Goal: Task Accomplishment & Management: Manage account settings

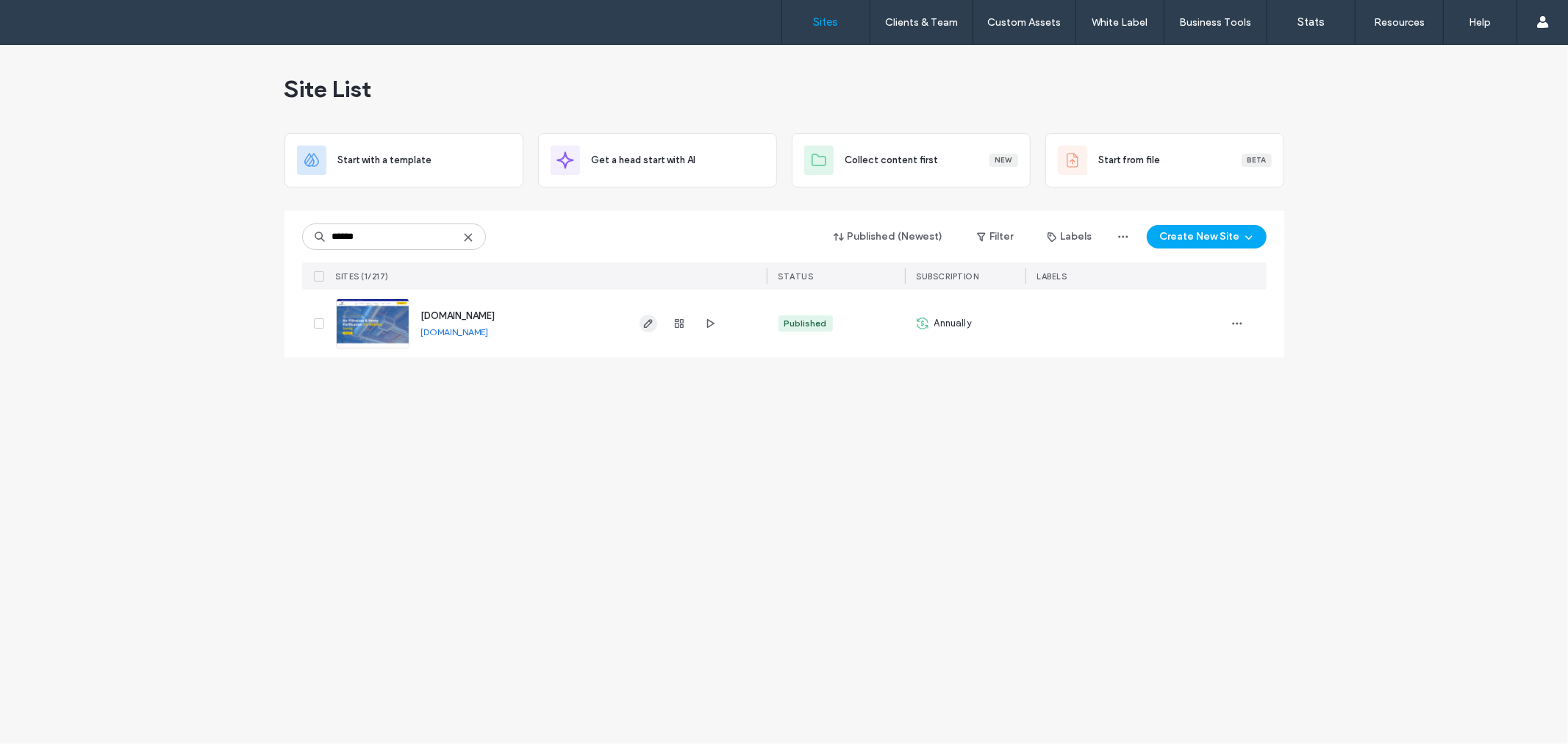
type input "******"
click at [649, 321] on use "button" at bounding box center [647, 323] width 9 height 9
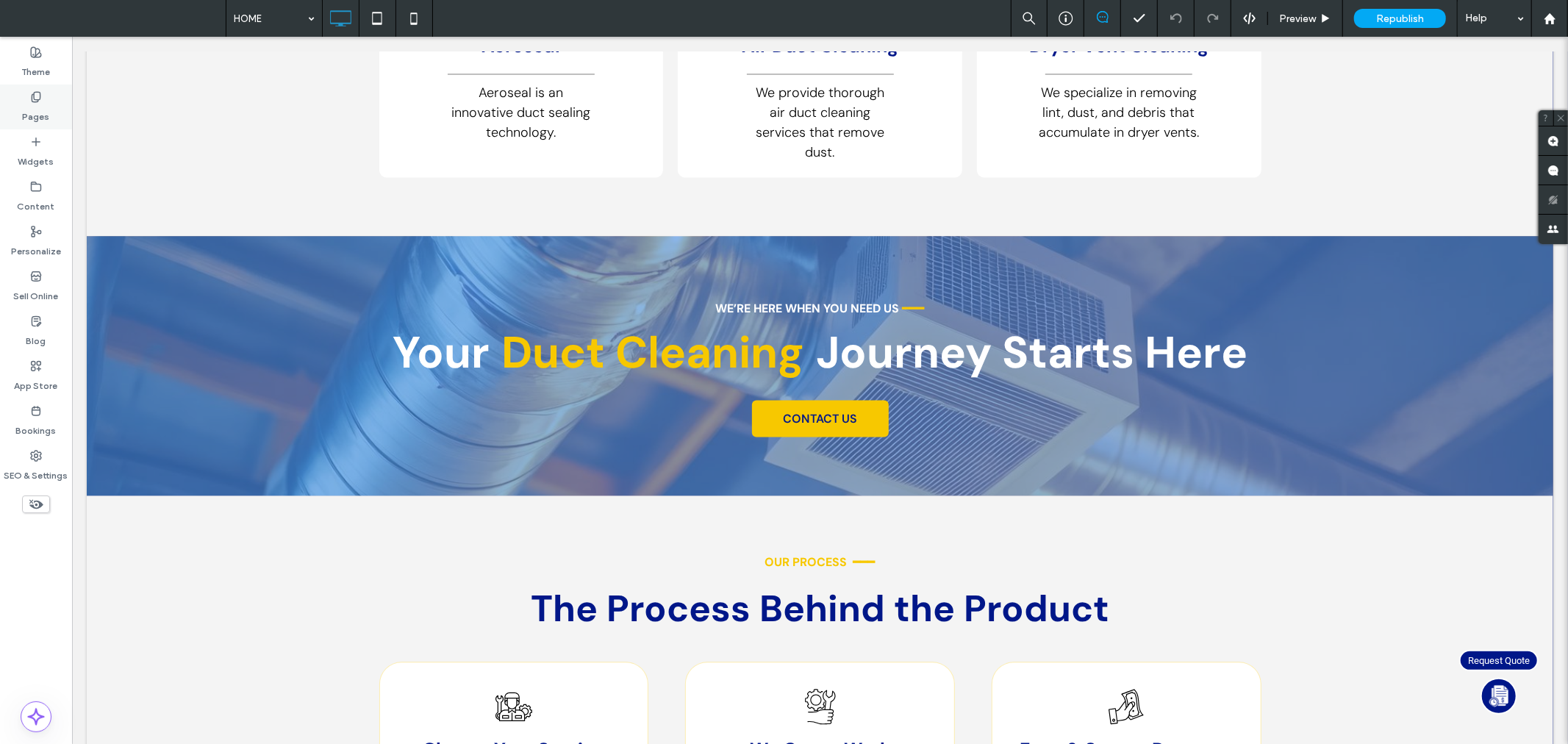
click at [25, 95] on div "Pages" at bounding box center [36, 106] width 72 height 44
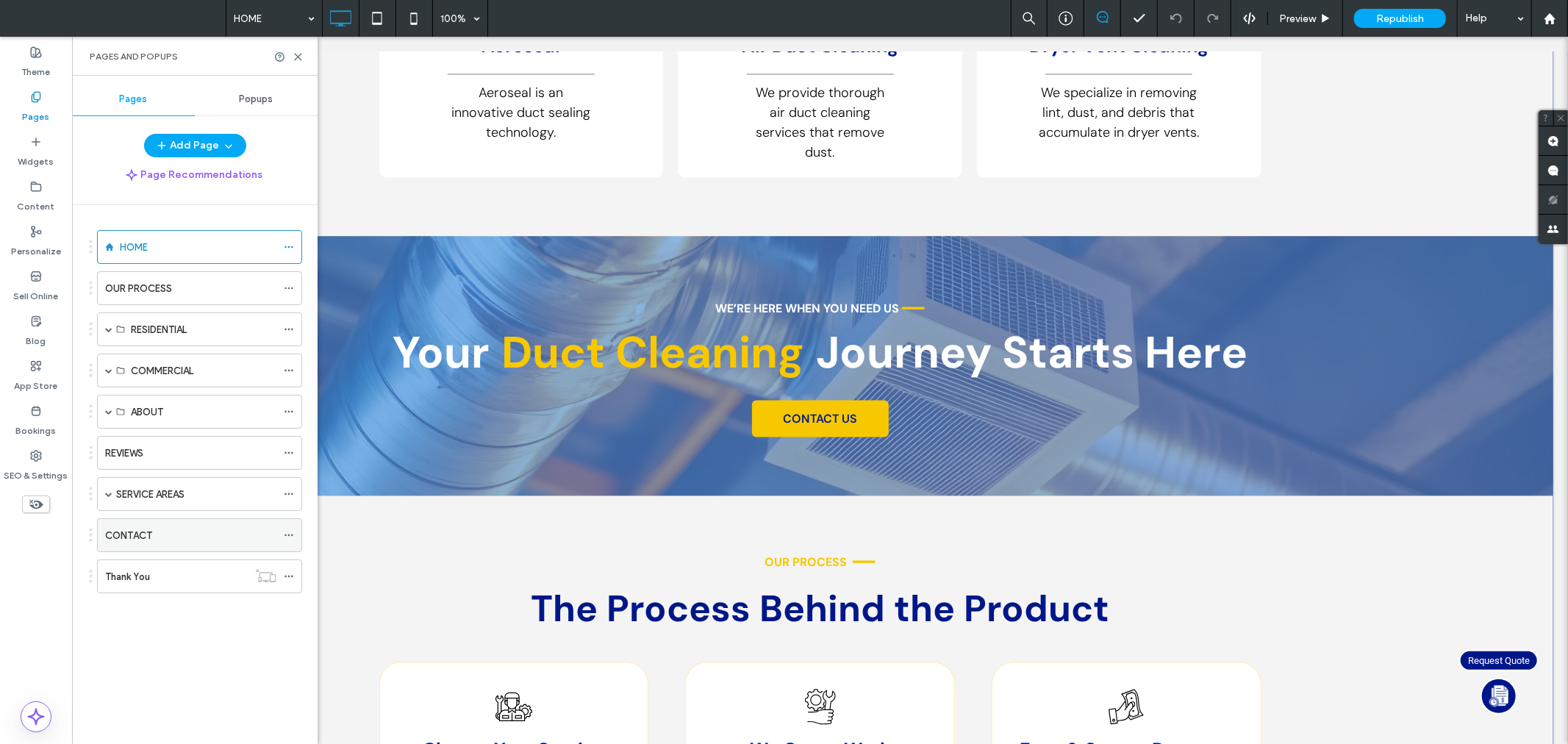
click at [178, 543] on div "CONTACT" at bounding box center [191, 536] width 171 height 16
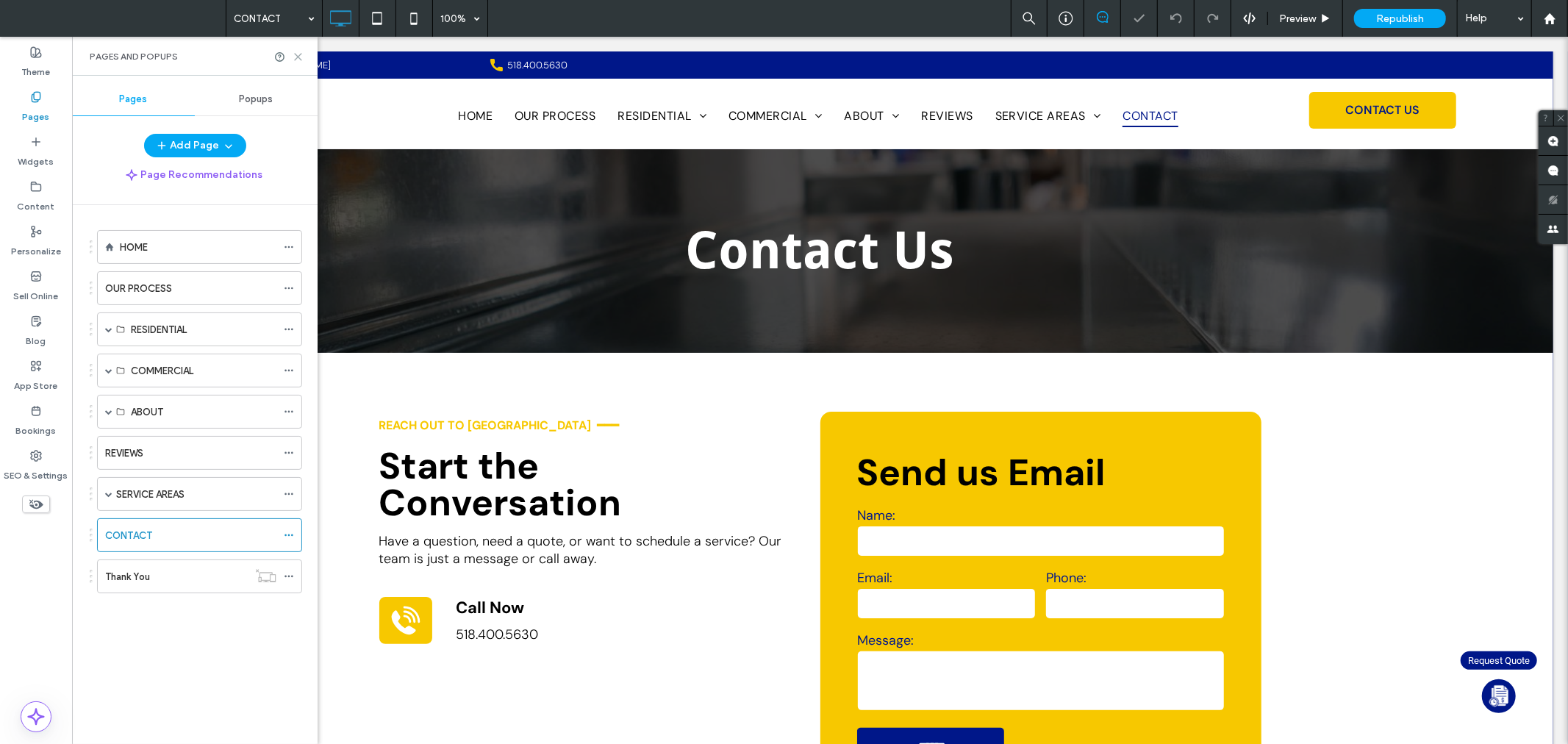
click at [298, 54] on icon at bounding box center [298, 57] width 11 height 11
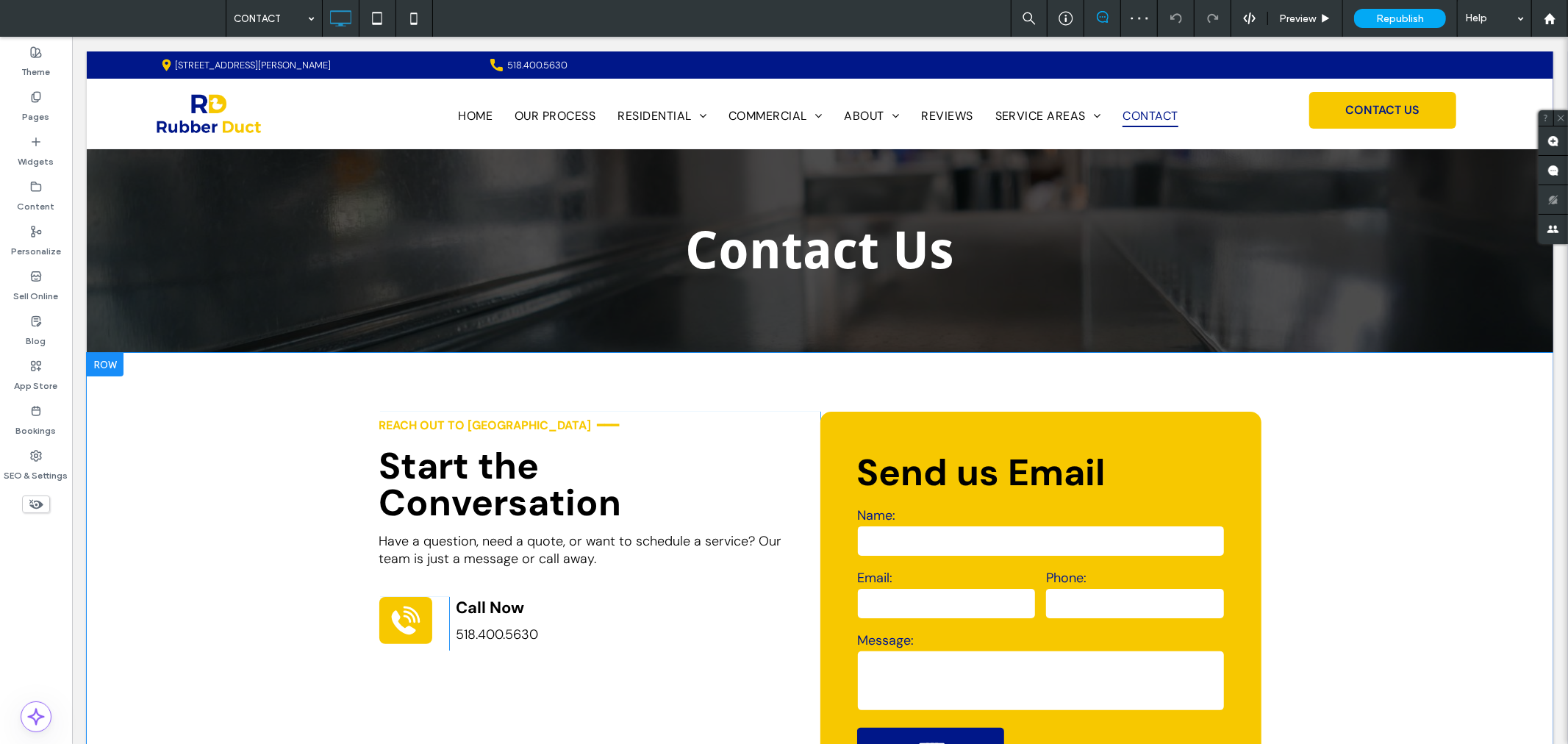
scroll to position [299, 0]
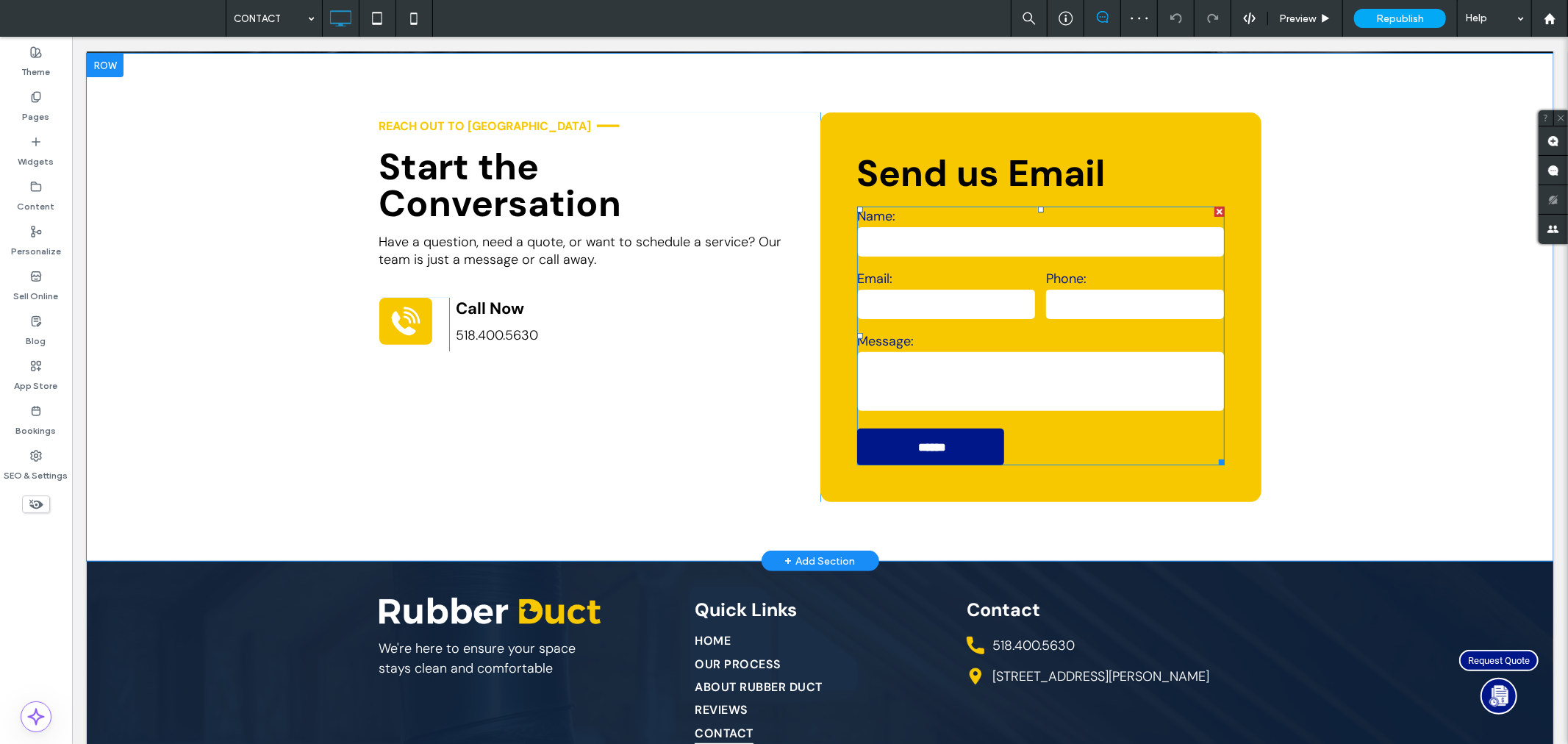
click at [921, 269] on label "Email:" at bounding box center [946, 278] width 178 height 18
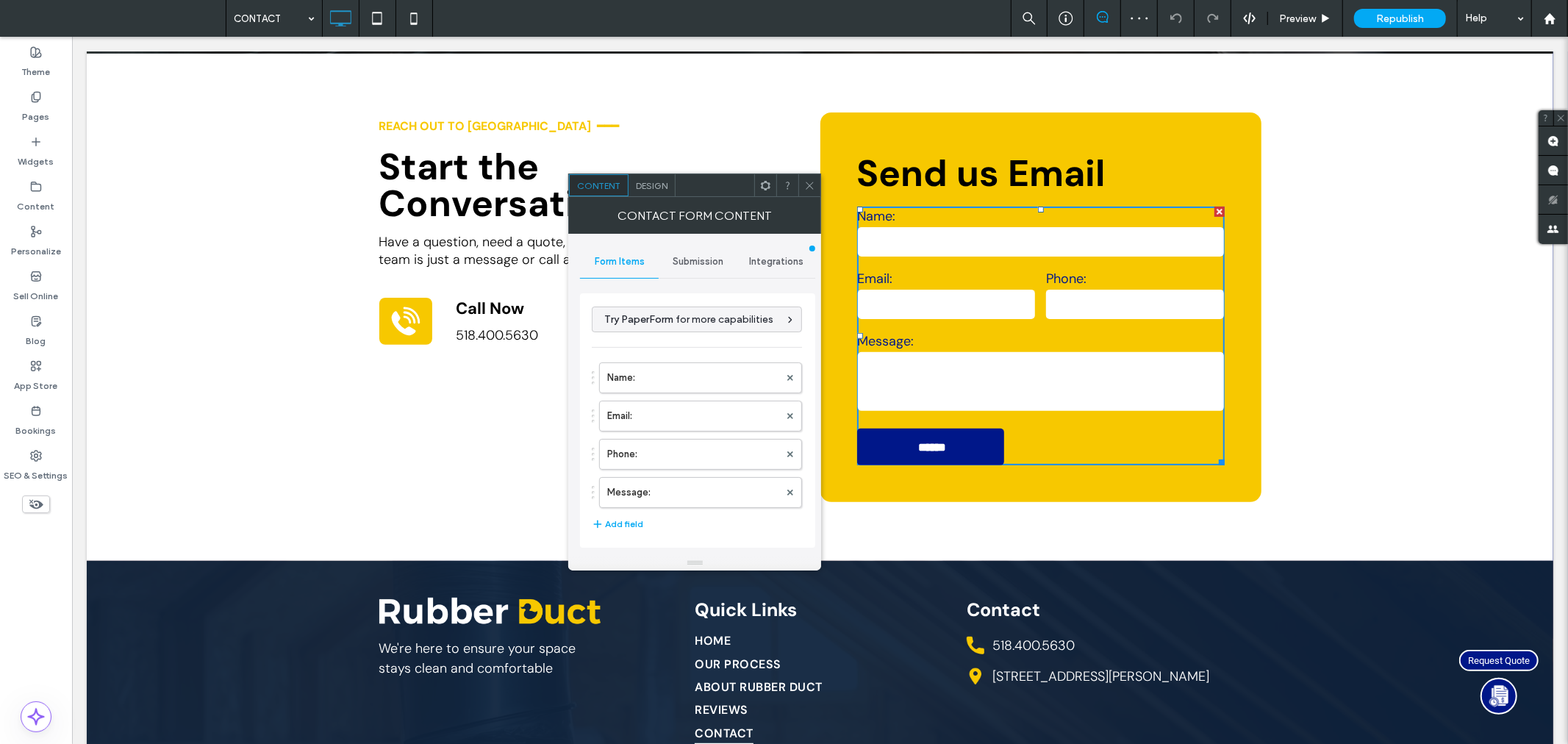
click at [697, 262] on span "Submission" at bounding box center [697, 262] width 51 height 12
click at [677, 333] on label "New submission notification" at bounding box center [697, 331] width 196 height 30
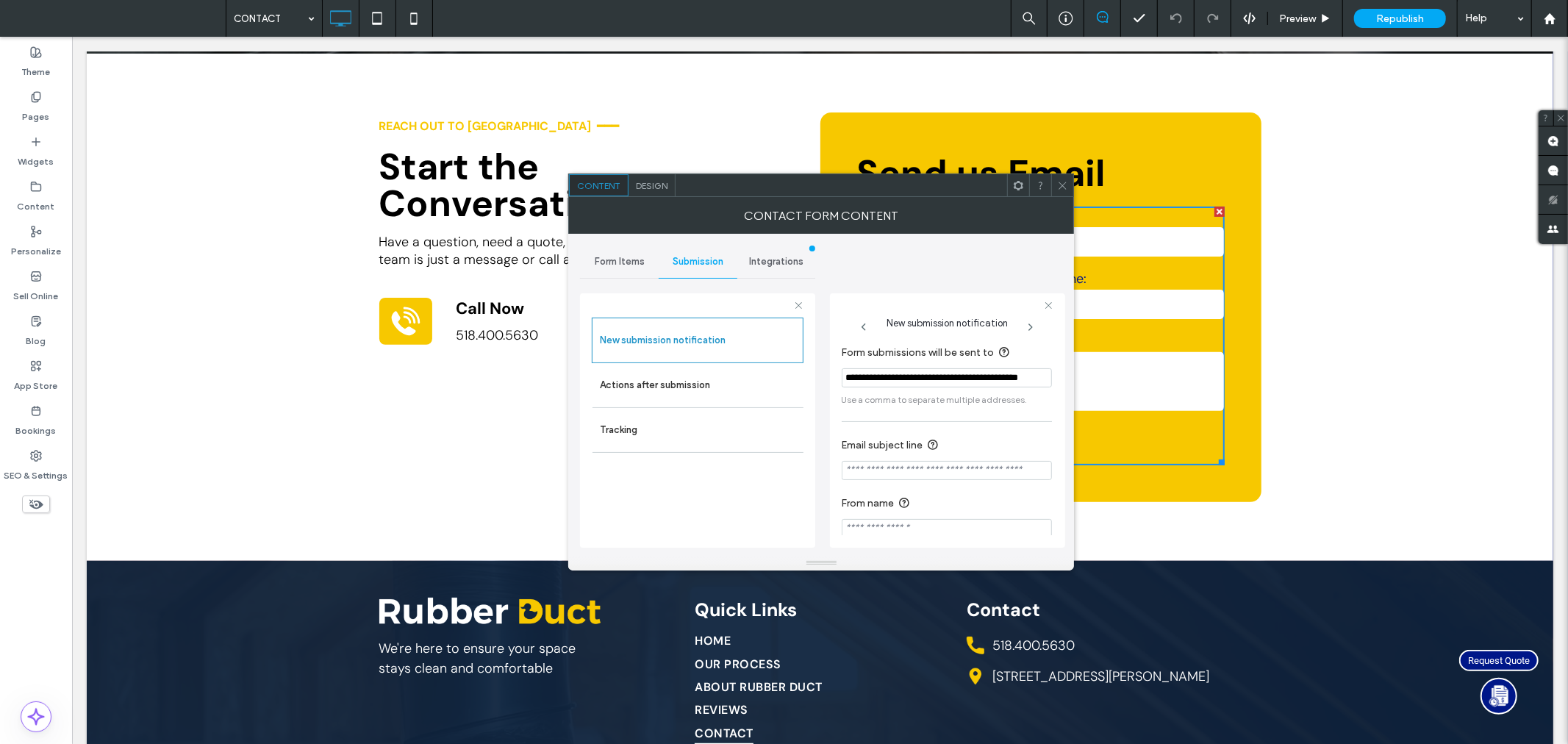
click at [910, 375] on input "**********" at bounding box center [946, 378] width 210 height 19
click at [1069, 176] on div at bounding box center [1062, 185] width 22 height 22
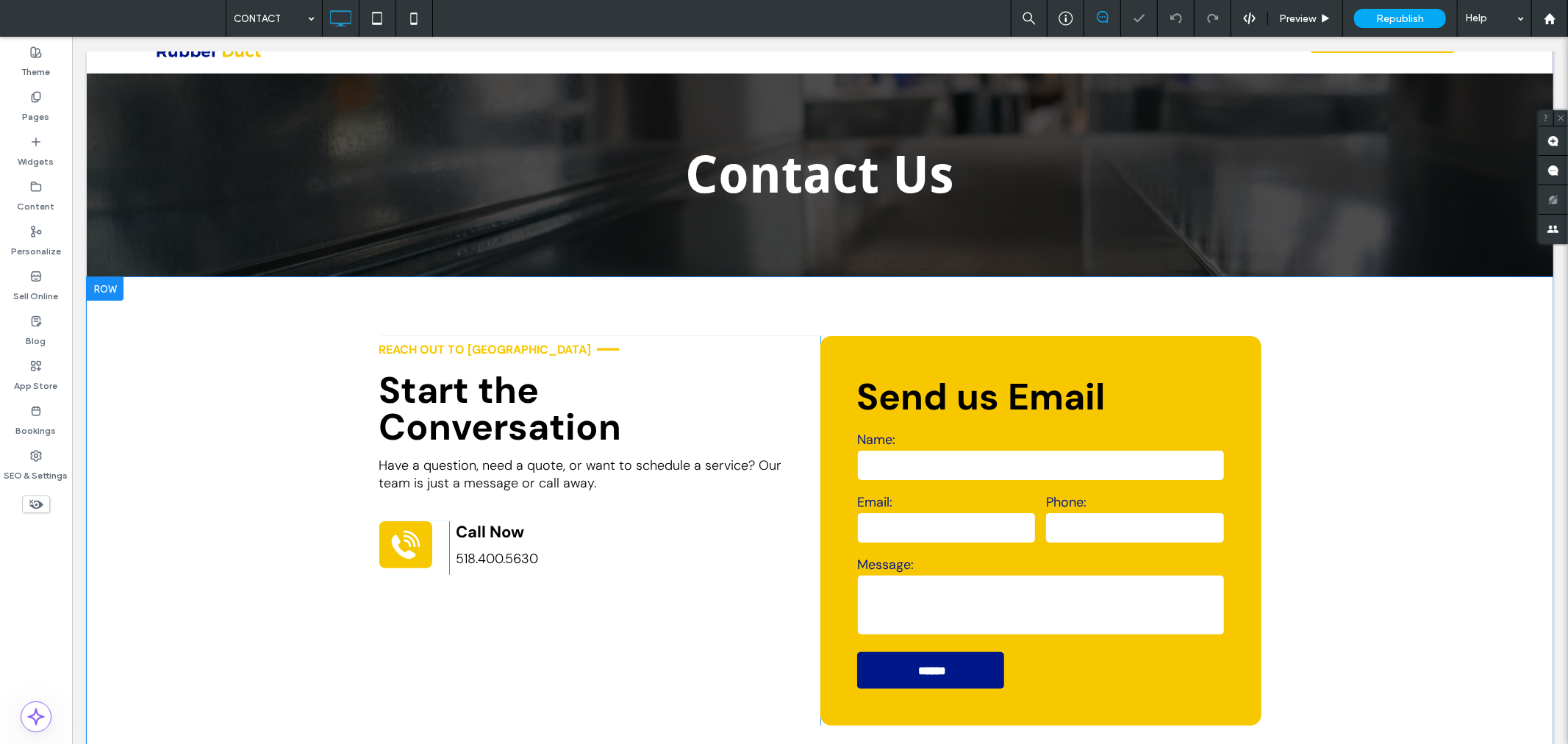
scroll to position [0, 0]
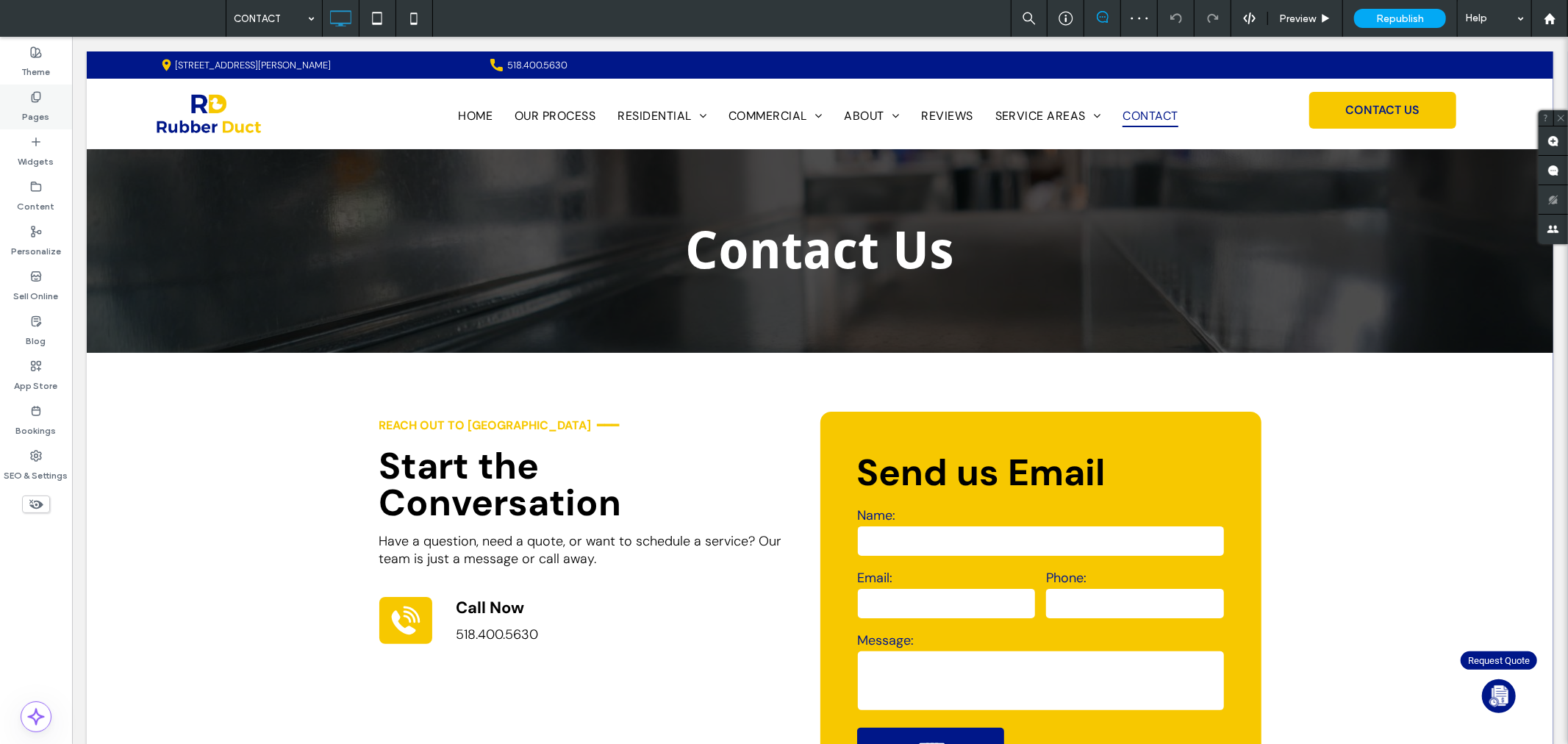
click at [27, 95] on div "Pages" at bounding box center [36, 106] width 72 height 44
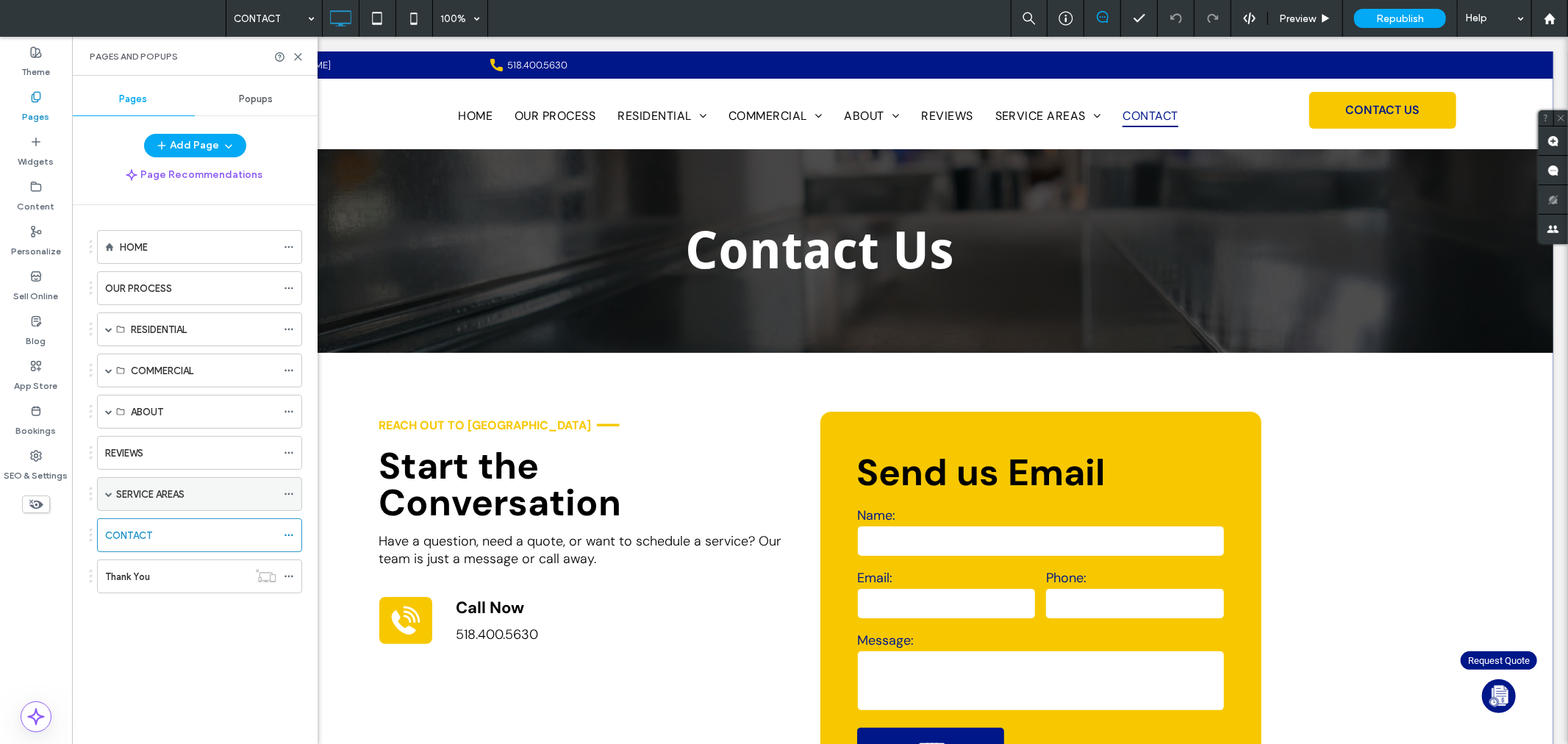
click at [110, 502] on span at bounding box center [109, 493] width 7 height 32
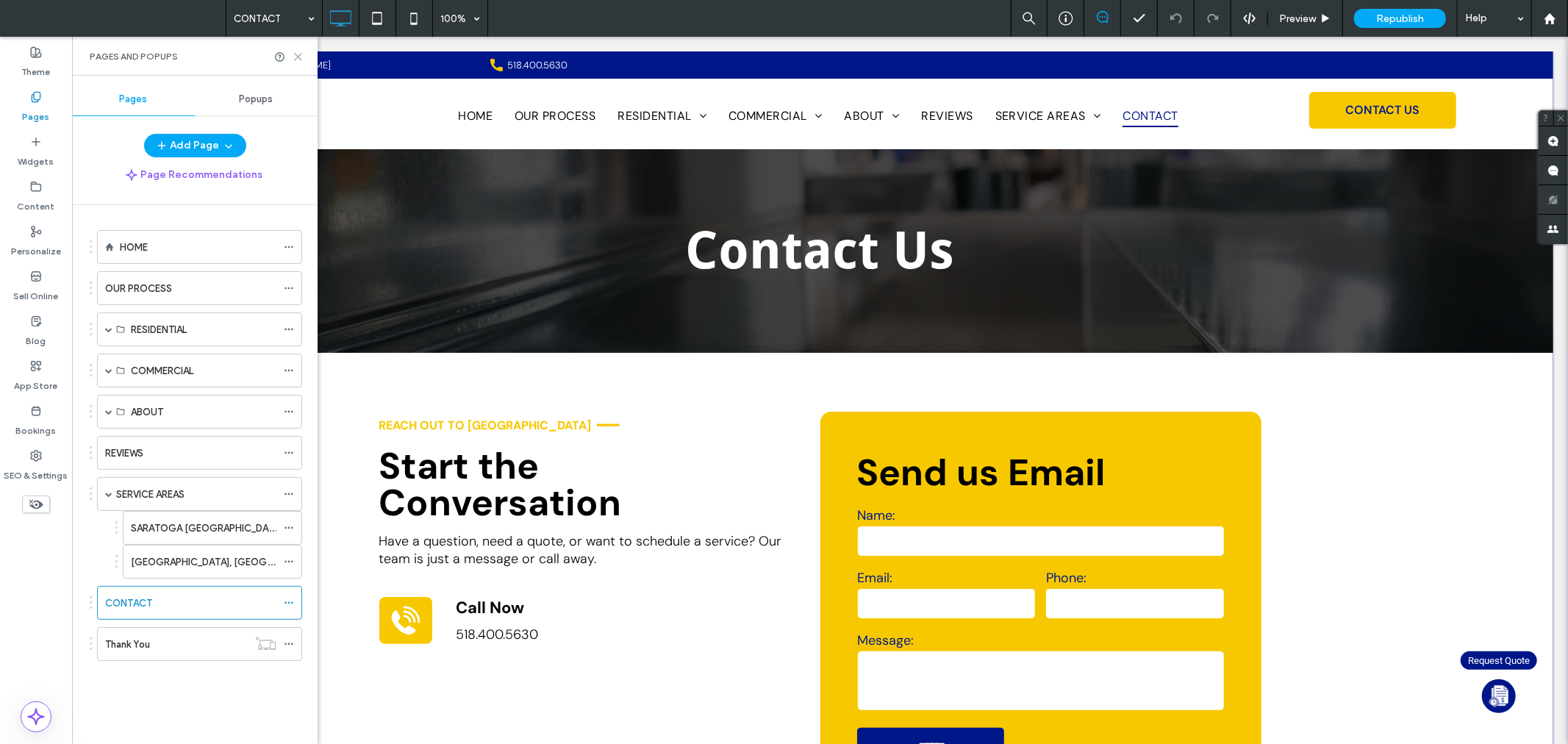
click at [293, 56] on icon at bounding box center [298, 57] width 11 height 11
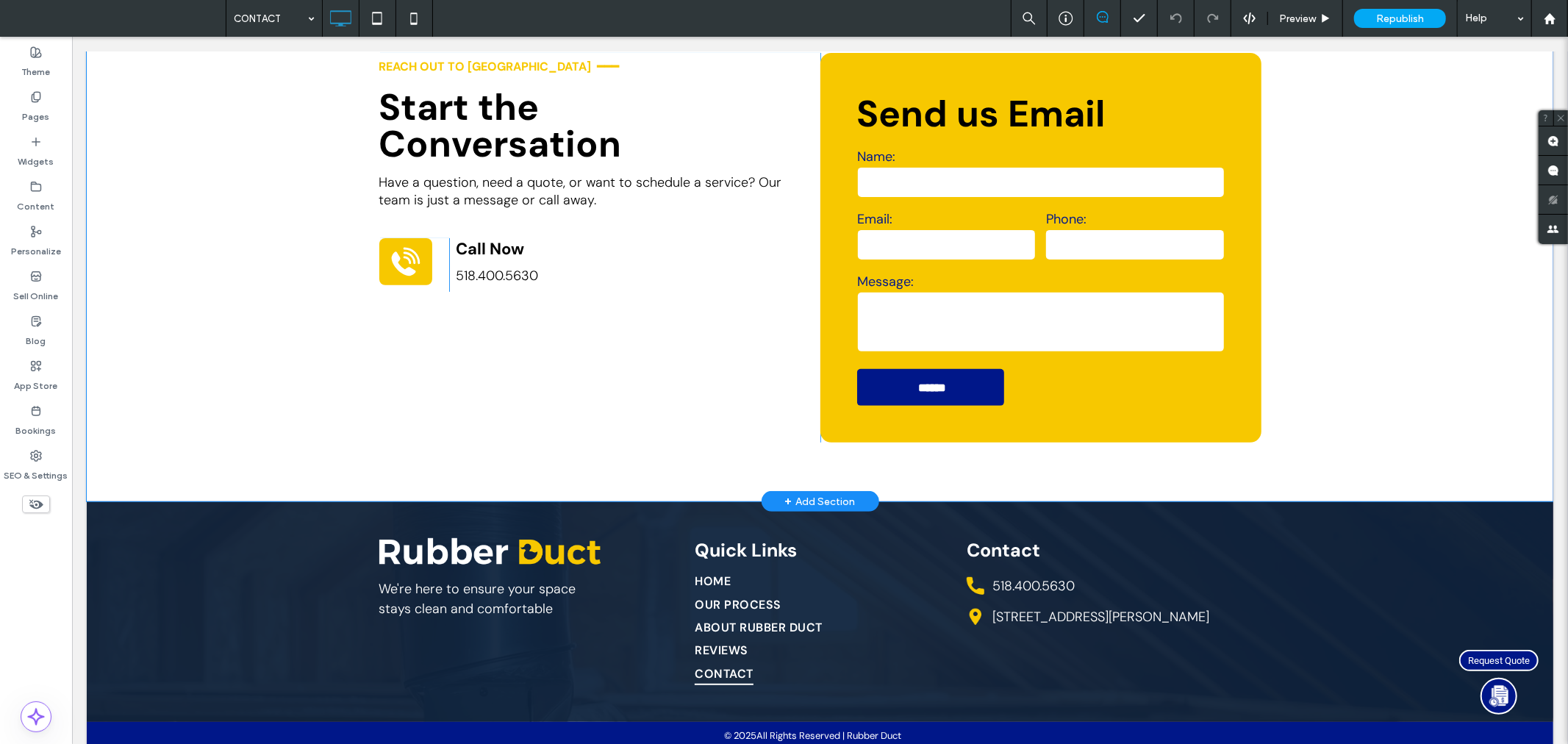
scroll to position [375, 0]
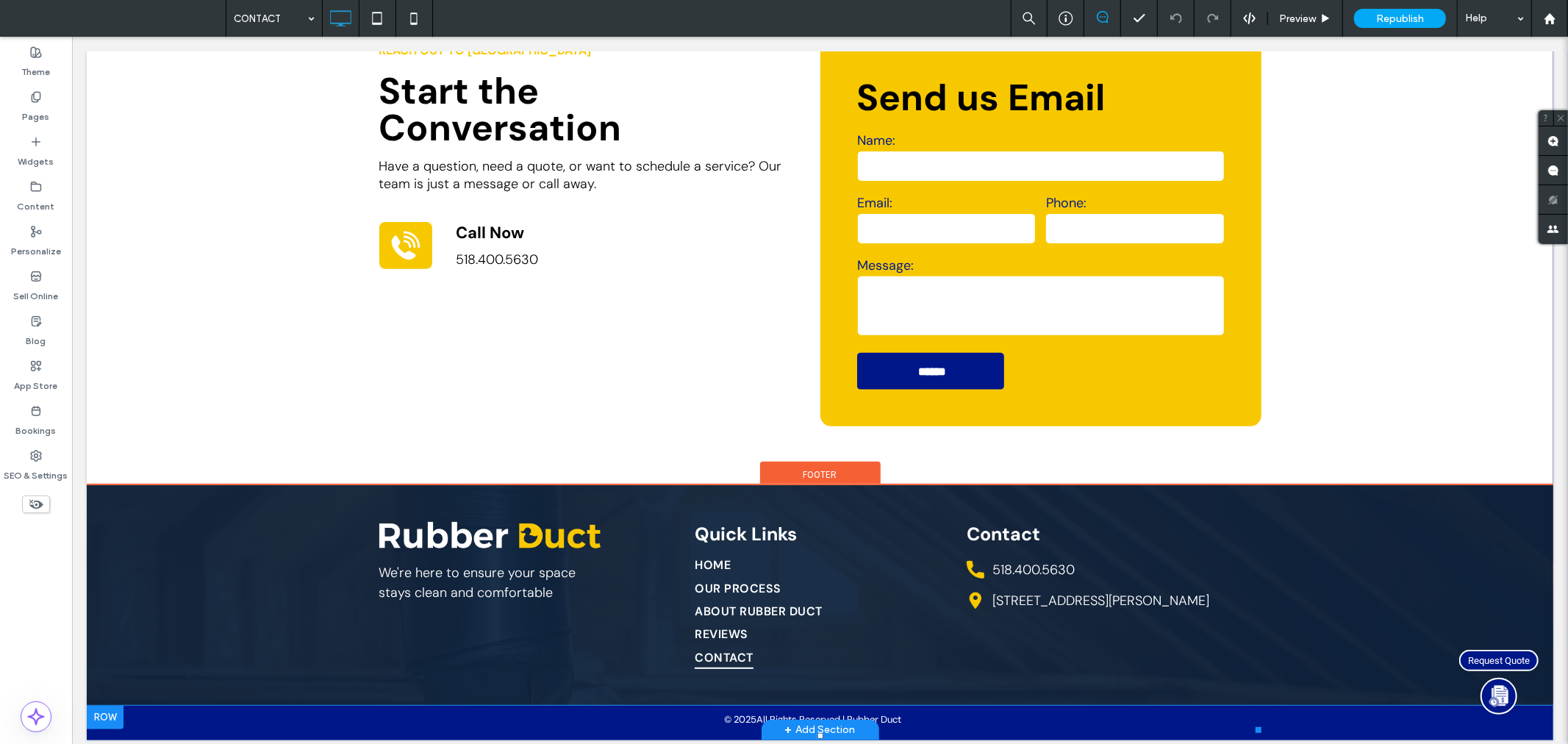
click at [1477, 671] on link "Request Quote" at bounding box center [1499, 662] width 80 height 21
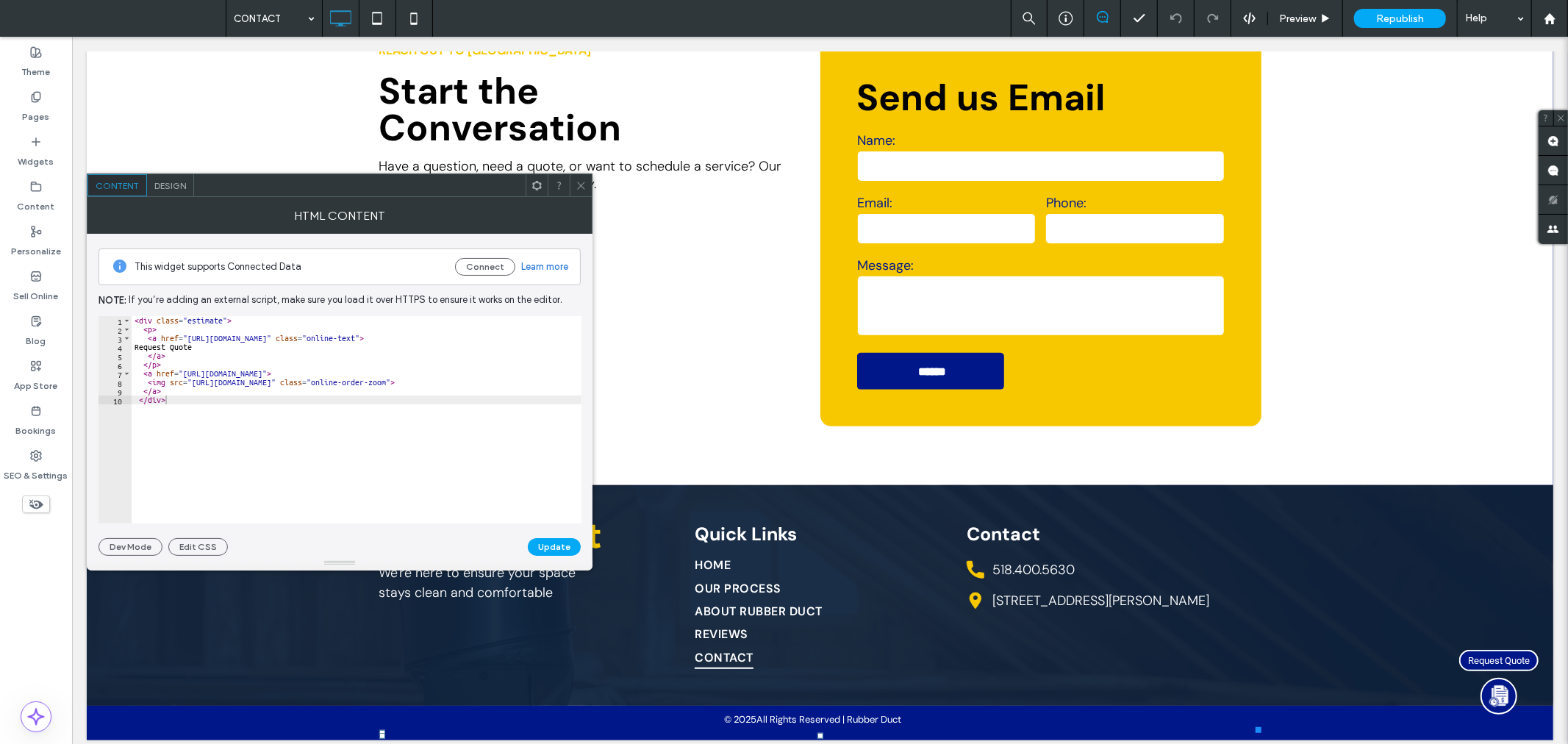
click at [579, 180] on icon at bounding box center [581, 186] width 11 height 11
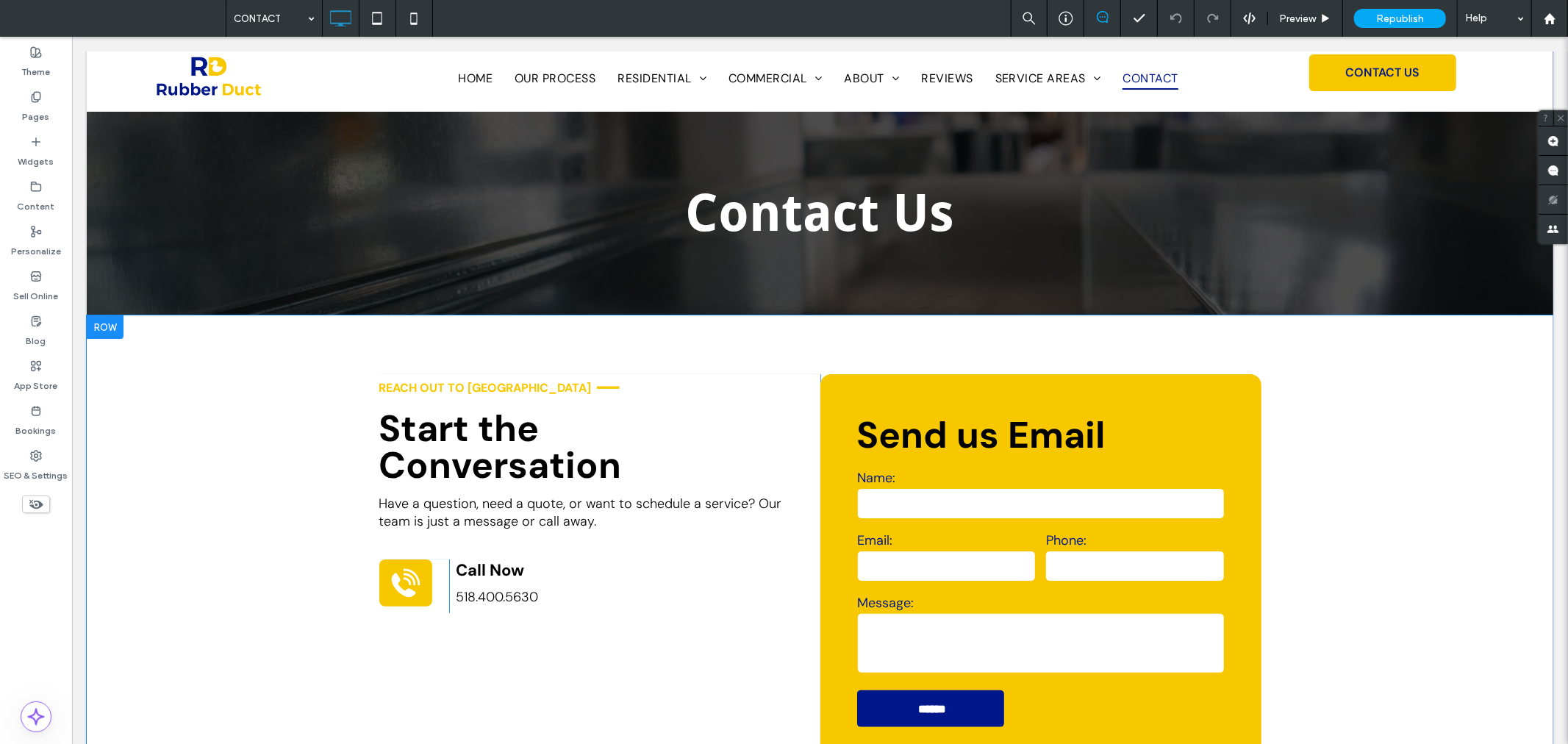
scroll to position [0, 0]
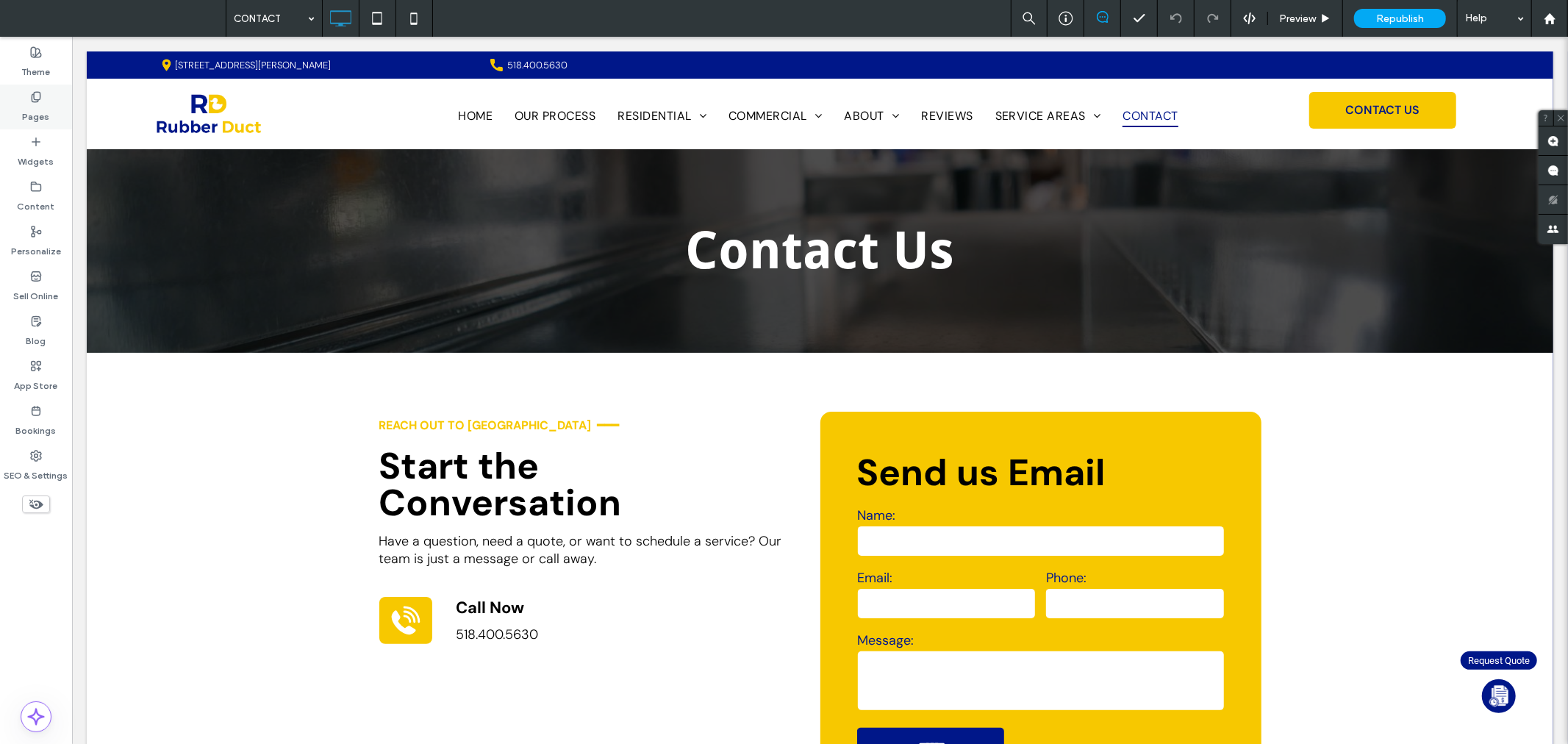
click at [38, 100] on use at bounding box center [35, 97] width 8 height 9
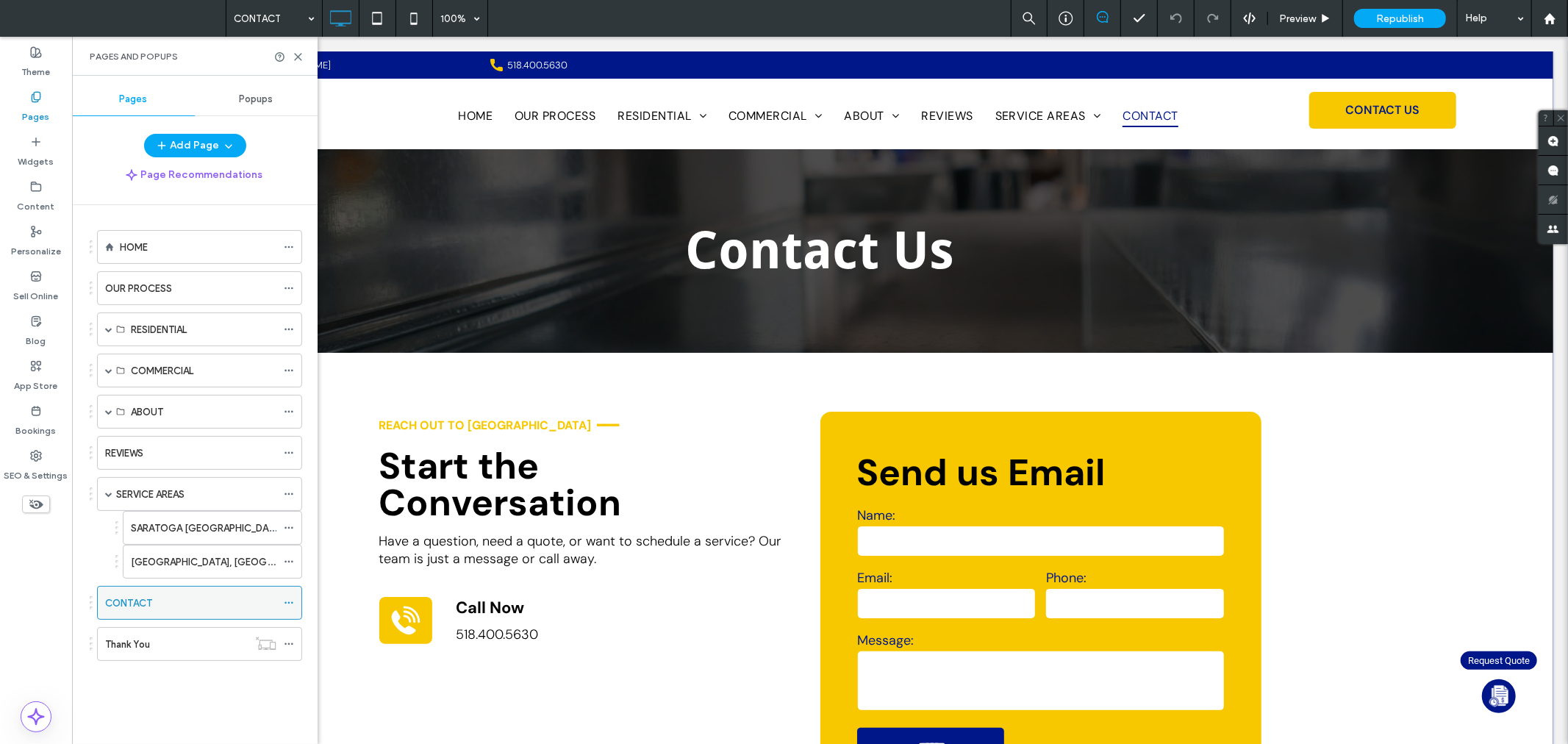
click at [289, 604] on use at bounding box center [288, 603] width 8 height 2
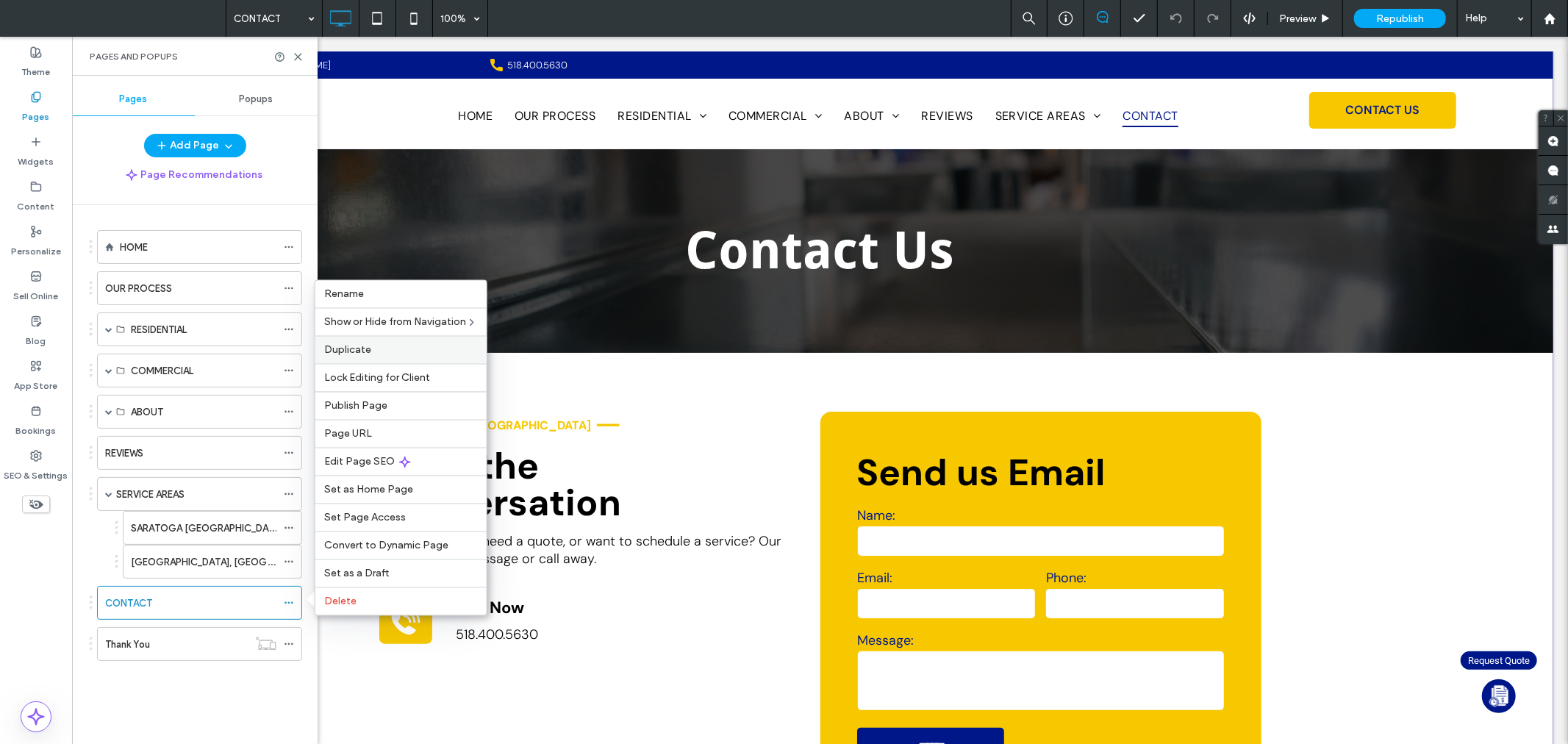
click at [405, 356] on label "Duplicate" at bounding box center [401, 351] width 154 height 12
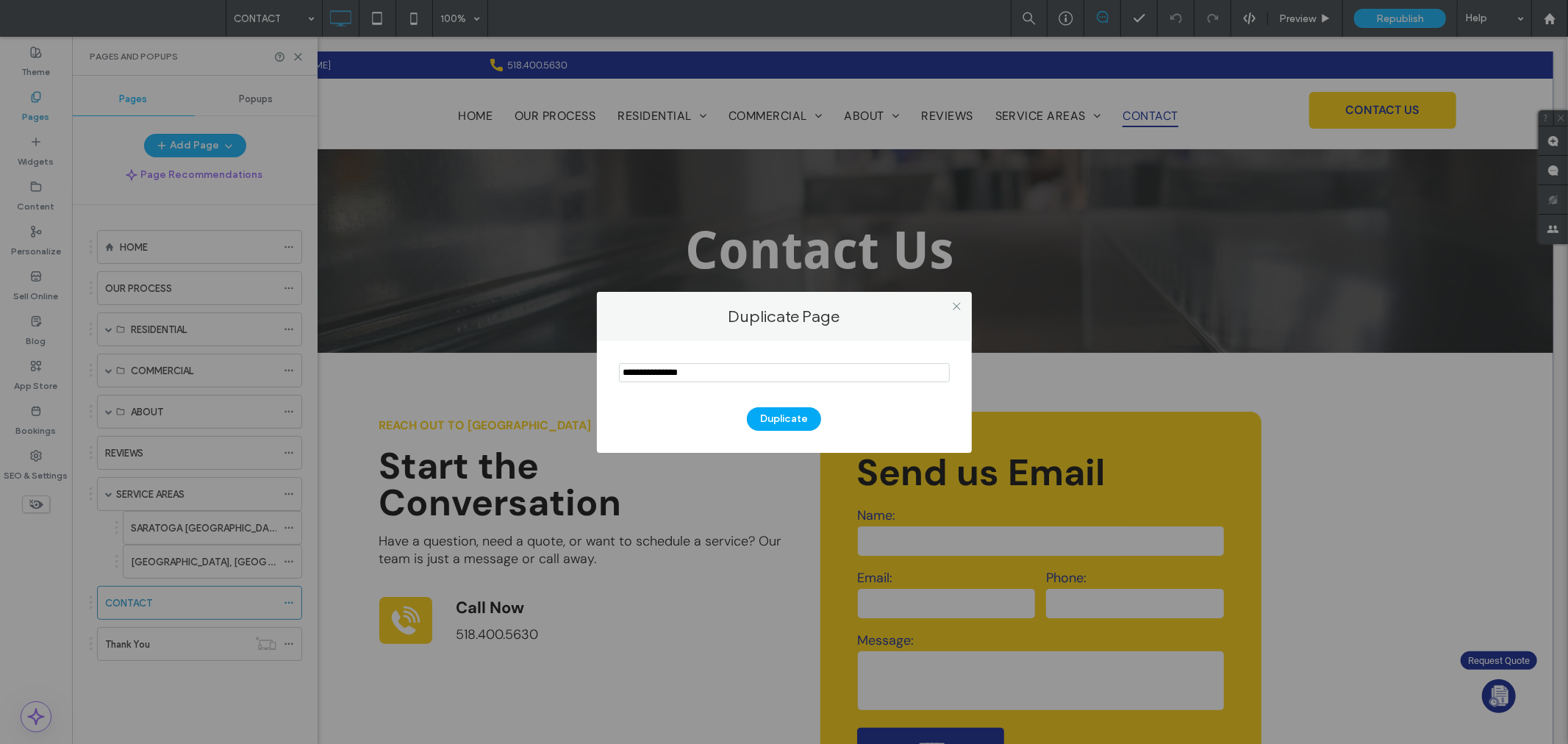
drag, startPoint x: 753, startPoint y: 376, endPoint x: 530, endPoint y: 371, distance: 223.1
click at [530, 371] on div "Duplicate Page Duplicate" at bounding box center [784, 372] width 1568 height 744
type input "**********"
click at [772, 415] on button "Duplicate" at bounding box center [784, 419] width 74 height 23
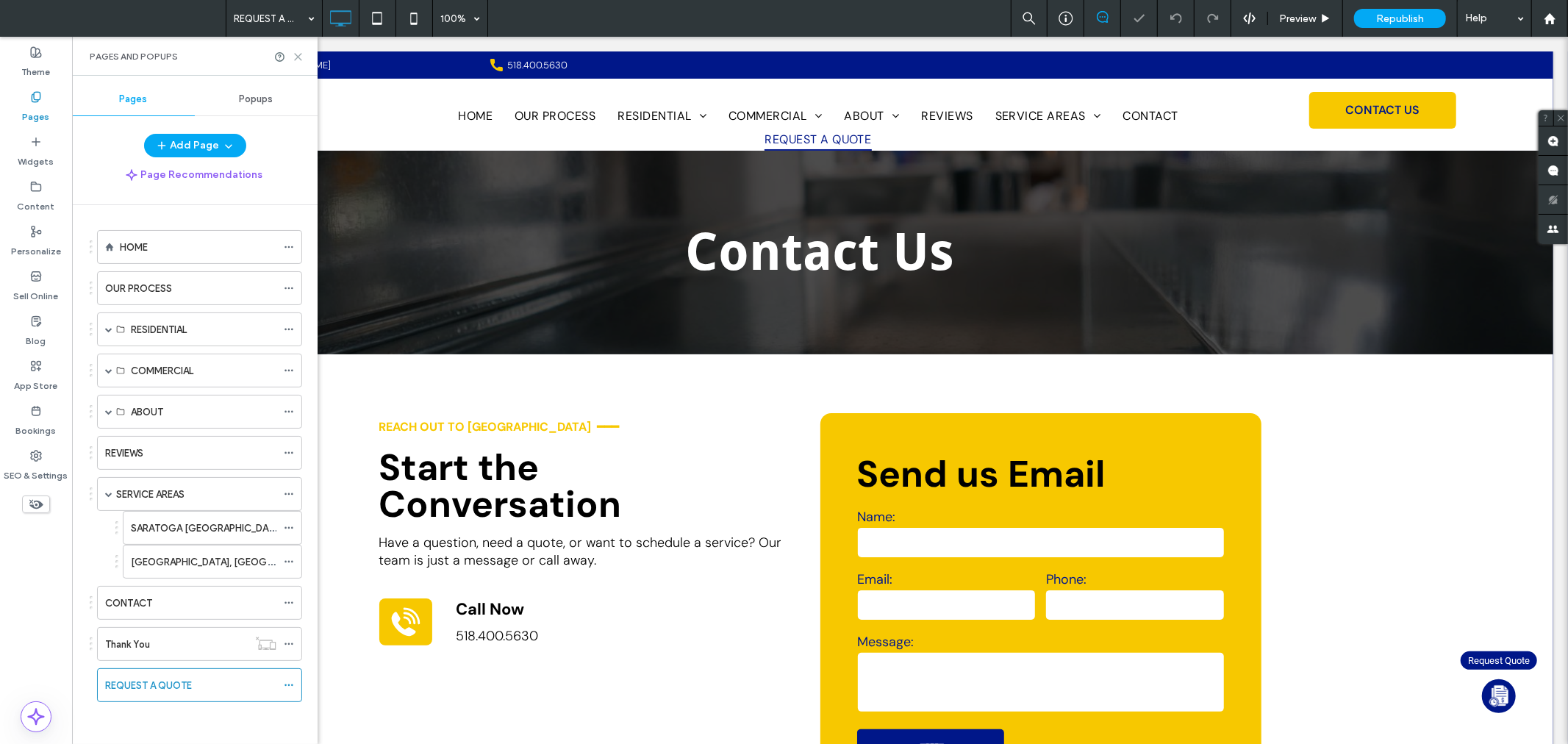
click at [303, 59] on icon at bounding box center [298, 57] width 11 height 11
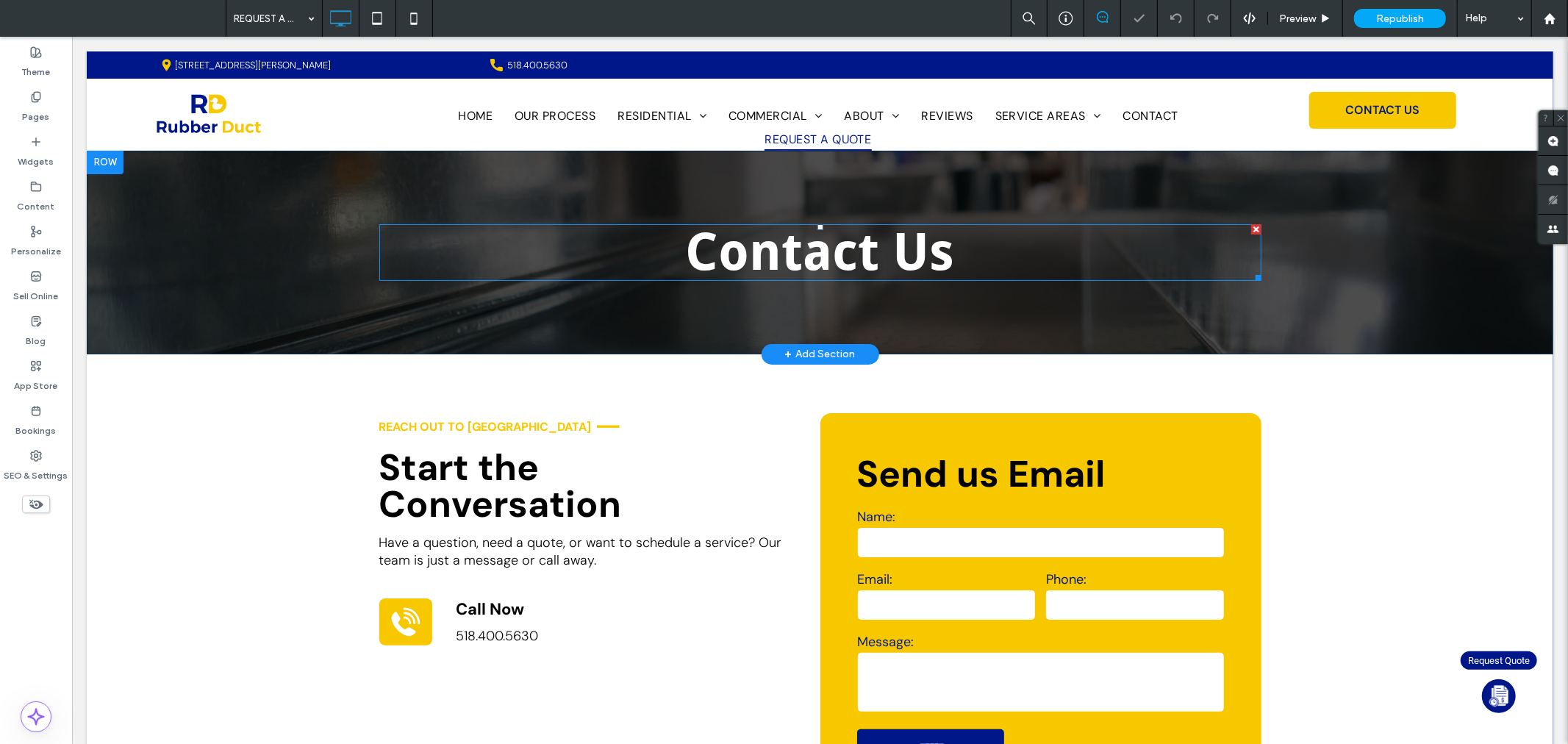
click at [702, 247] on strong "Contact Us" at bounding box center [819, 251] width 269 height 60
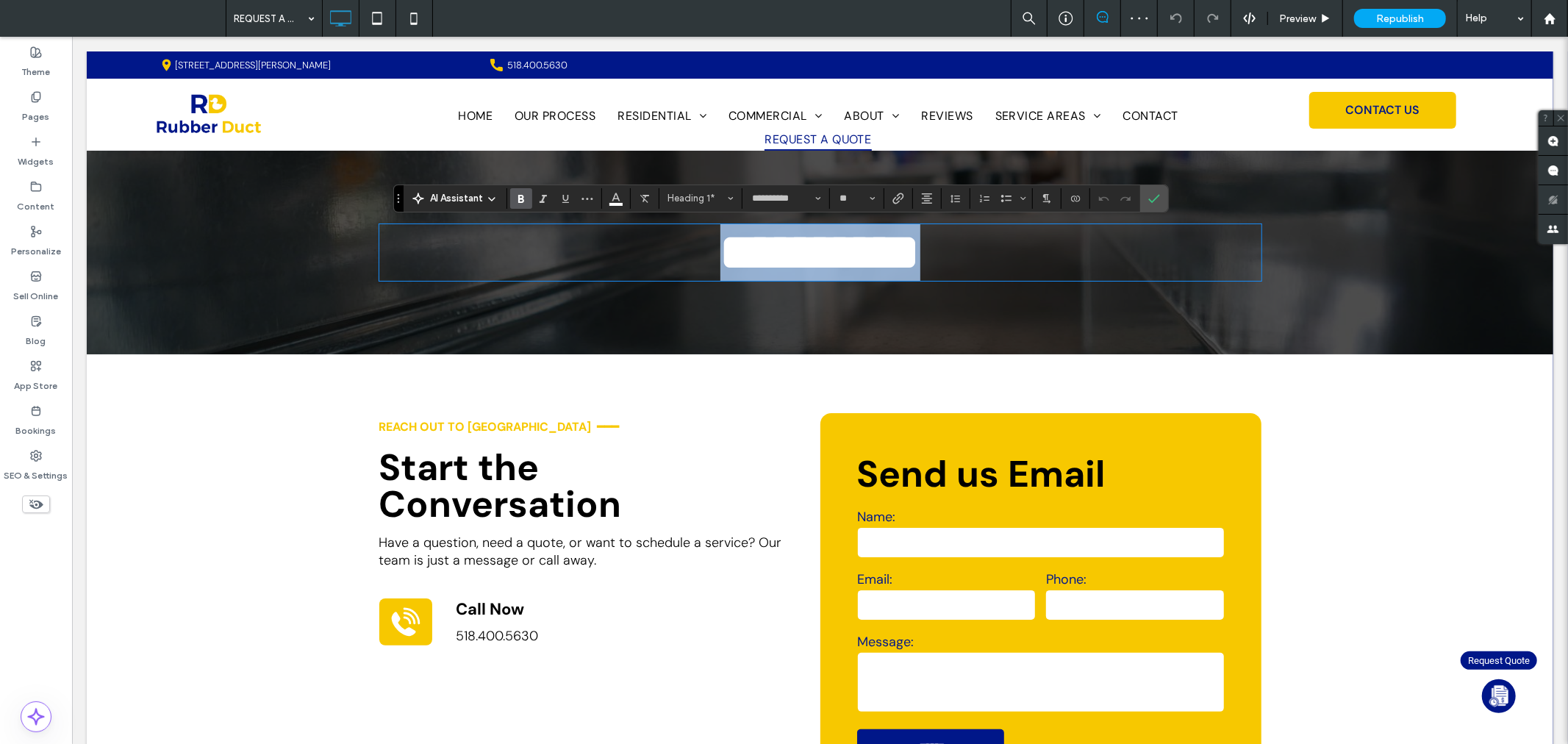
click at [720, 247] on strong "**********" at bounding box center [820, 251] width 200 height 52
drag, startPoint x: 1160, startPoint y: 194, endPoint x: 1100, endPoint y: 158, distance: 70.0
click at [1160, 194] on use "Confirm" at bounding box center [1154, 198] width 12 height 9
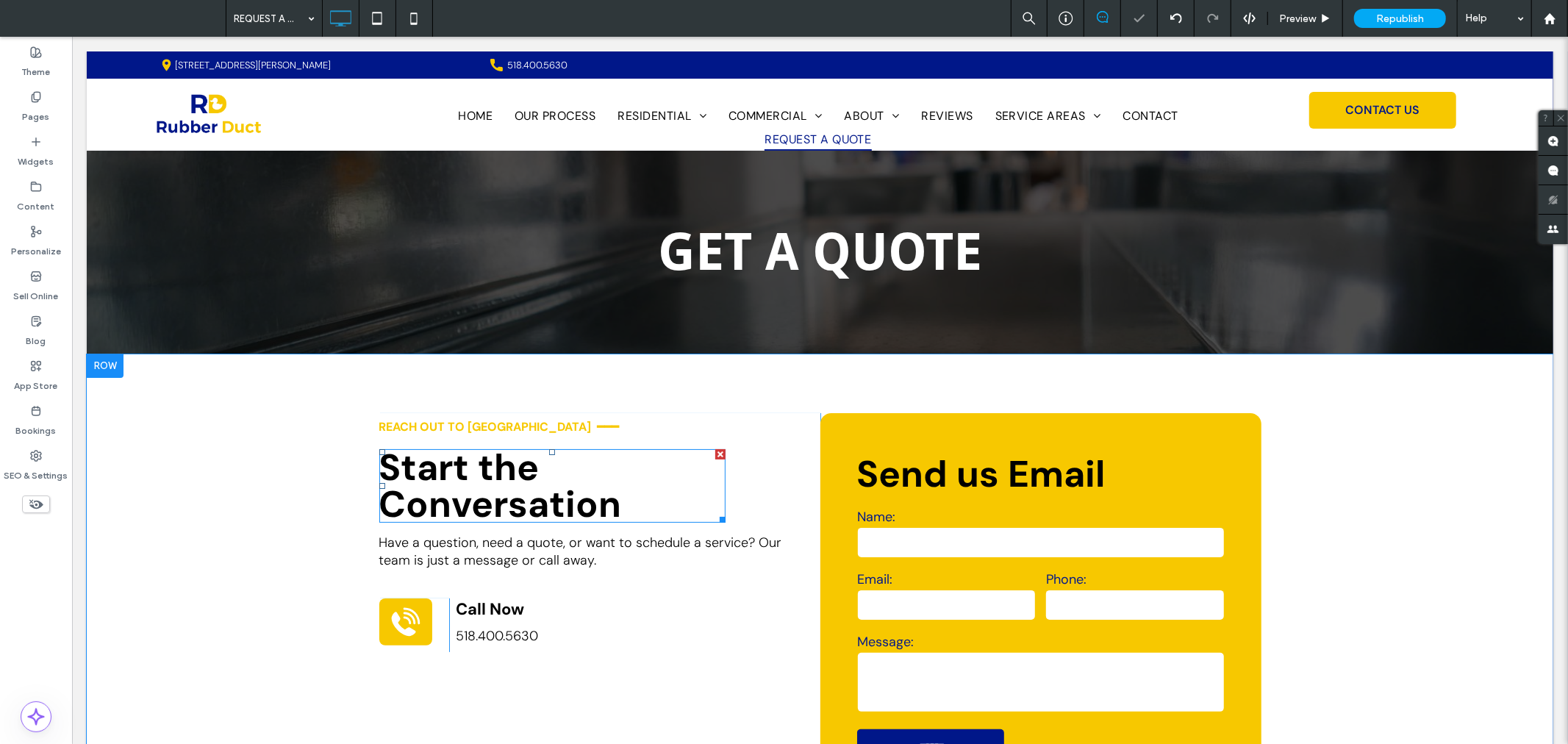
click at [716, 451] on div at bounding box center [719, 453] width 10 height 10
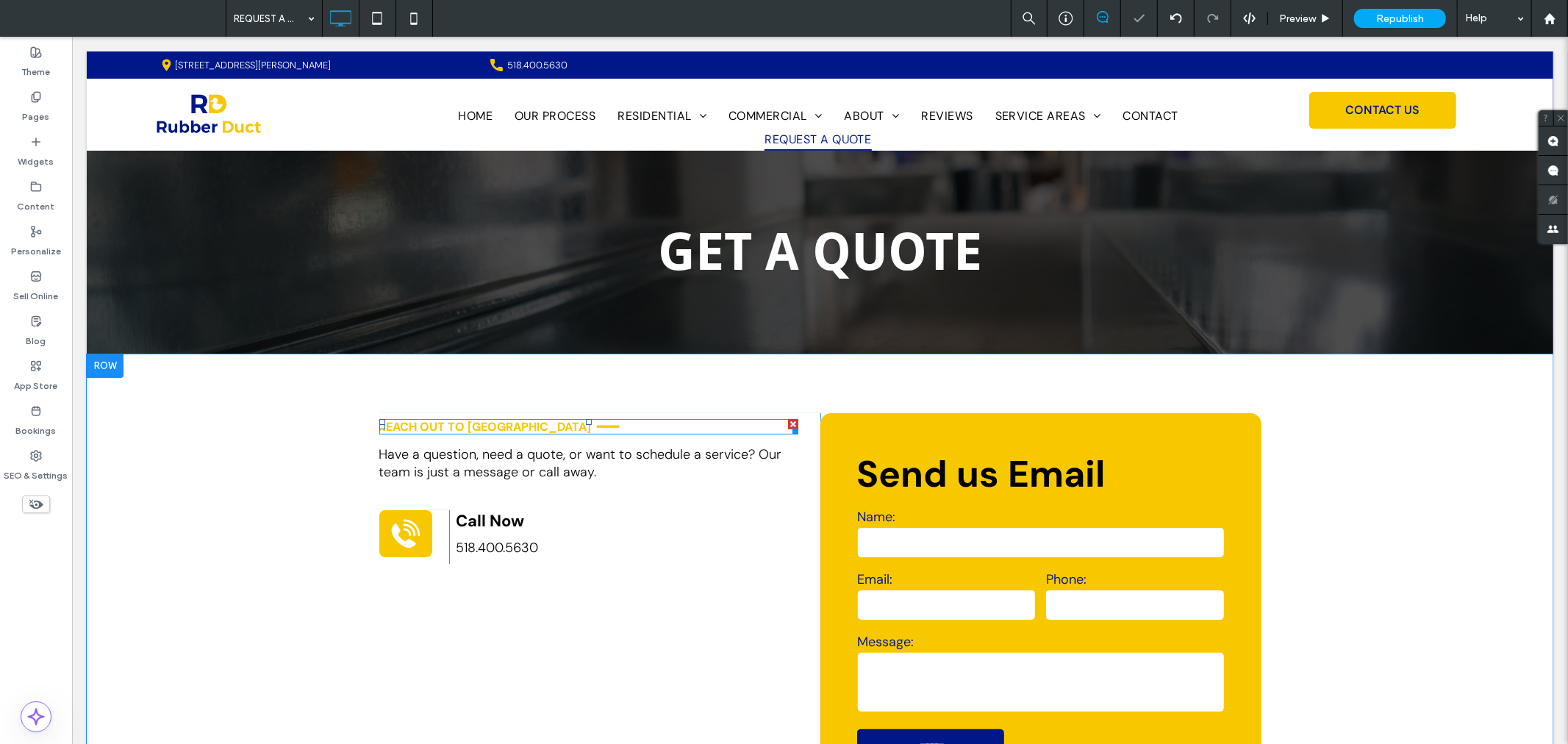
click at [787, 421] on div at bounding box center [792, 423] width 10 height 10
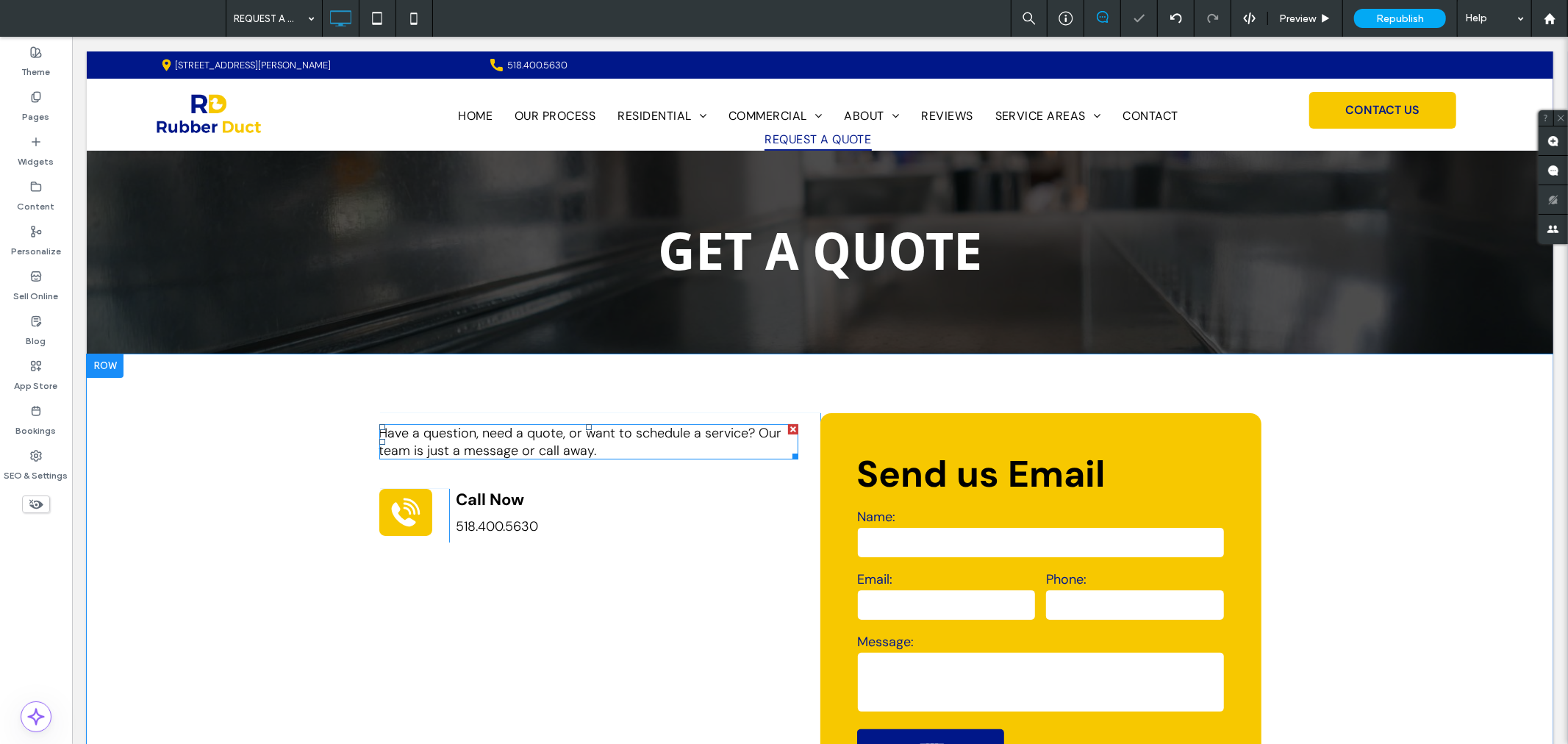
click at [787, 426] on div at bounding box center [792, 428] width 10 height 10
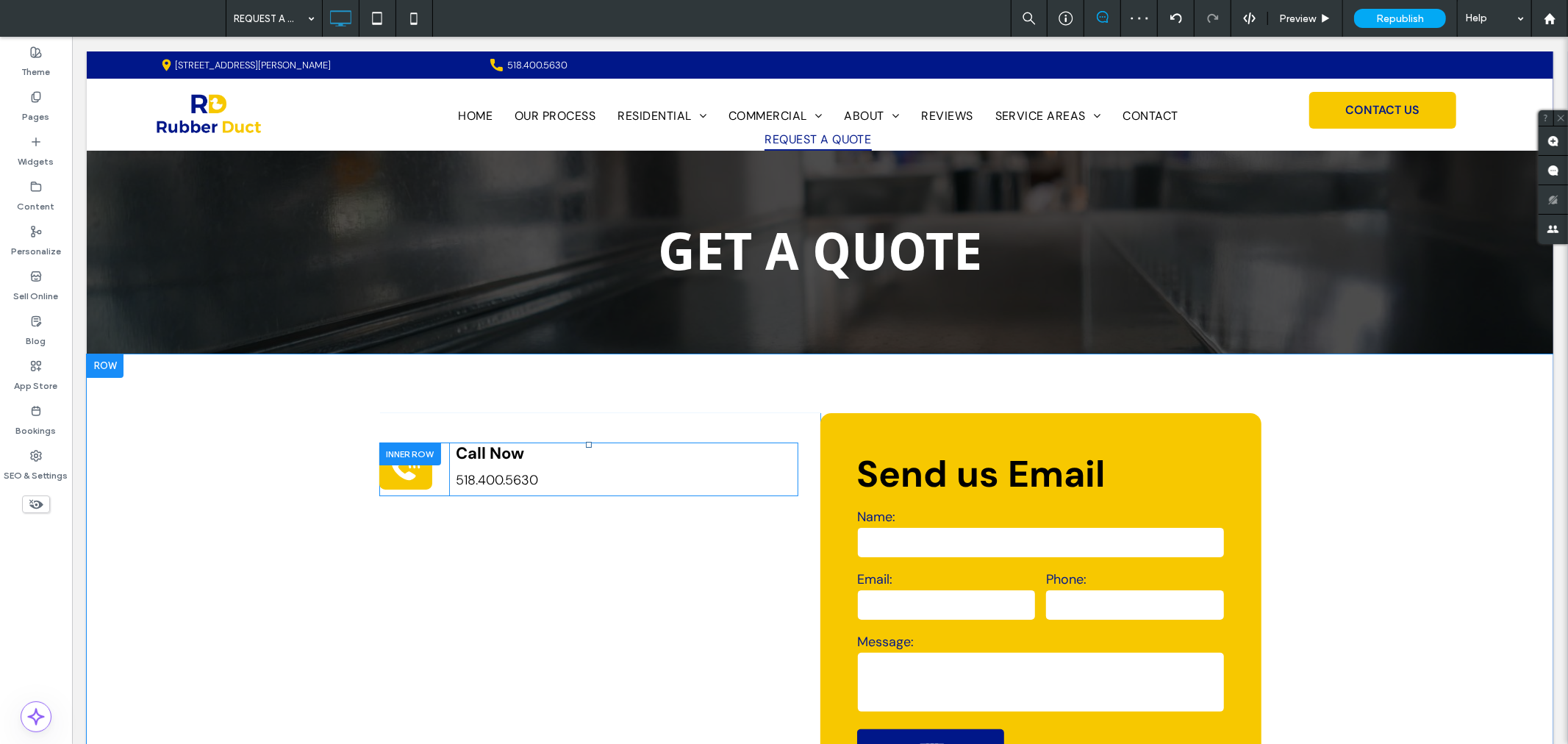
click at [419, 454] on div at bounding box center [409, 453] width 62 height 23
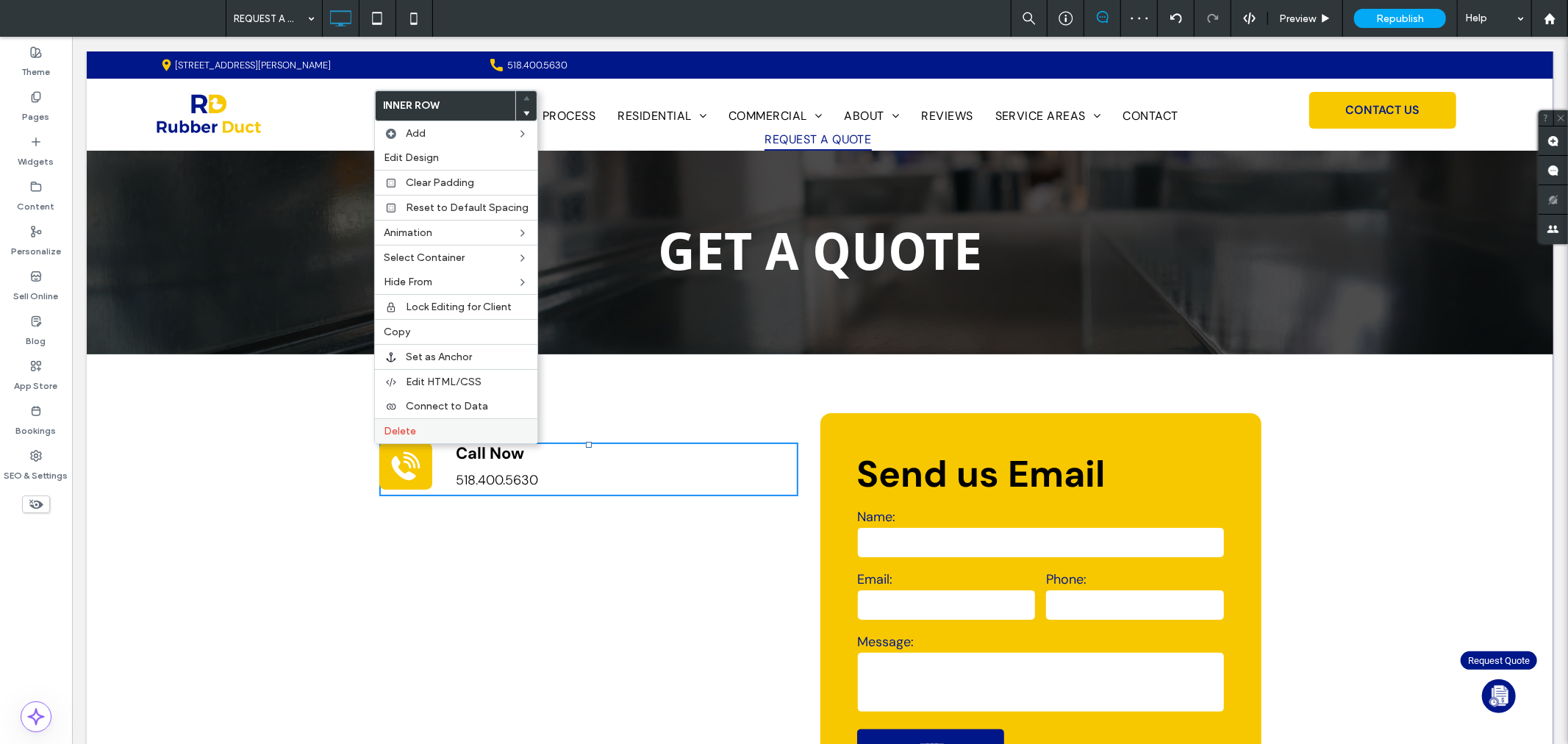
click at [426, 425] on label "Delete" at bounding box center [455, 431] width 144 height 12
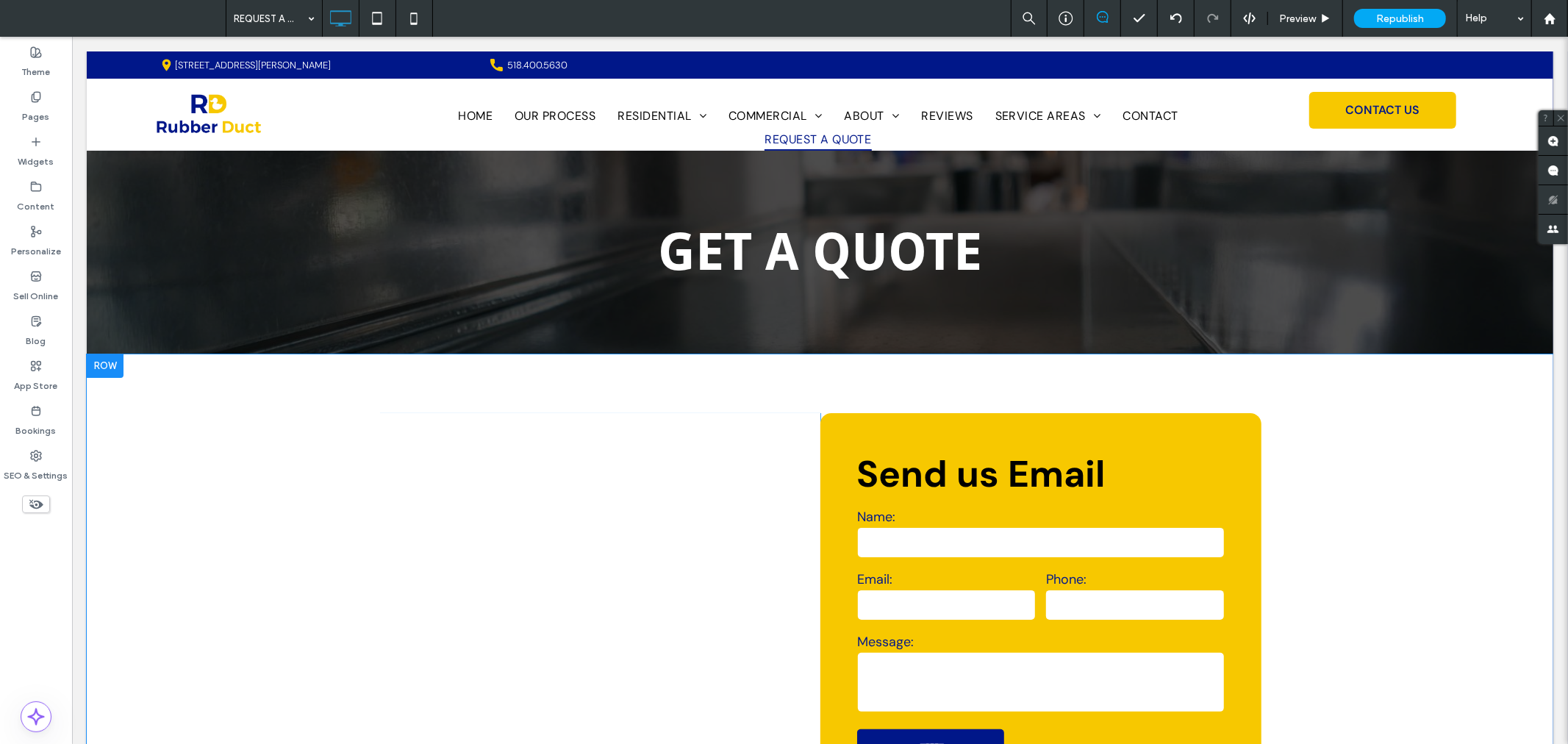
click at [687, 443] on div "Click To Paste Visit anytime 5 Buttermilk Falls Road, Fort Ann, NY 12827 Click …" at bounding box center [599, 607] width 441 height 390
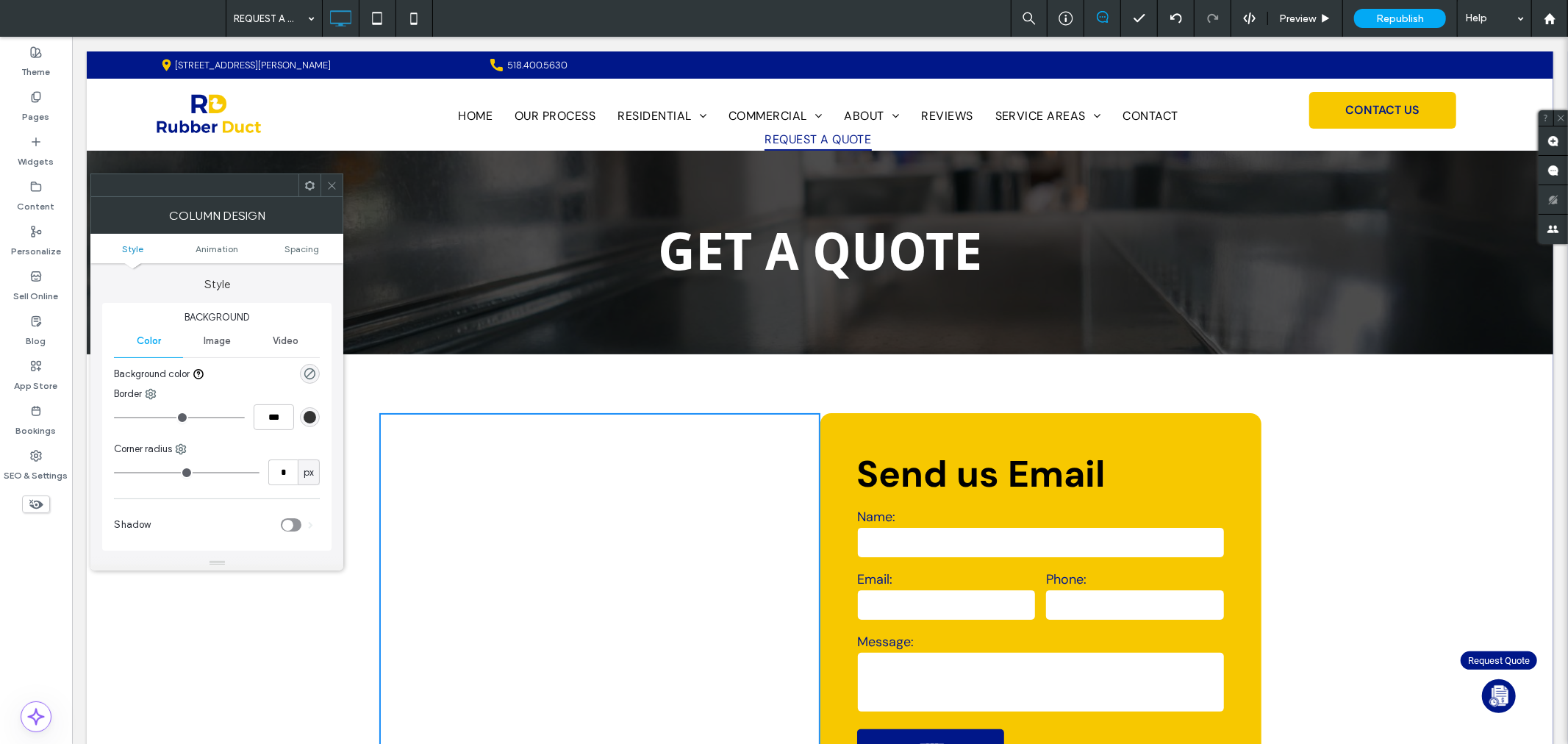
drag, startPoint x: 332, startPoint y: 182, endPoint x: 571, endPoint y: 321, distance: 276.5
click at [332, 182] on icon at bounding box center [332, 186] width 11 height 11
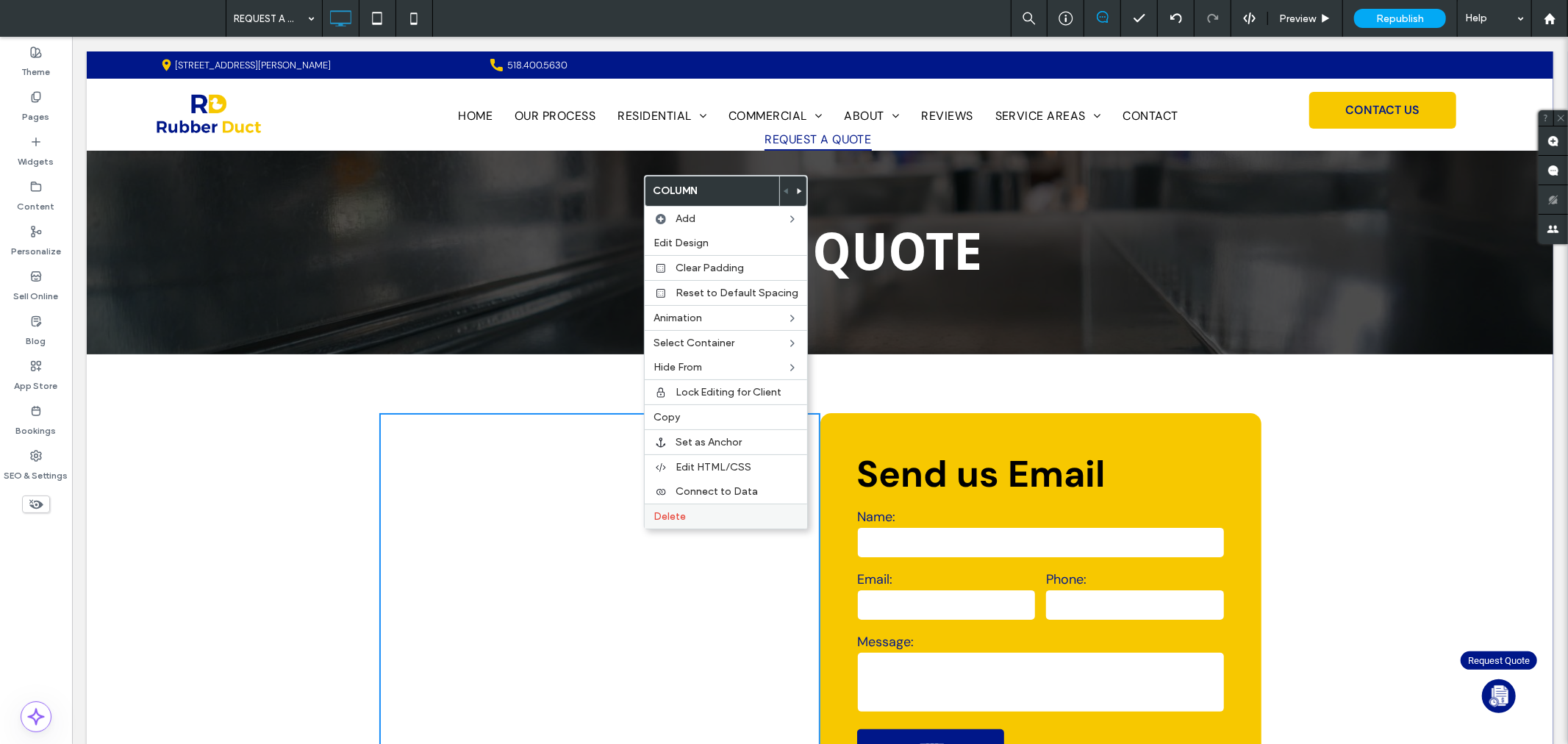
click at [690, 504] on div "Delete" at bounding box center [726, 516] width 162 height 25
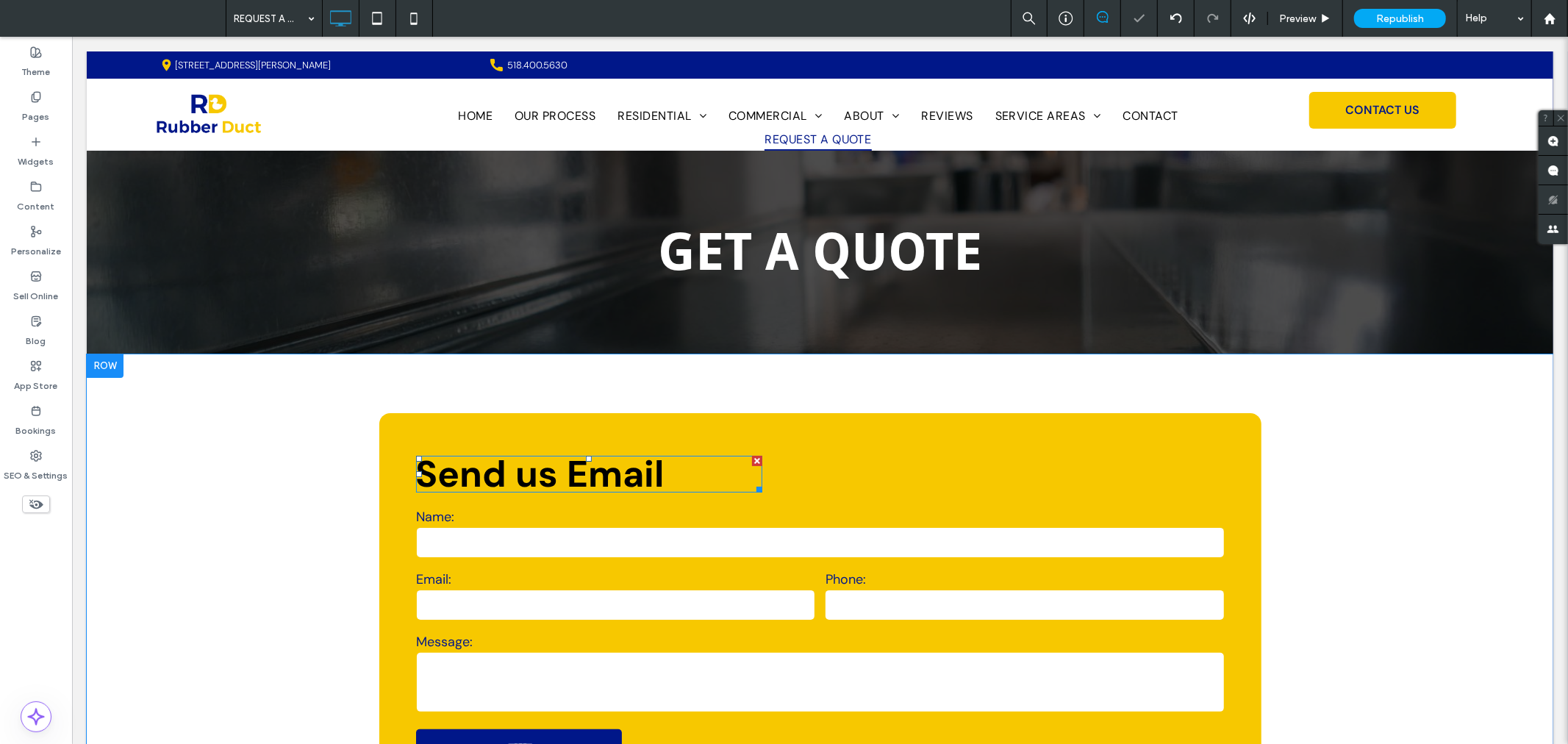
click at [565, 477] on strong "Send us Email" at bounding box center [540, 473] width 248 height 48
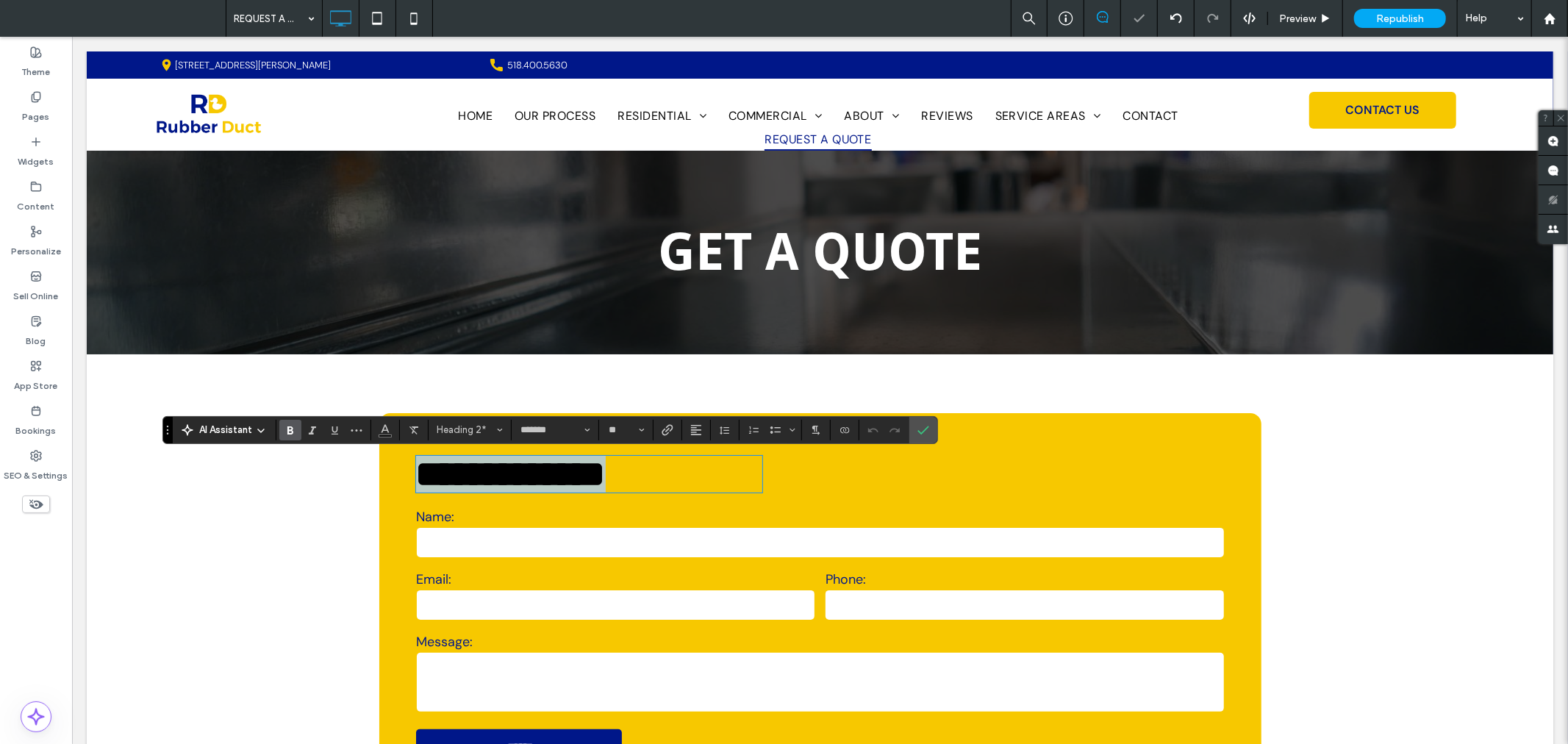
click at [451, 472] on strong "**********" at bounding box center [510, 473] width 190 height 36
drag, startPoint x: 412, startPoint y: 478, endPoint x: 666, endPoint y: 472, distance: 254.1
click at [666, 472] on h2 "**********" at bounding box center [588, 473] width 346 height 37
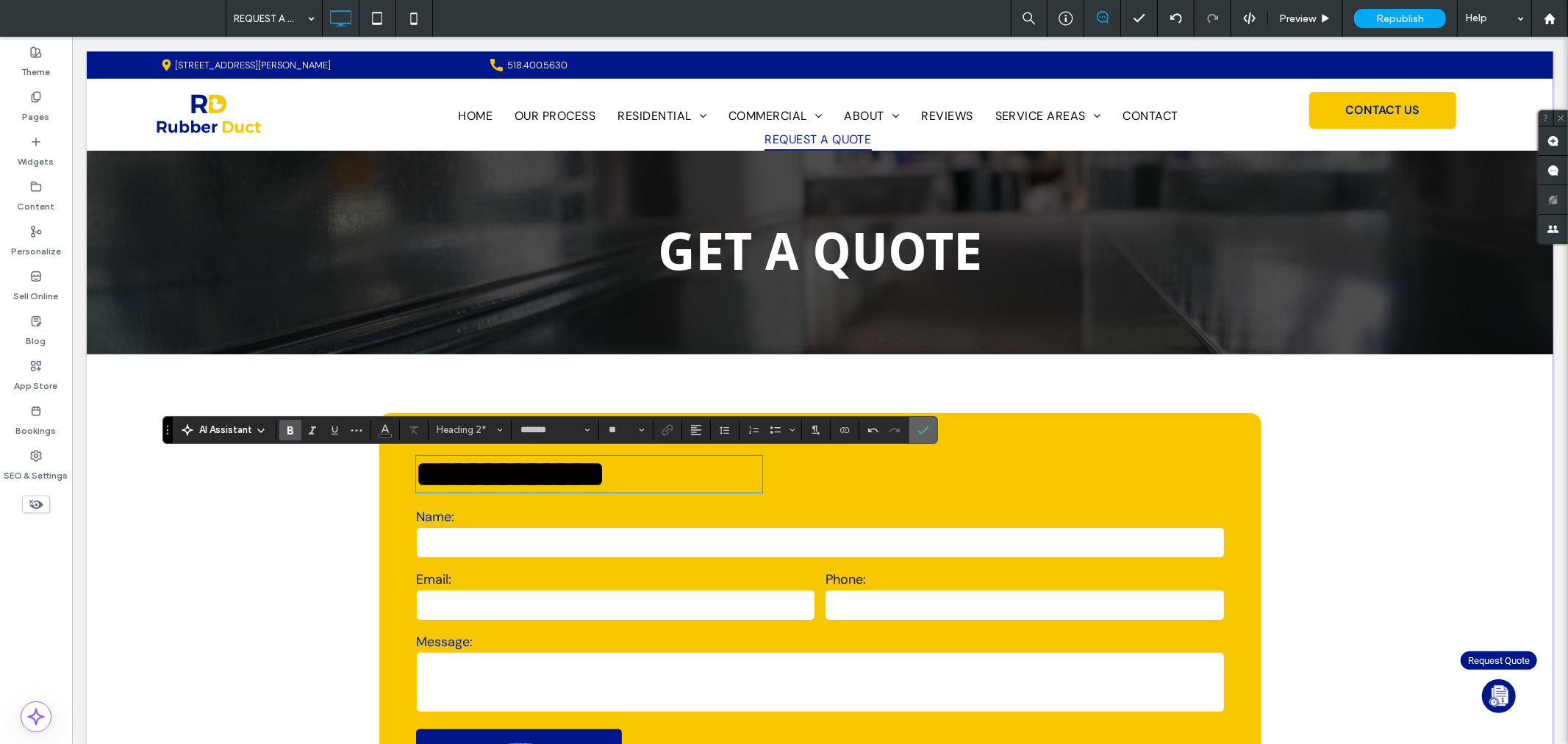
click at [930, 422] on label "Confirm" at bounding box center [923, 430] width 22 height 27
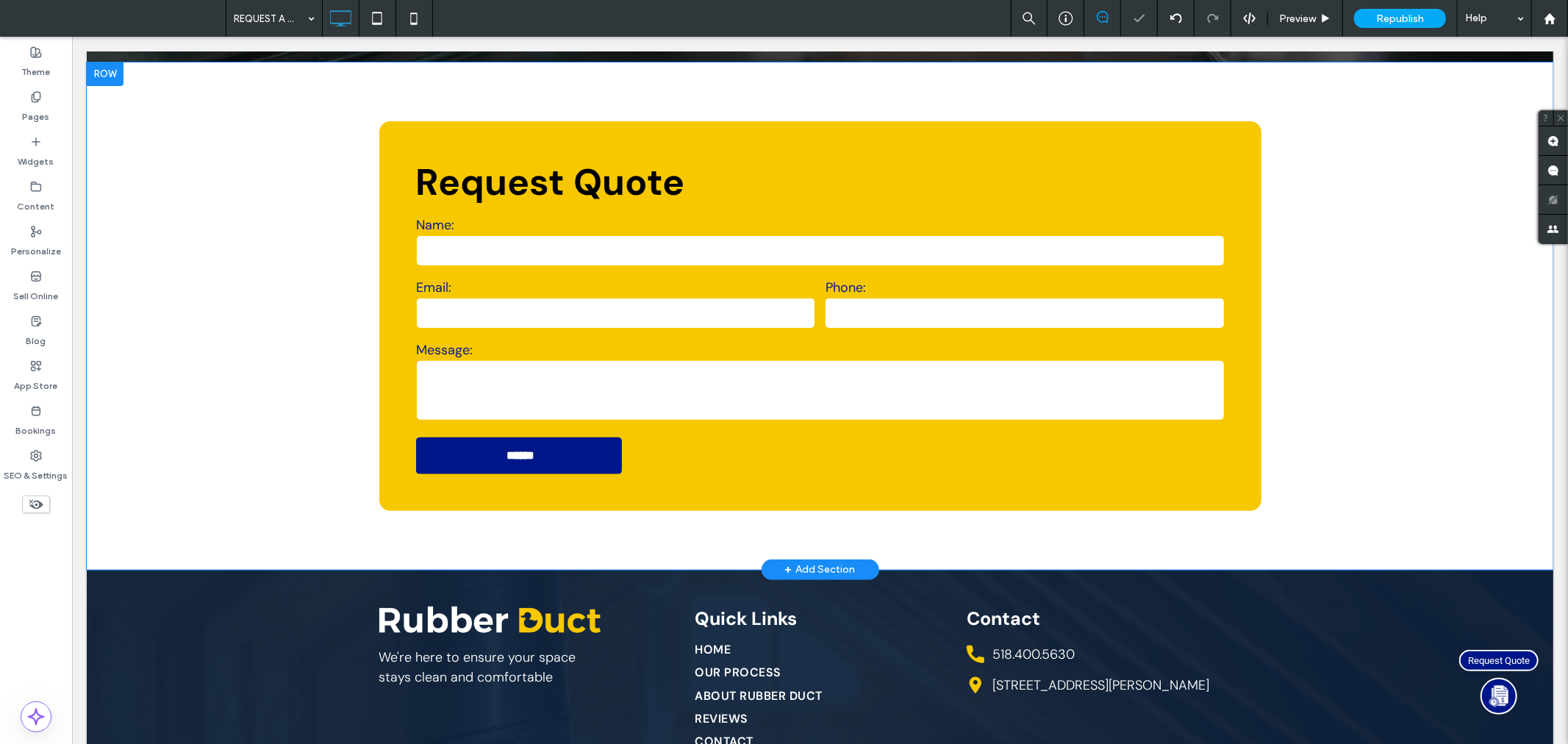
scroll to position [299, 0]
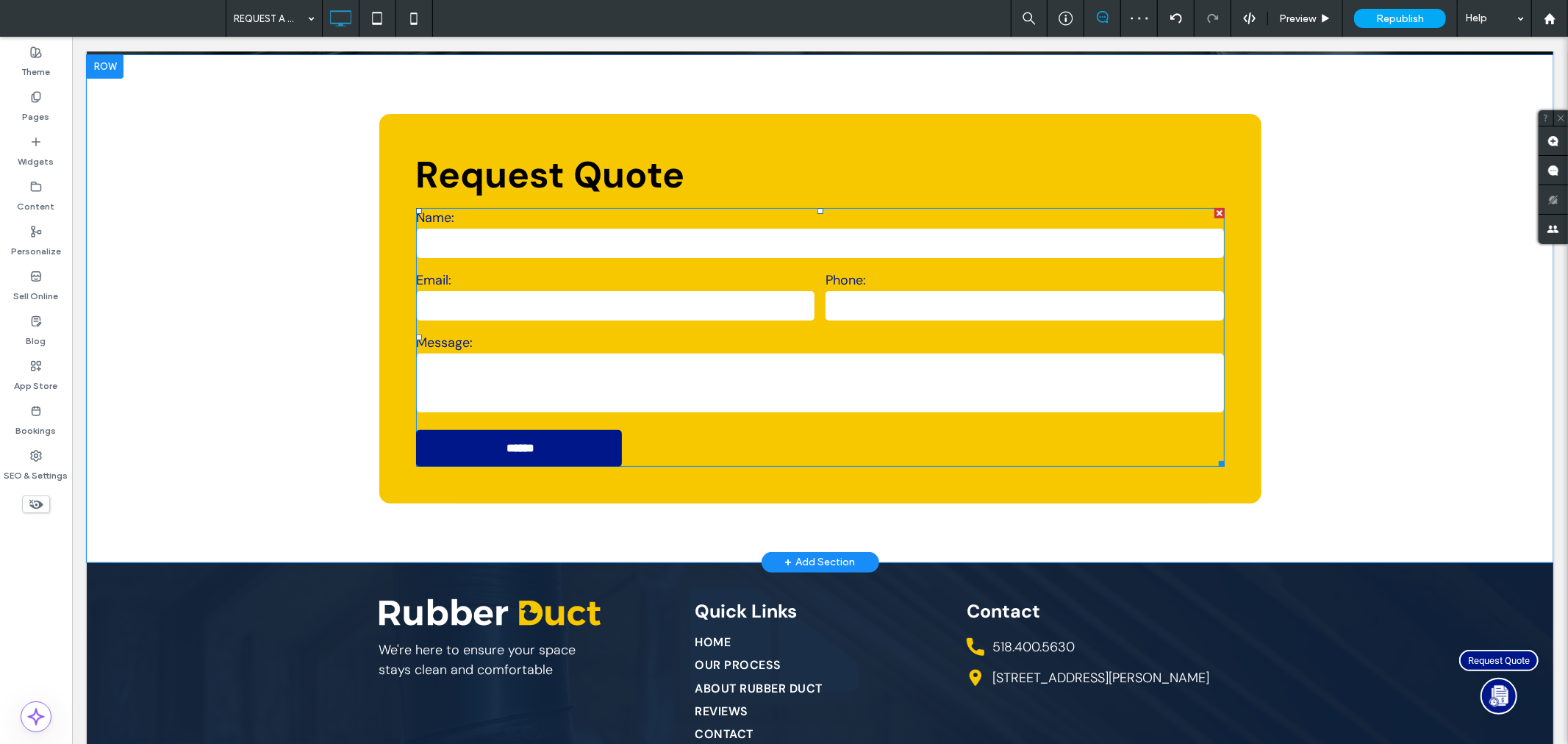
click at [524, 265] on div "Email:" at bounding box center [615, 296] width 409 height 62
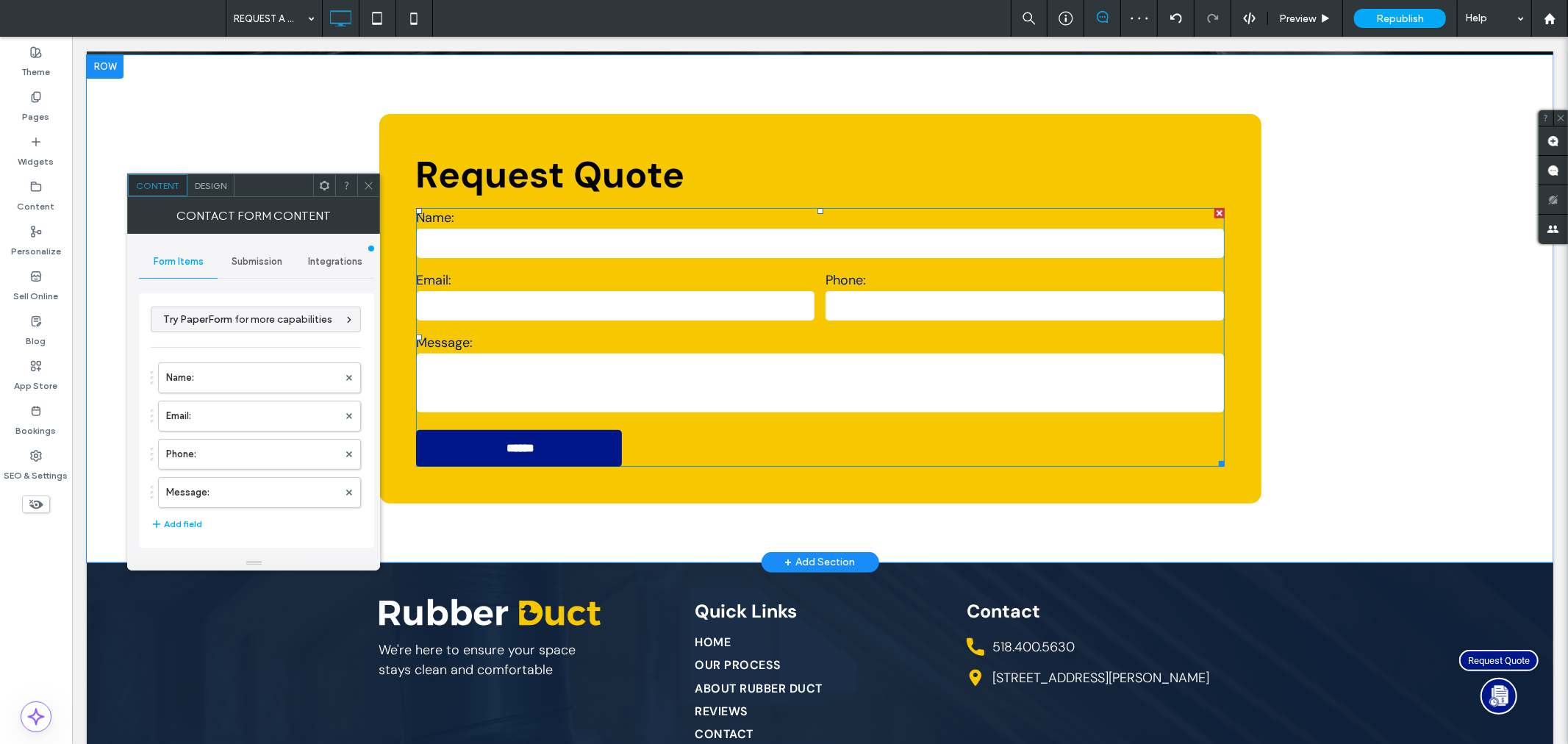
type input "******"
click at [224, 485] on label "Message:" at bounding box center [252, 493] width 172 height 30
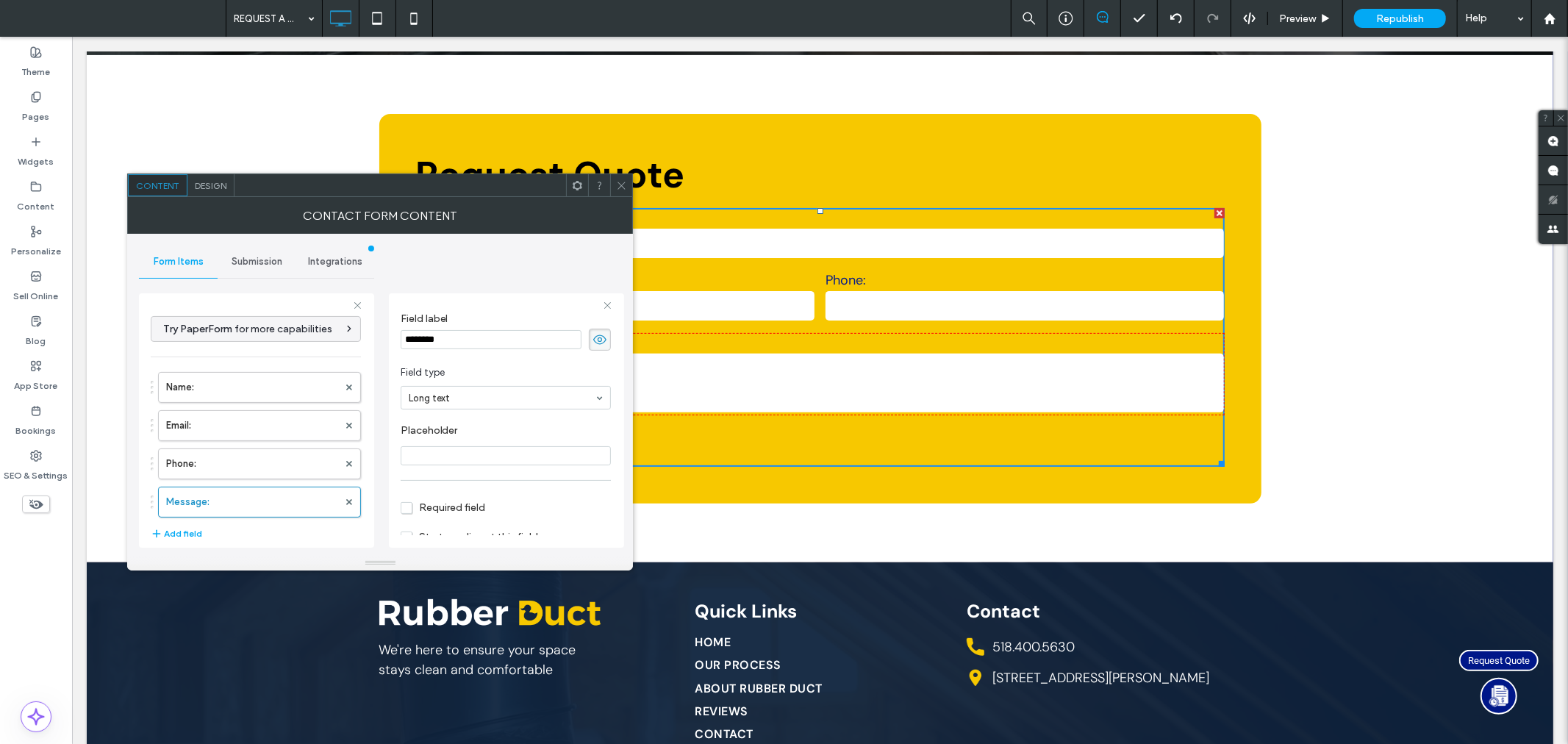
scroll to position [0, 0]
click at [487, 375] on input "********" at bounding box center [491, 374] width 181 height 19
click at [561, 370] on input "**********" at bounding box center [491, 374] width 181 height 19
drag, startPoint x: 441, startPoint y: 373, endPoint x: 471, endPoint y: 370, distance: 30.1
click at [442, 373] on input "**********" at bounding box center [491, 374] width 181 height 19
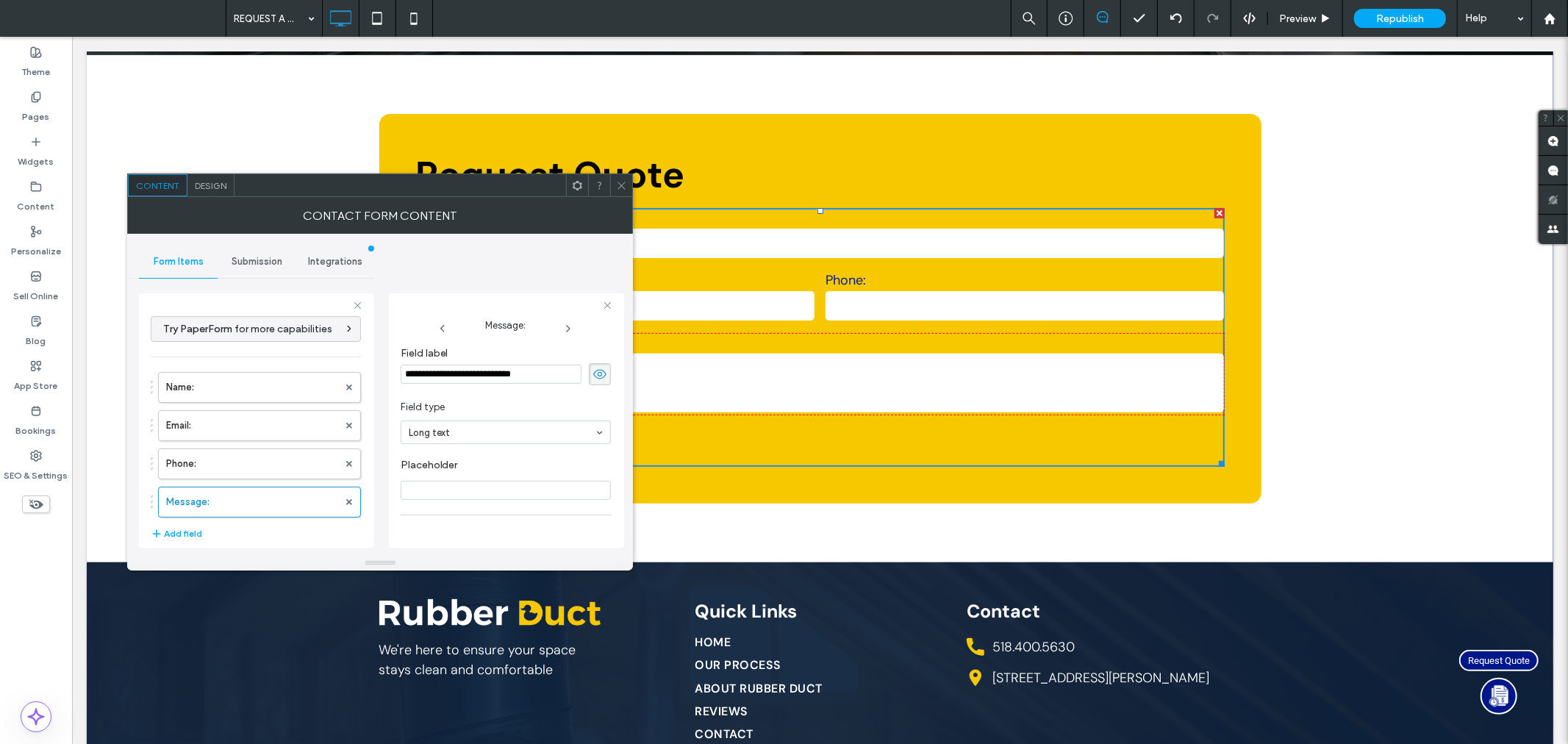
type input "**********"
click at [265, 262] on span "Submission" at bounding box center [257, 262] width 51 height 12
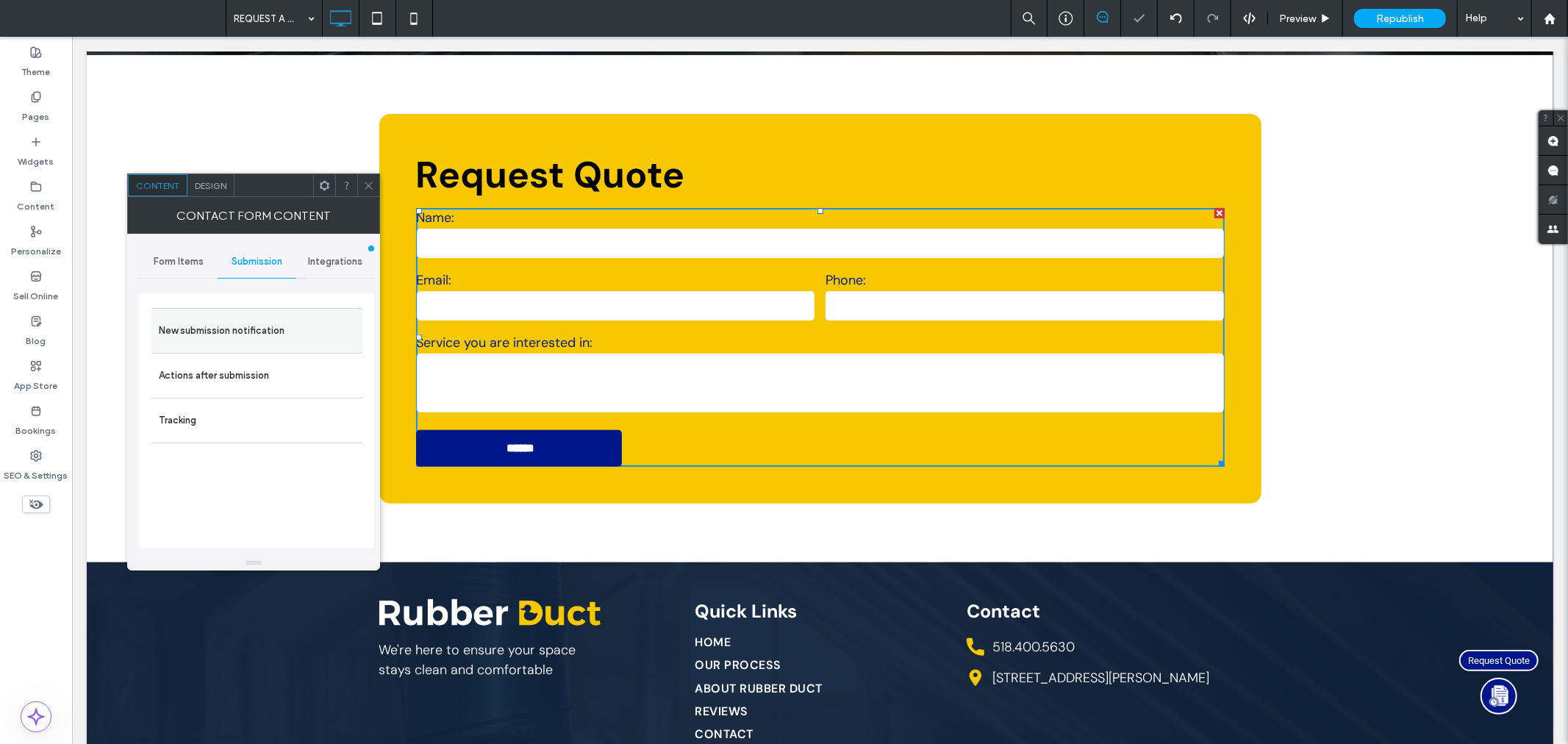
click at [253, 320] on label "New submission notification" at bounding box center [256, 331] width 196 height 30
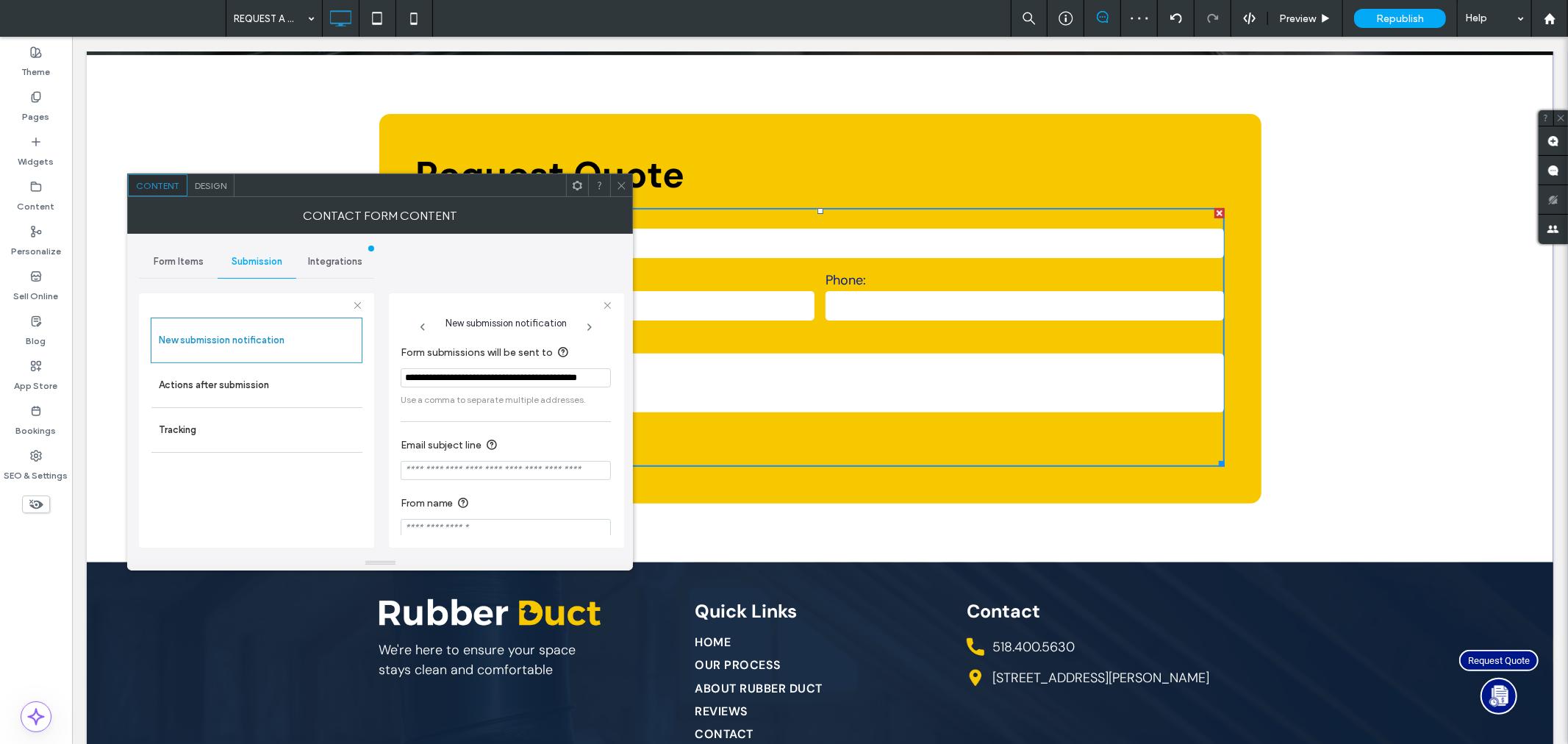
click at [625, 183] on icon at bounding box center [622, 186] width 11 height 11
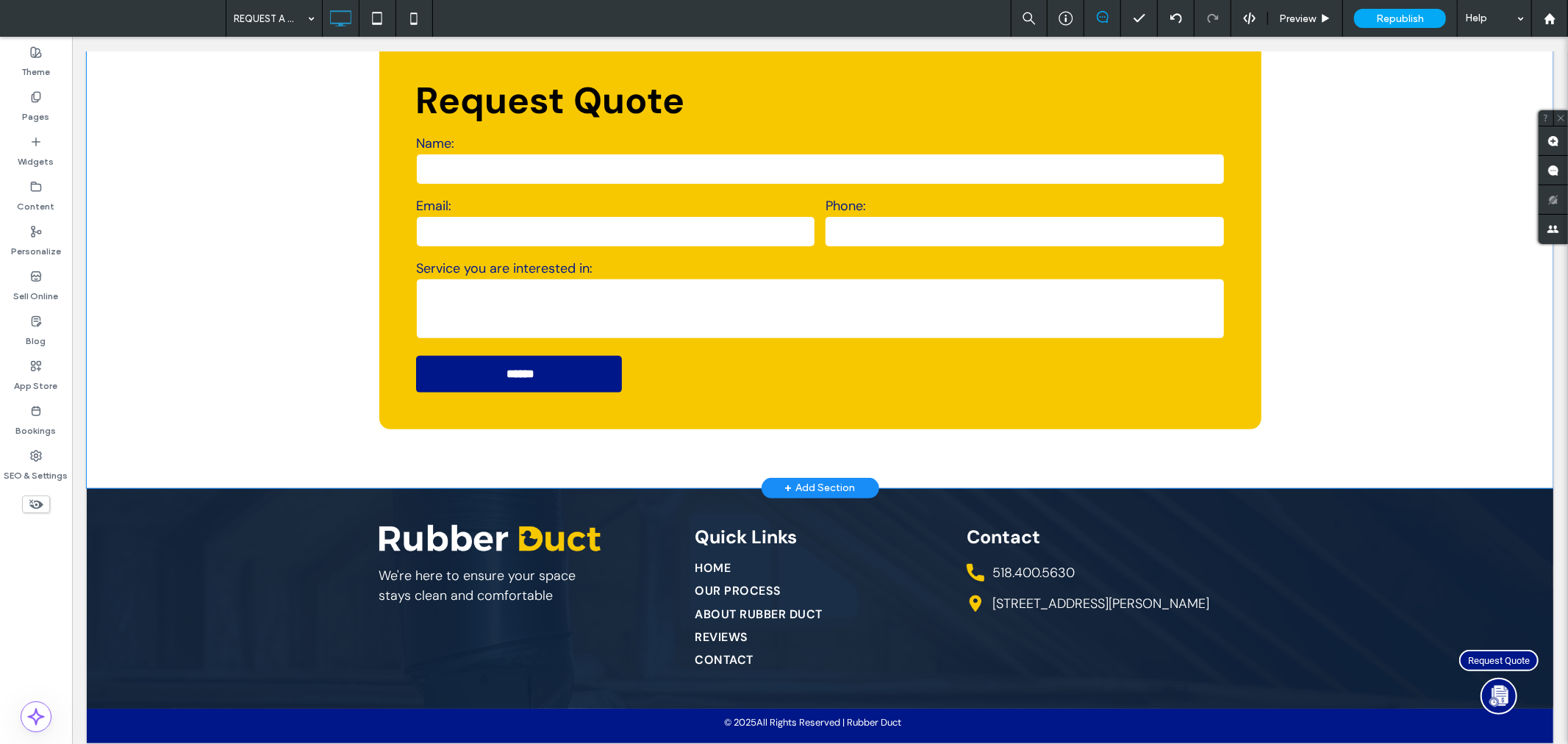
scroll to position [375, 0]
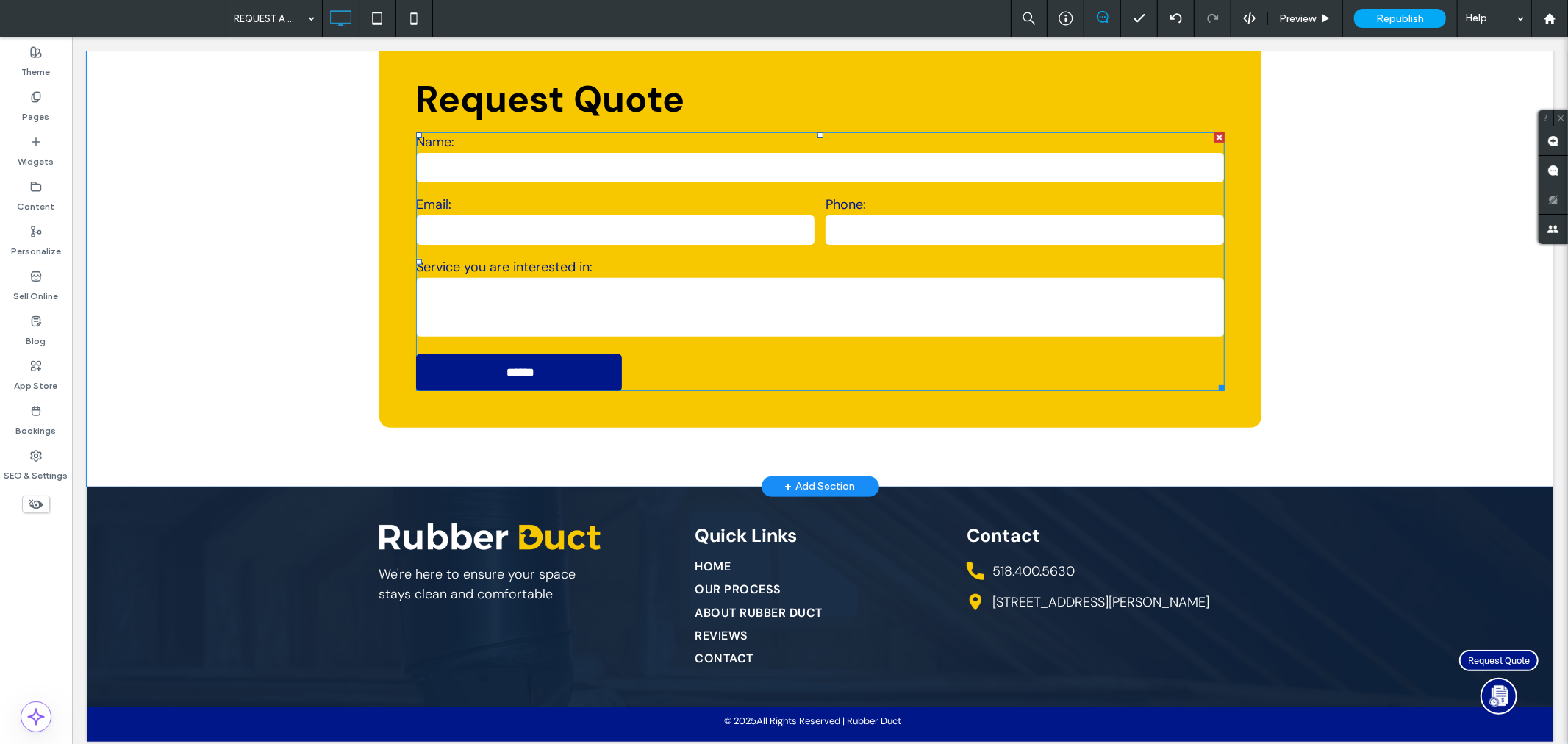
click at [565, 270] on label "Service you are interested in:" at bounding box center [820, 266] width 807 height 18
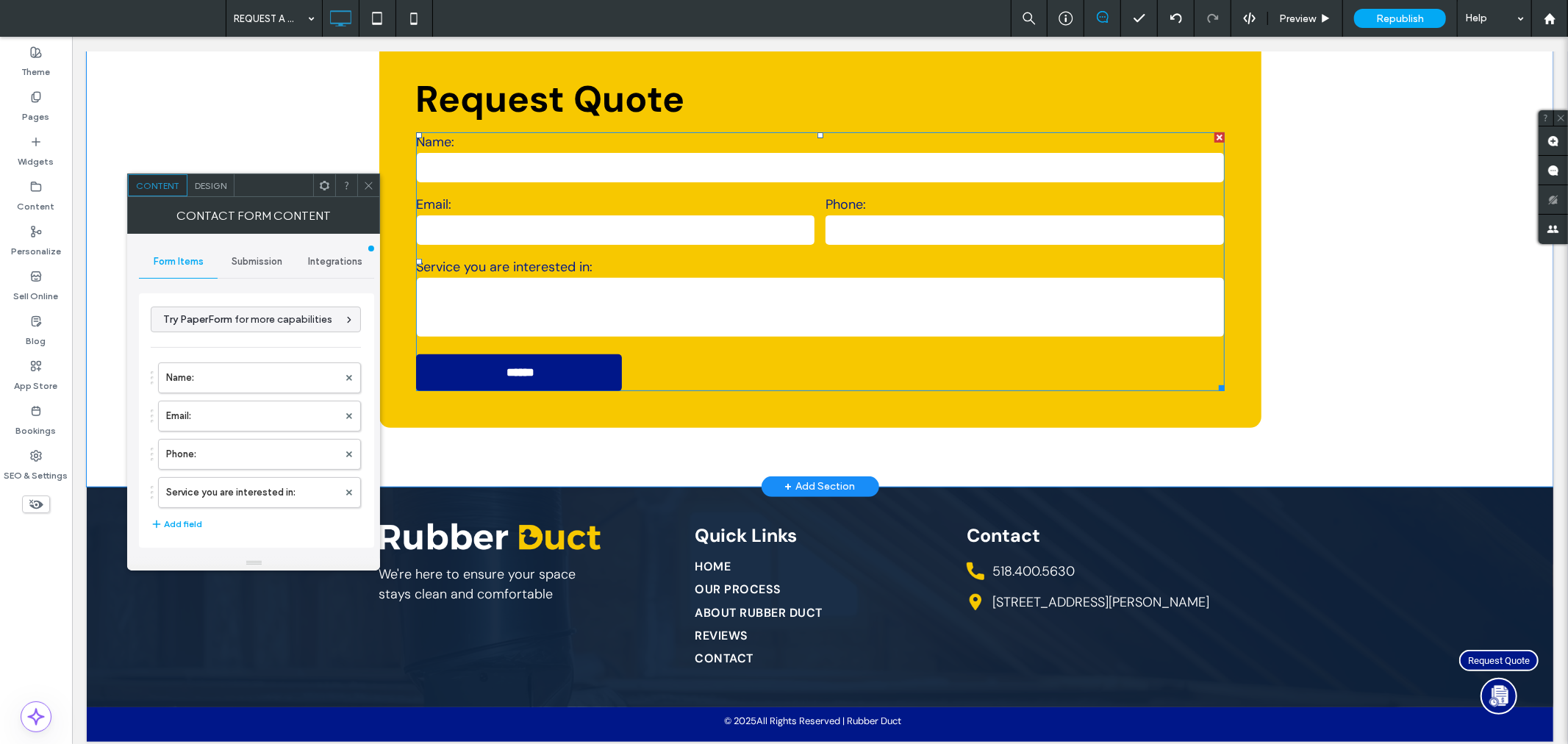
type input "******"
click at [263, 251] on div "Submission" at bounding box center [257, 261] width 79 height 32
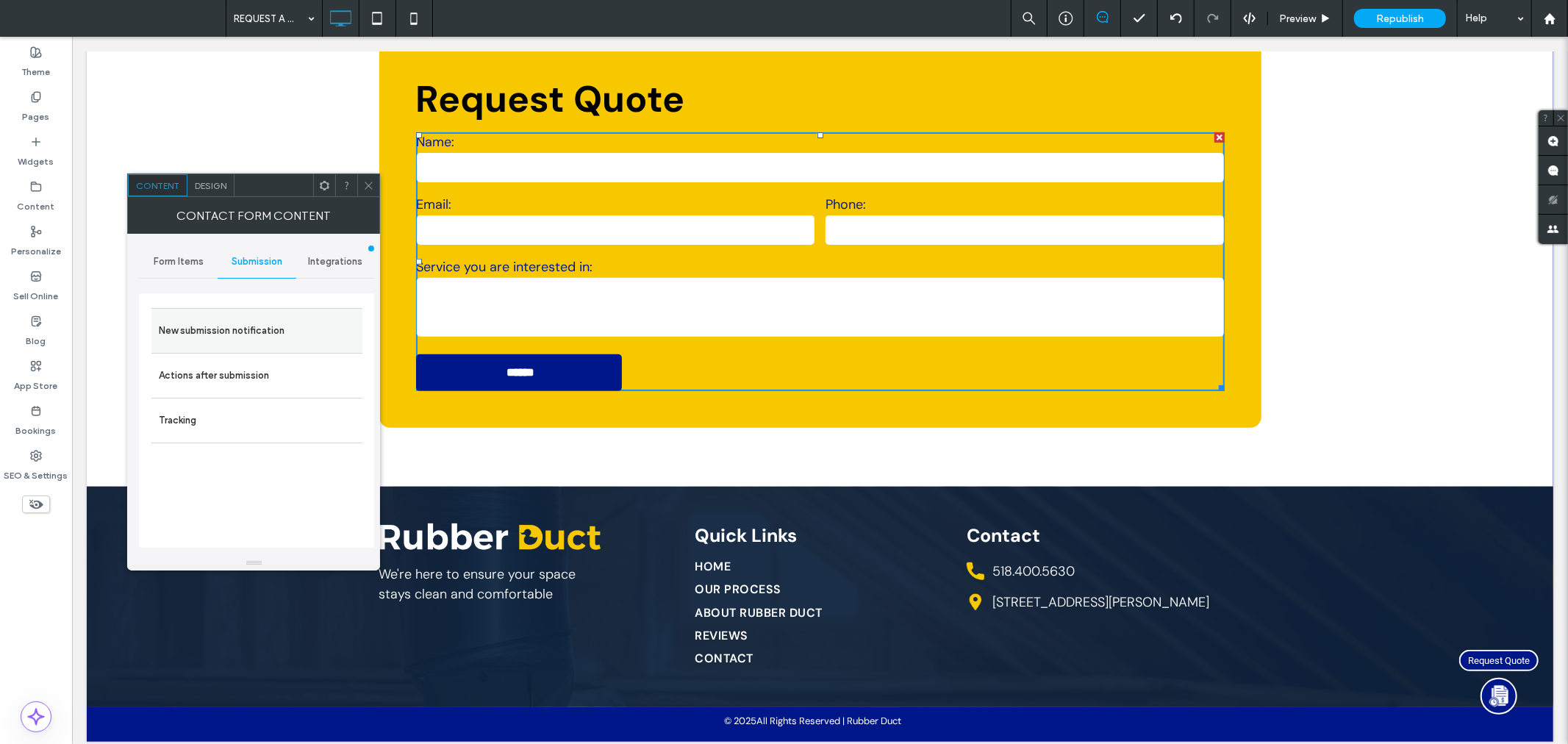
click at [259, 333] on label "New submission notification" at bounding box center [256, 331] width 196 height 30
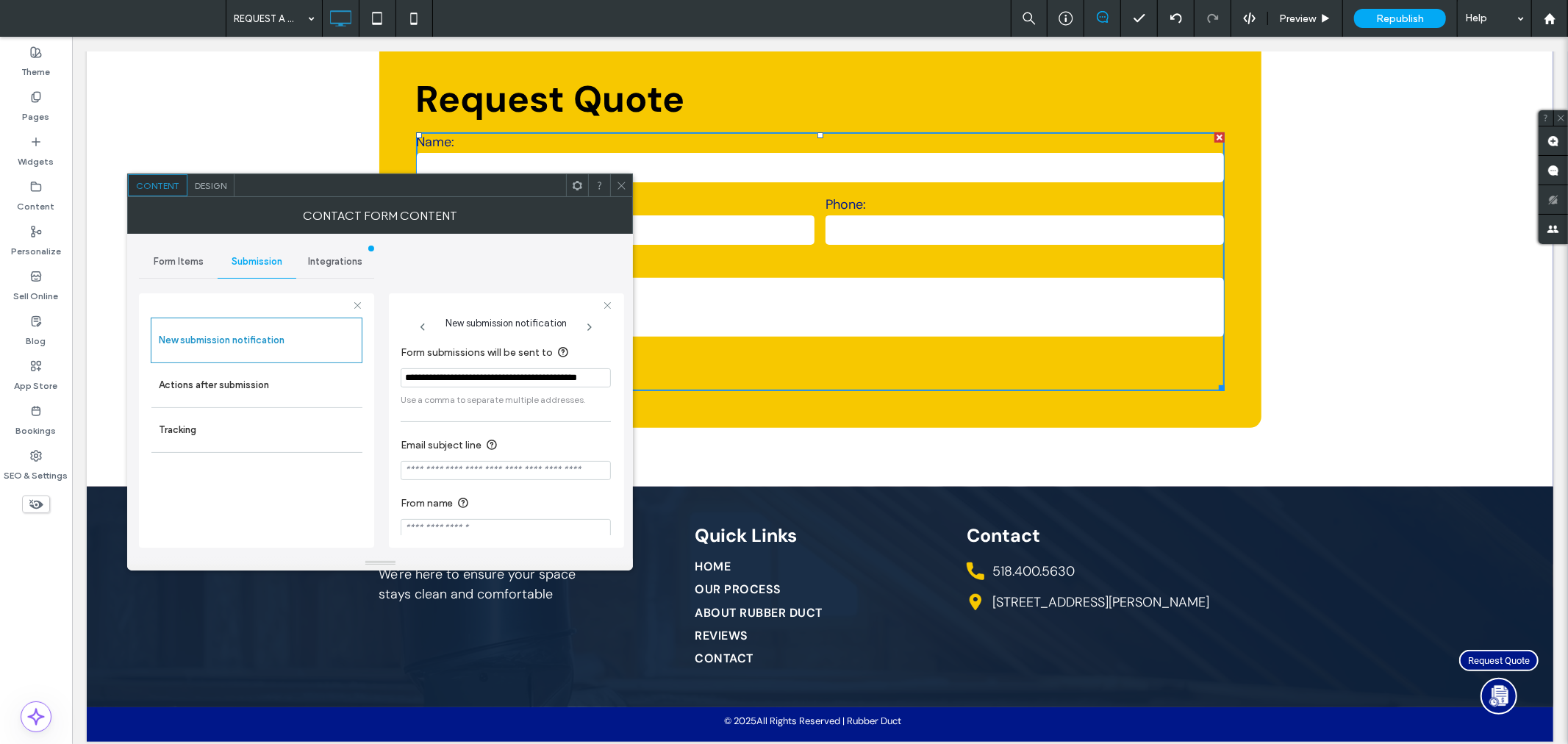
click at [475, 474] on input "Email subject line" at bounding box center [505, 470] width 210 height 19
type input "*"
type input "**********"
click at [540, 425] on div "**********" at bounding box center [505, 440] width 210 height 208
click at [622, 180] on icon at bounding box center [622, 186] width 11 height 11
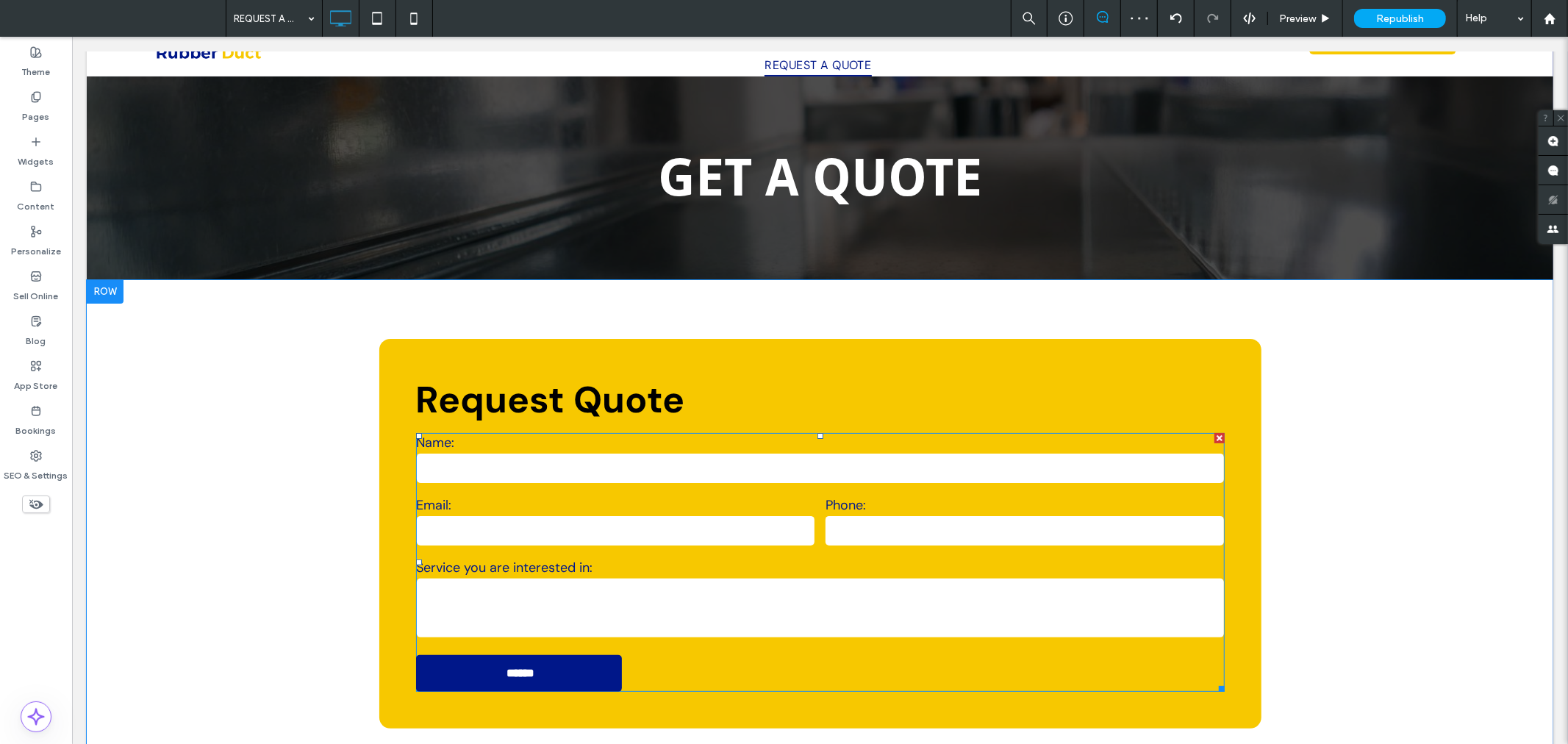
scroll to position [0, 0]
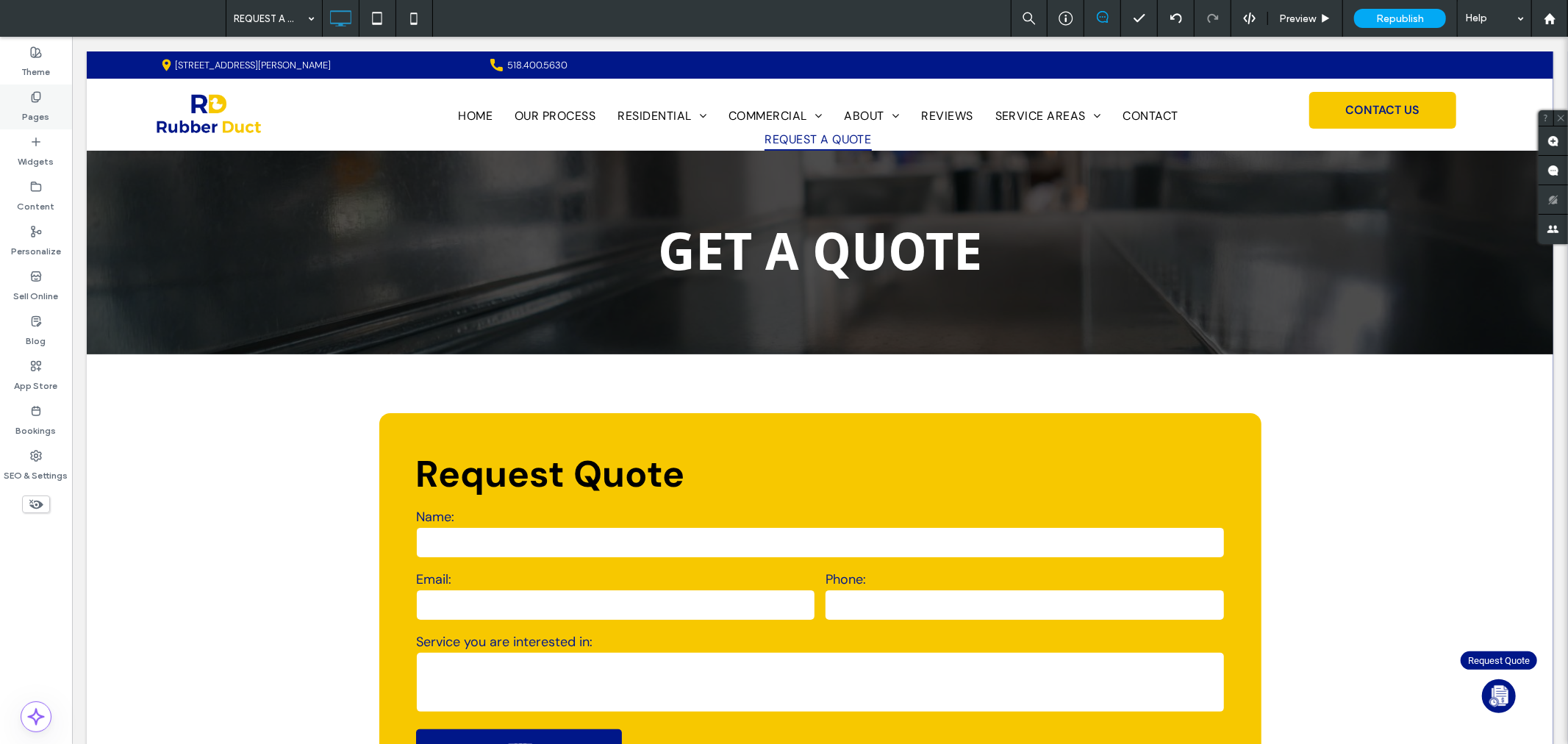
click at [27, 96] on div "Pages" at bounding box center [36, 106] width 72 height 44
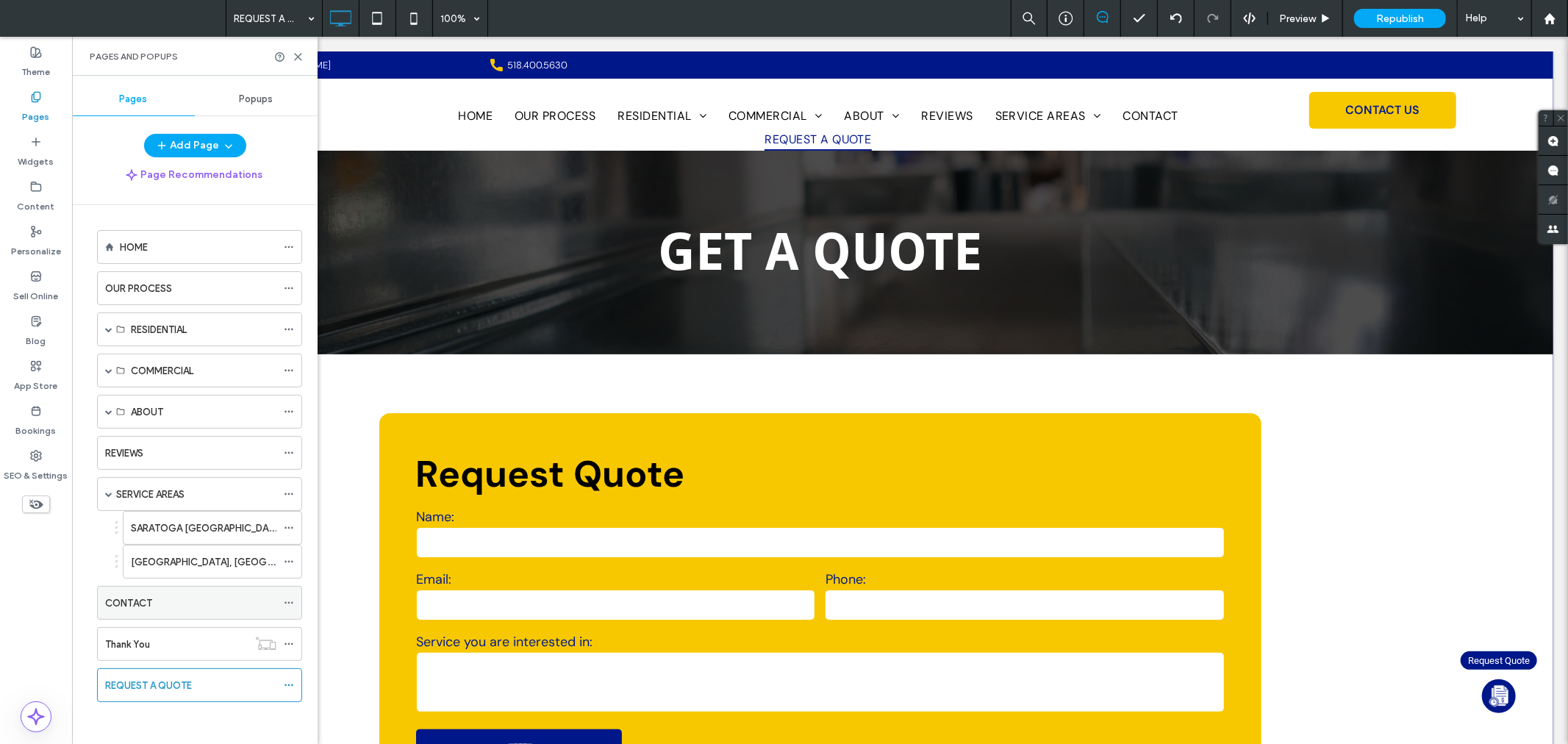
click at [194, 611] on div "CONTACT" at bounding box center [191, 603] width 171 height 16
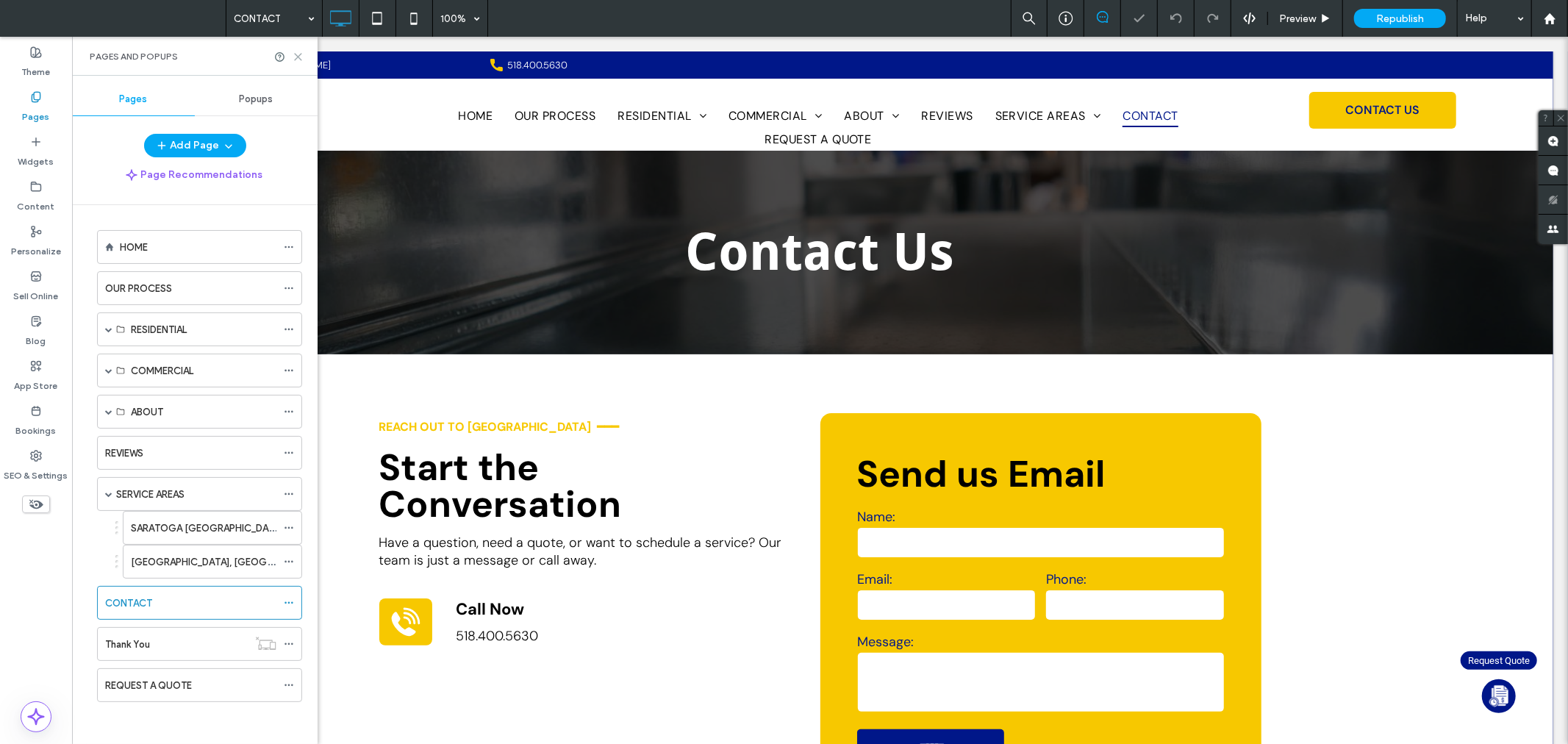
drag, startPoint x: 298, startPoint y: 60, endPoint x: 226, endPoint y: 23, distance: 81.0
click at [298, 60] on icon at bounding box center [298, 57] width 11 height 11
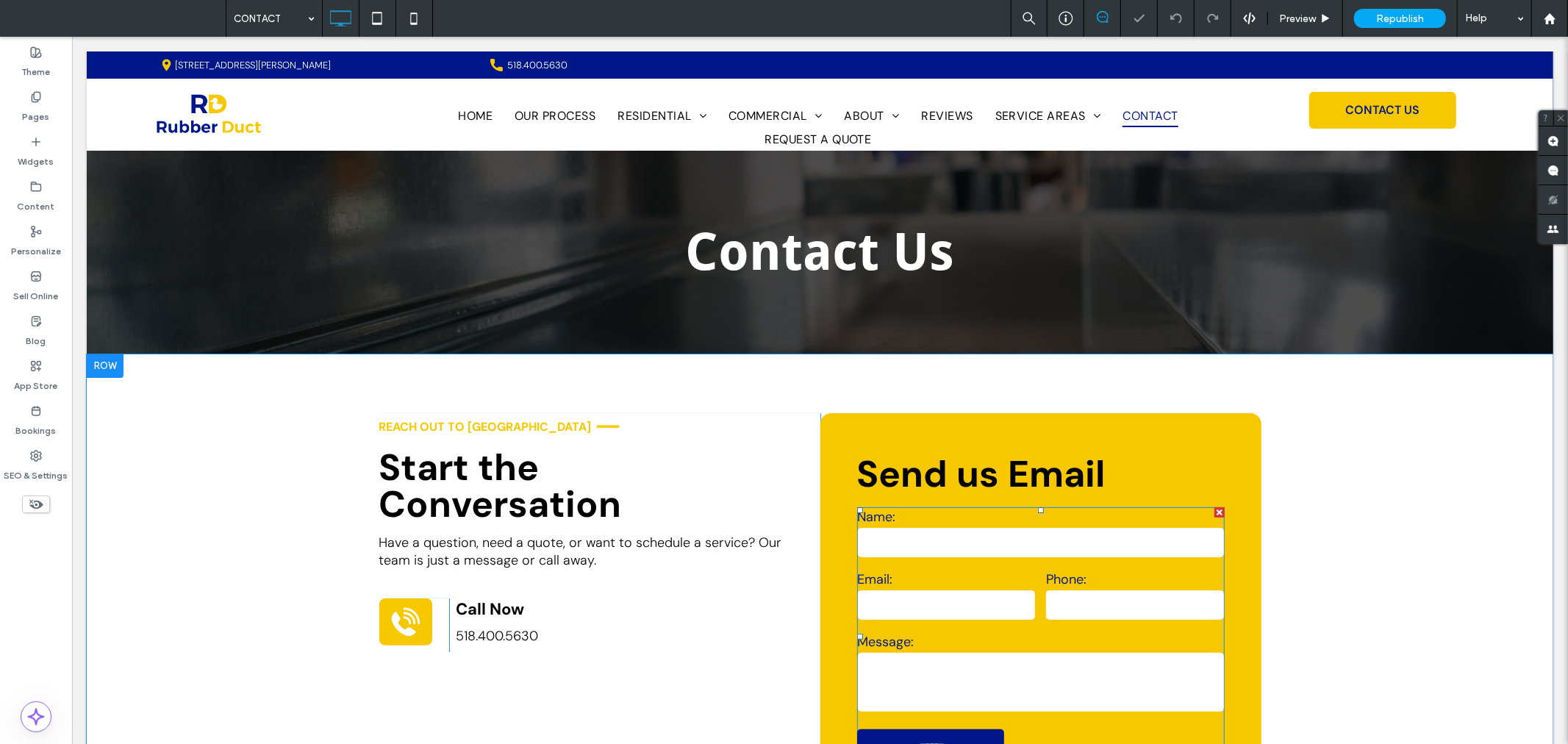
click at [1046, 614] on input "tel" at bounding box center [1135, 604] width 178 height 30
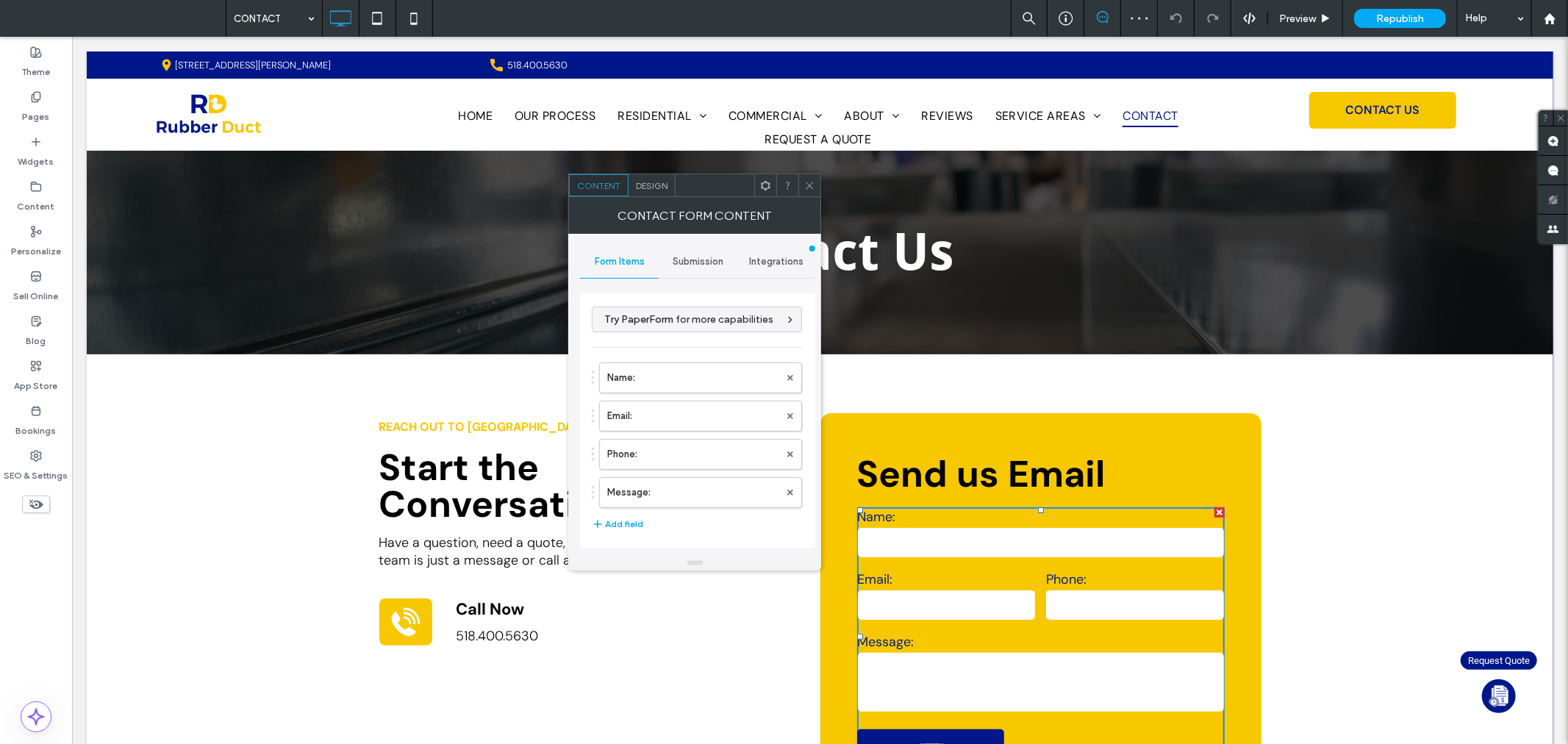
click at [707, 265] on span "Submission" at bounding box center [697, 262] width 51 height 12
click at [684, 365] on label "Actions after submission" at bounding box center [697, 376] width 196 height 30
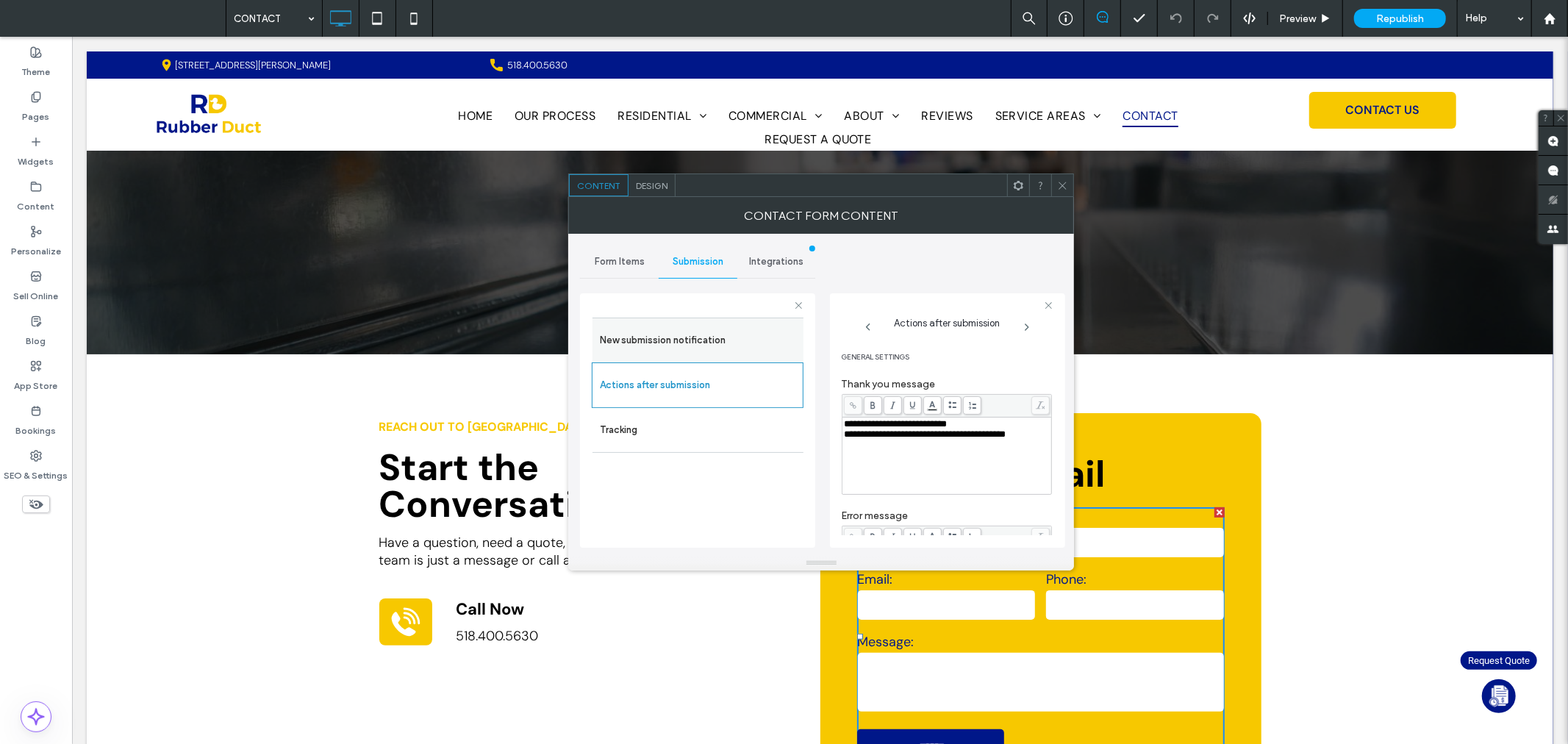
click at [711, 345] on label "New submission notification" at bounding box center [697, 340] width 196 height 30
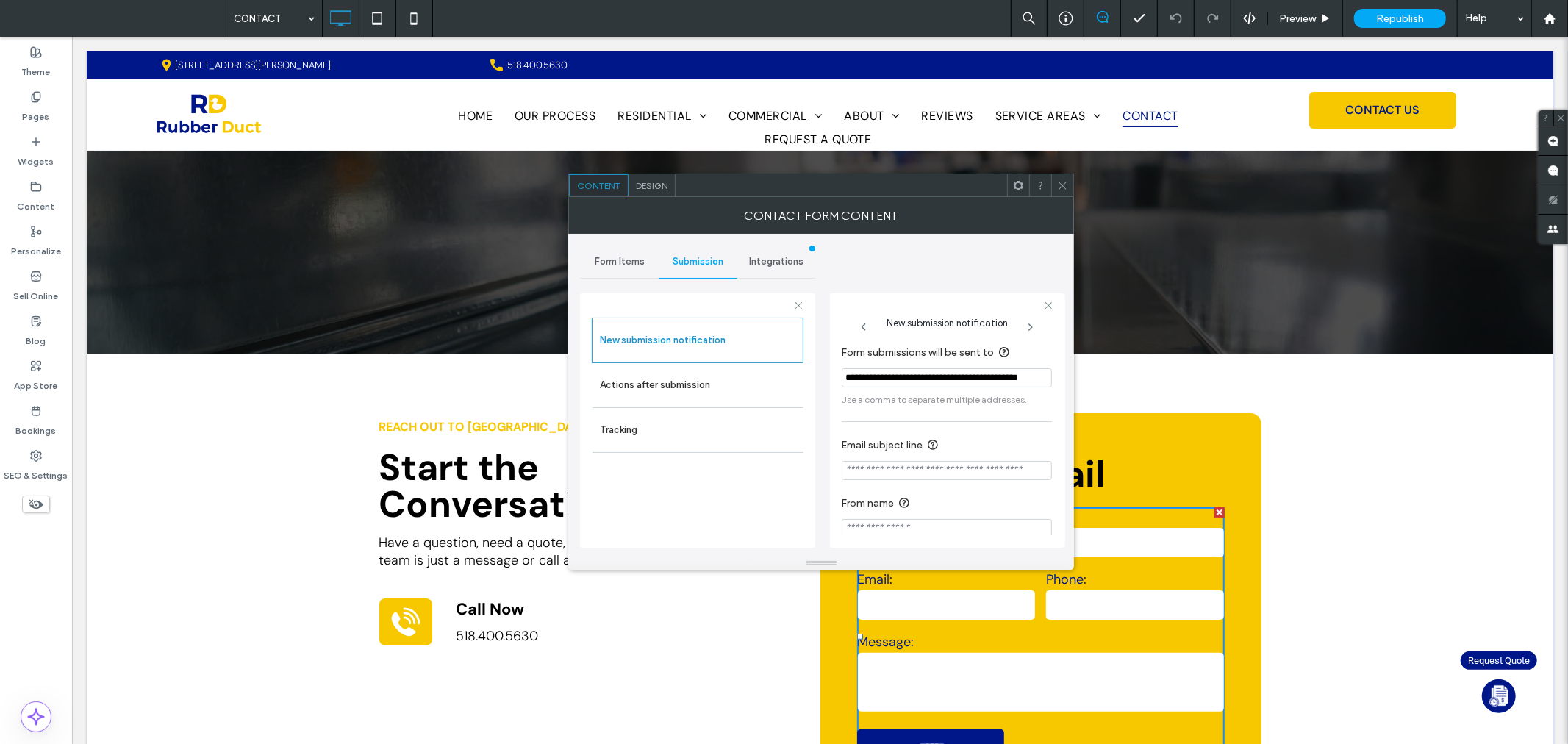
click at [872, 471] on input "Email subject line" at bounding box center [946, 470] width 210 height 19
click at [876, 471] on input "**********" at bounding box center [946, 470] width 210 height 19
click at [929, 483] on section "**********" at bounding box center [946, 458] width 210 height 58
drag, startPoint x: 881, startPoint y: 465, endPoint x: 804, endPoint y: 465, distance: 77.0
click at [804, 465] on div "**********" at bounding box center [697, 418] width 235 height 273
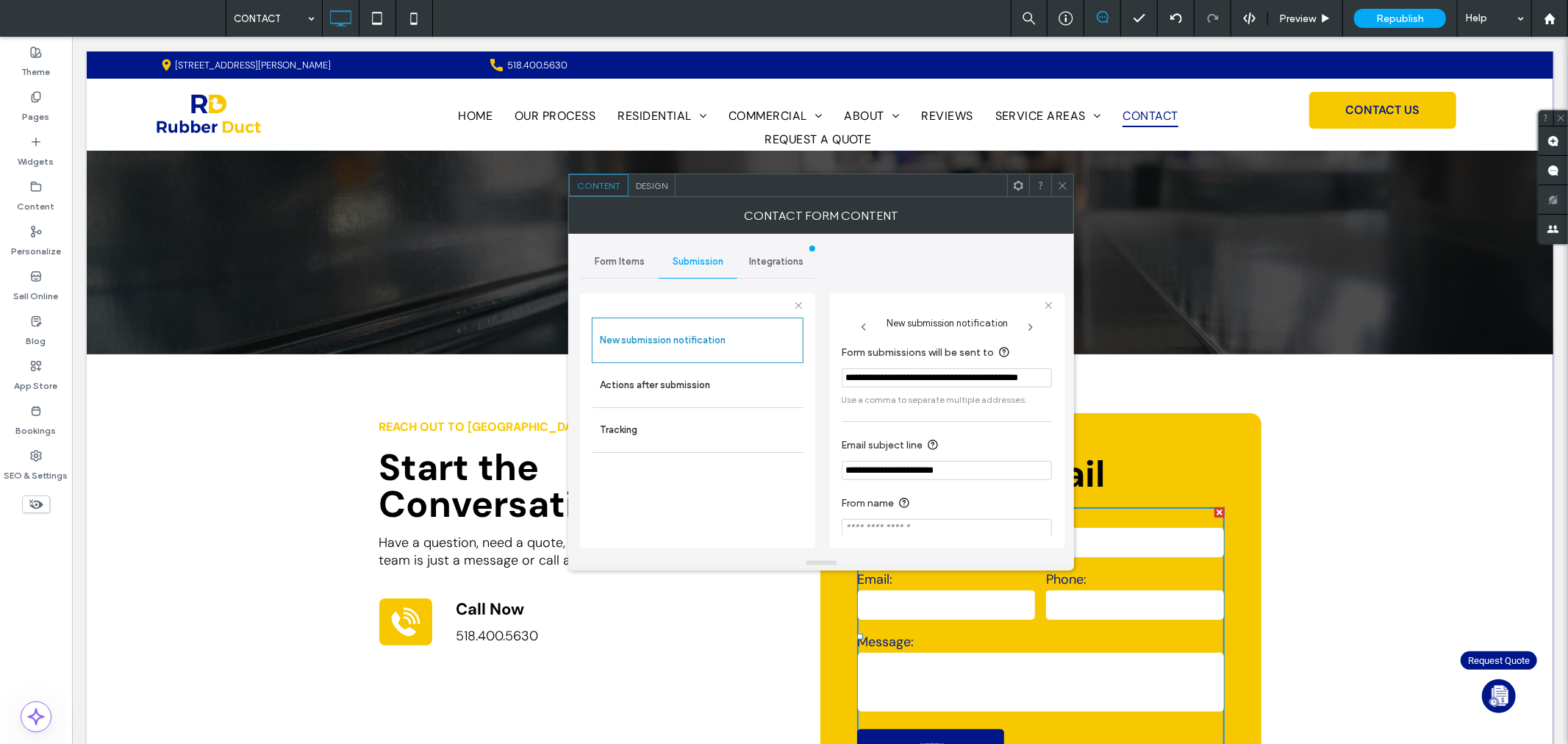
type input "**********"
click at [966, 508] on label "From name" at bounding box center [944, 504] width 205 height 19
click at [1069, 182] on div at bounding box center [1062, 185] width 22 height 22
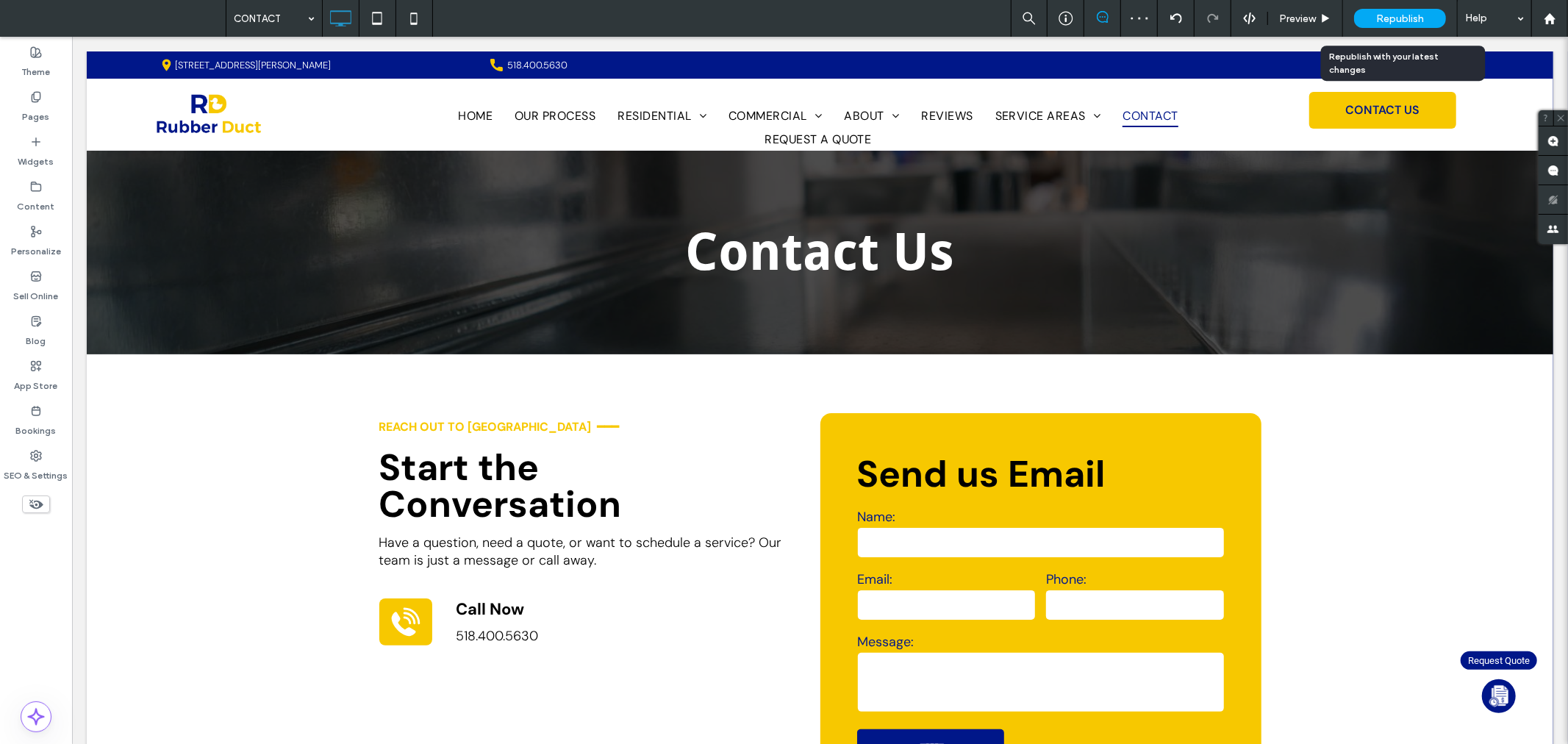
click at [1416, 16] on span "Republish" at bounding box center [1399, 19] width 48 height 12
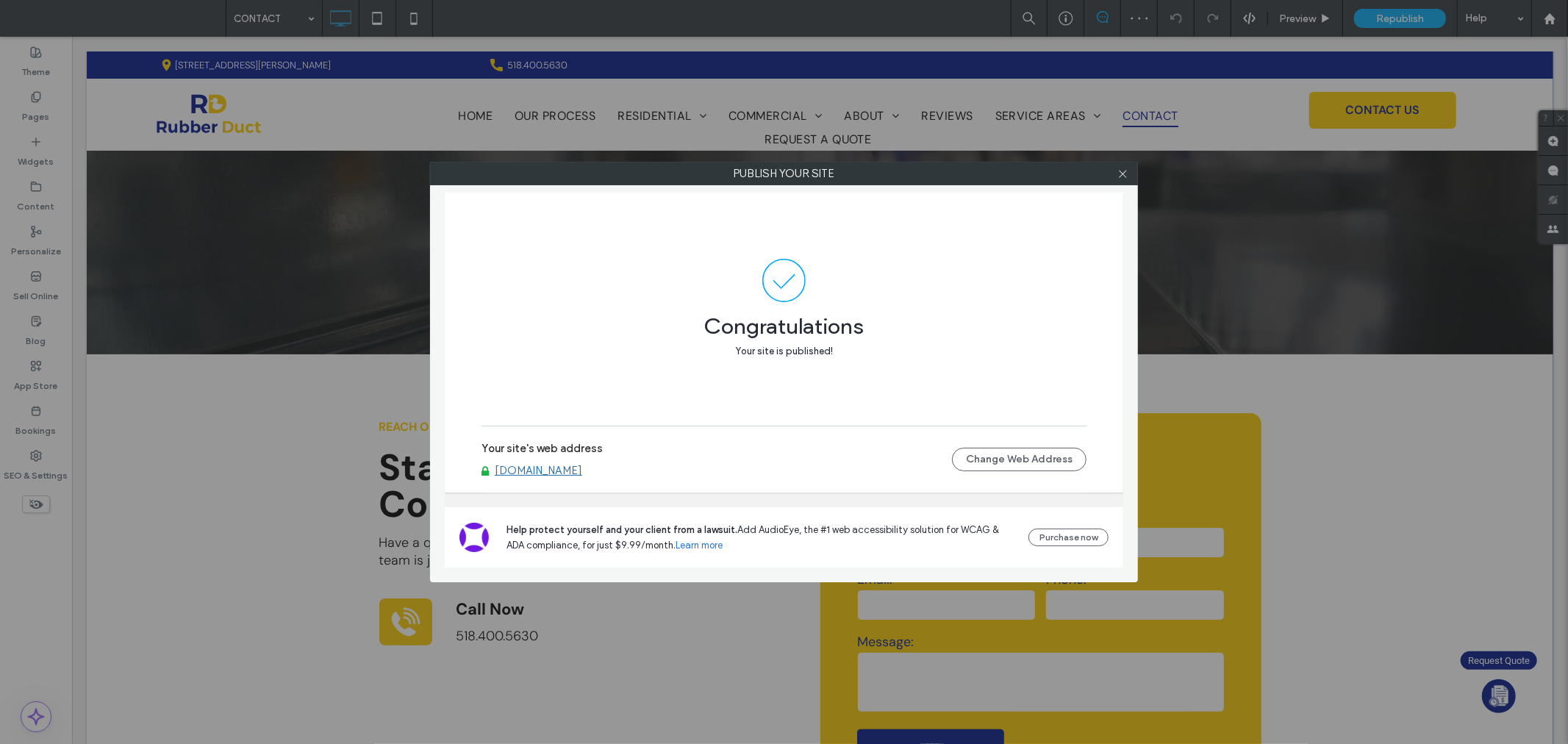
click at [579, 465] on link "[DOMAIN_NAME]" at bounding box center [539, 470] width 87 height 13
click at [1119, 177] on use at bounding box center [1122, 173] width 7 height 7
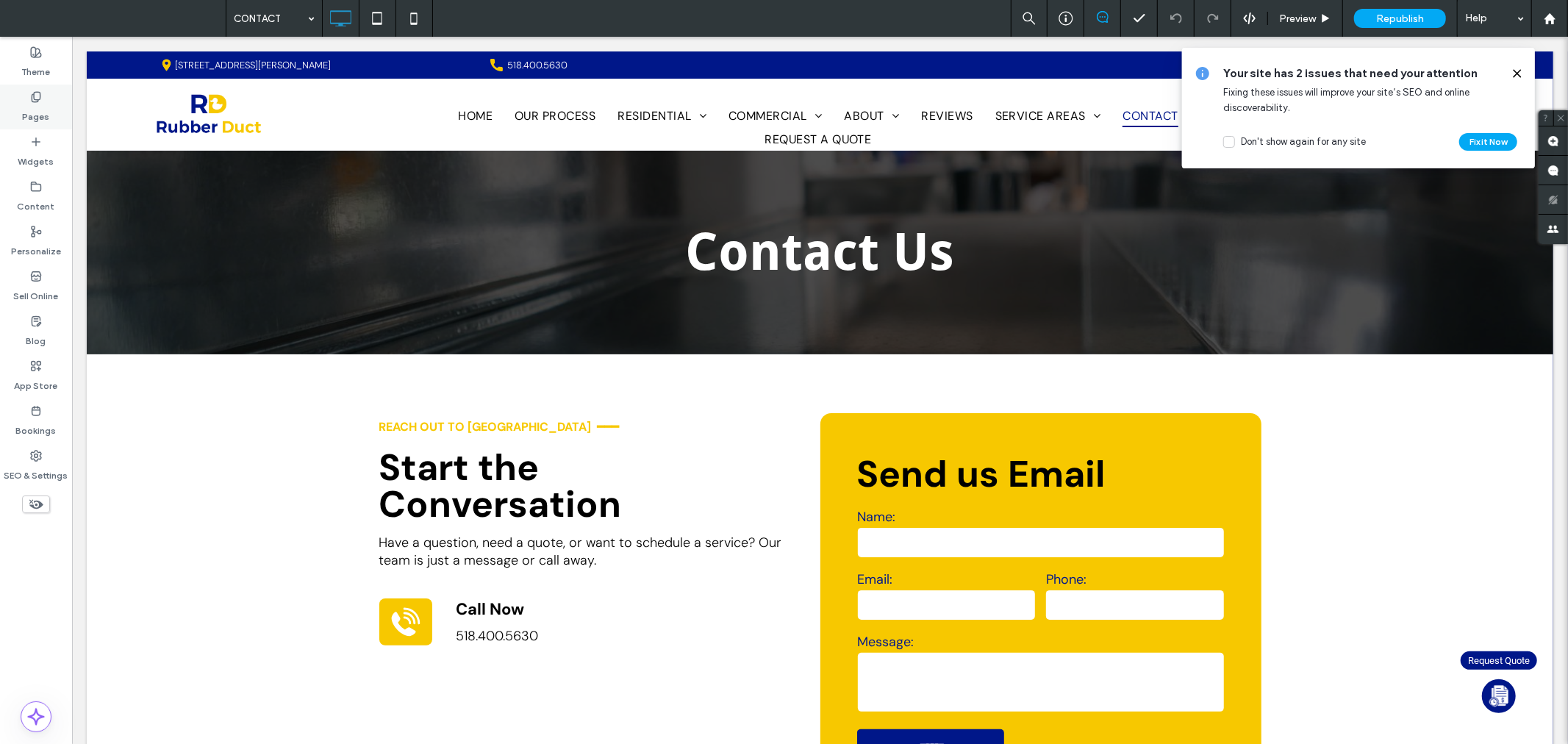
click at [44, 94] on div "Pages" at bounding box center [36, 106] width 72 height 44
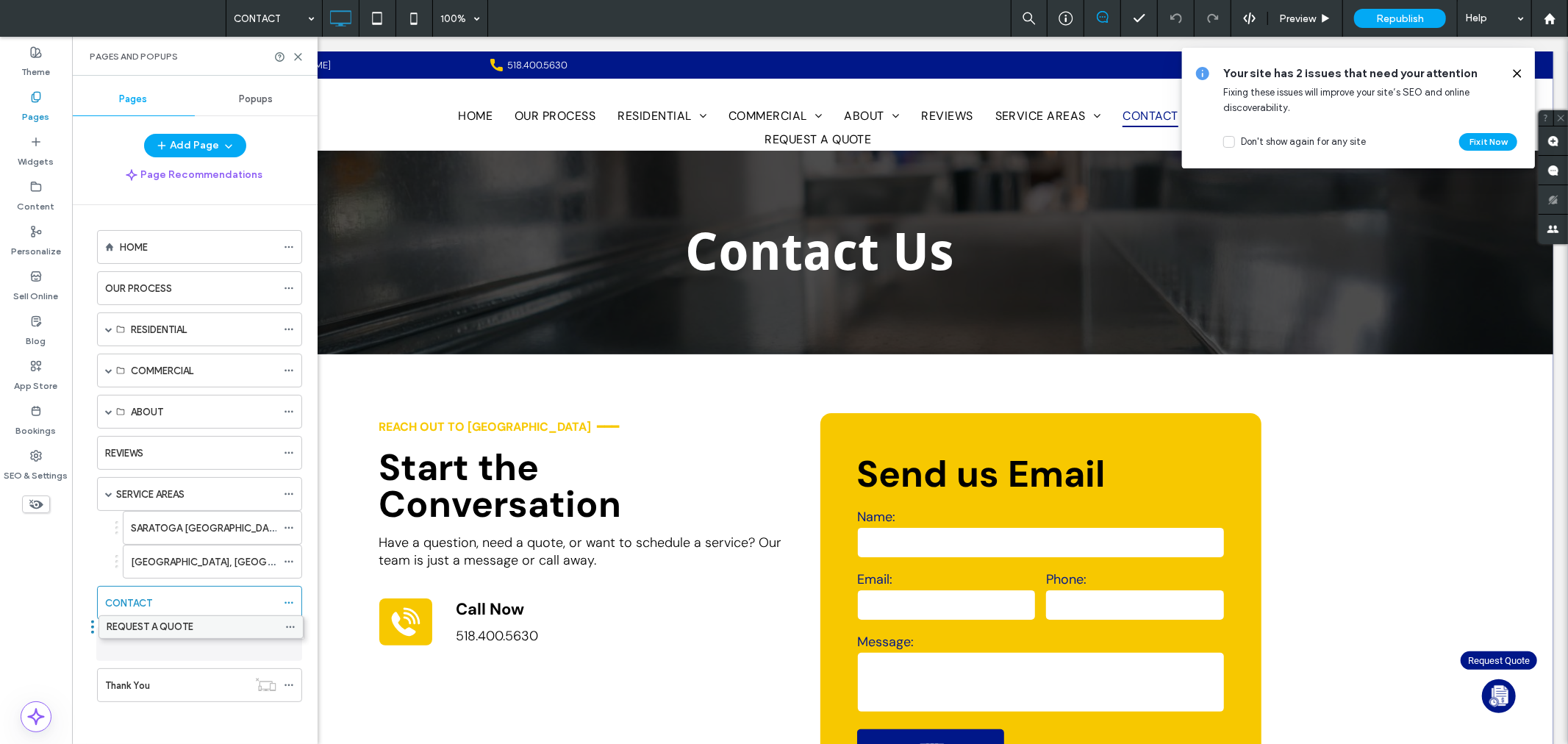
drag, startPoint x: 201, startPoint y: 678, endPoint x: 203, endPoint y: 628, distance: 50.0
click at [190, 643] on label "REQUEST A QUOTE" at bounding box center [148, 644] width 87 height 26
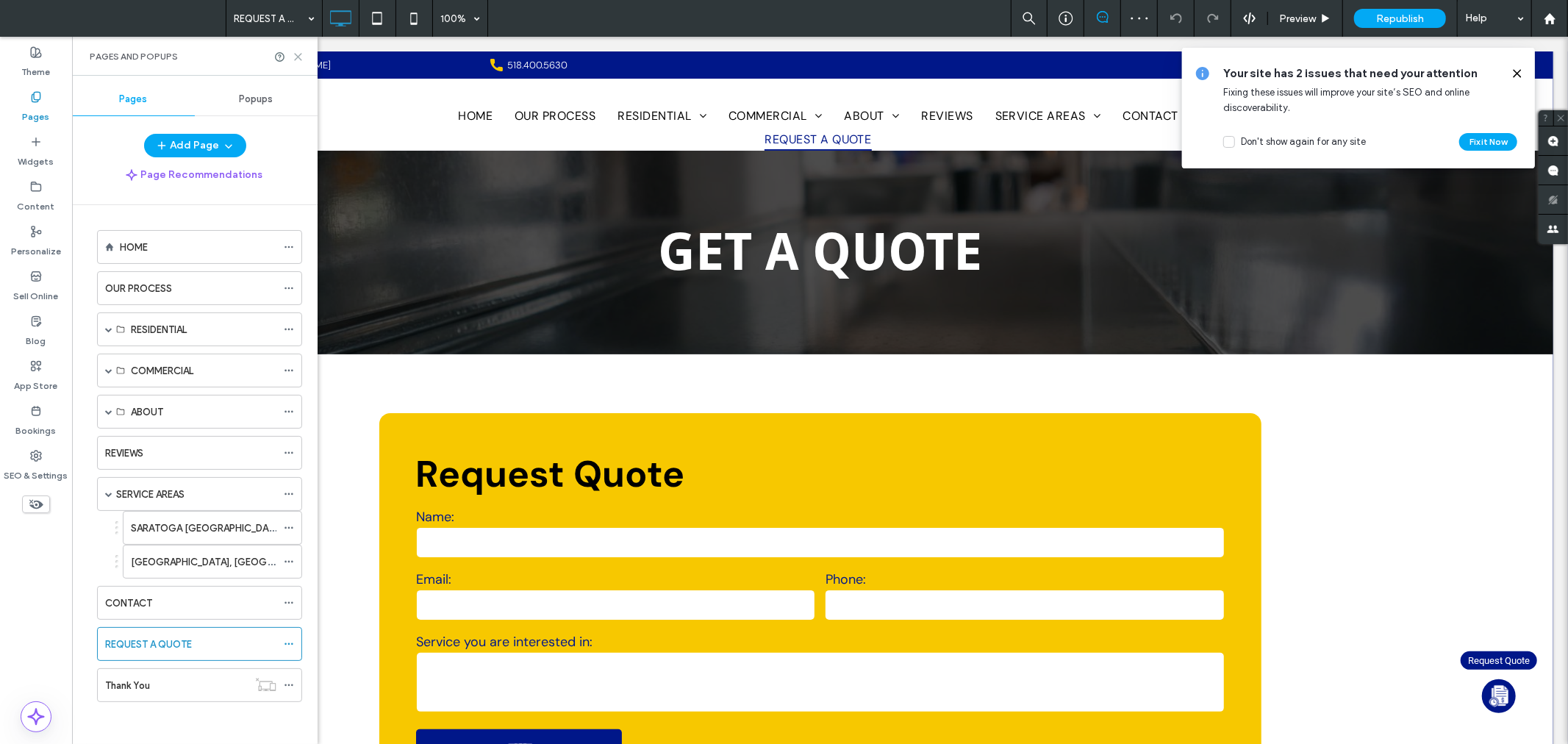
click at [301, 59] on use at bounding box center [298, 57] width 6 height 6
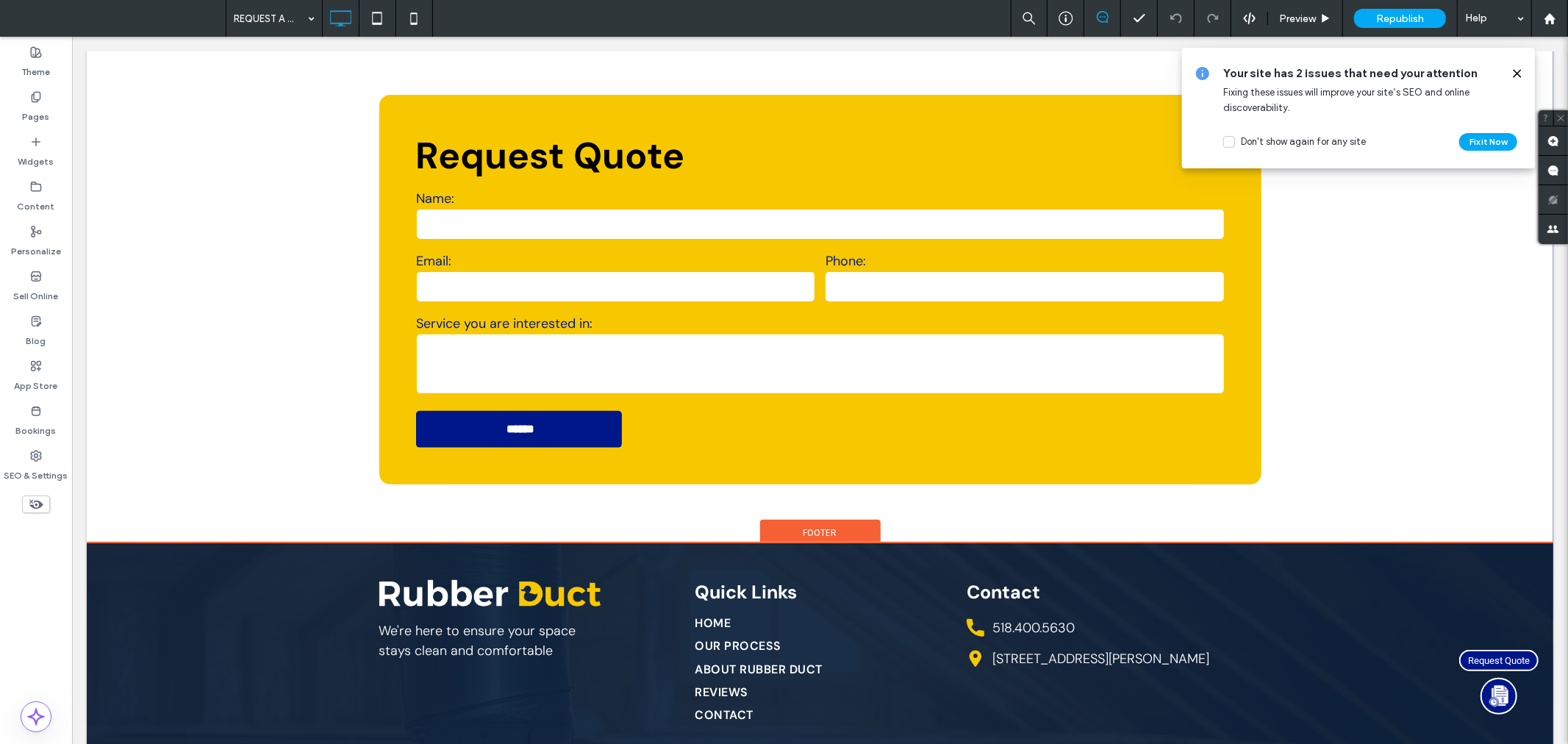
scroll to position [375, 0]
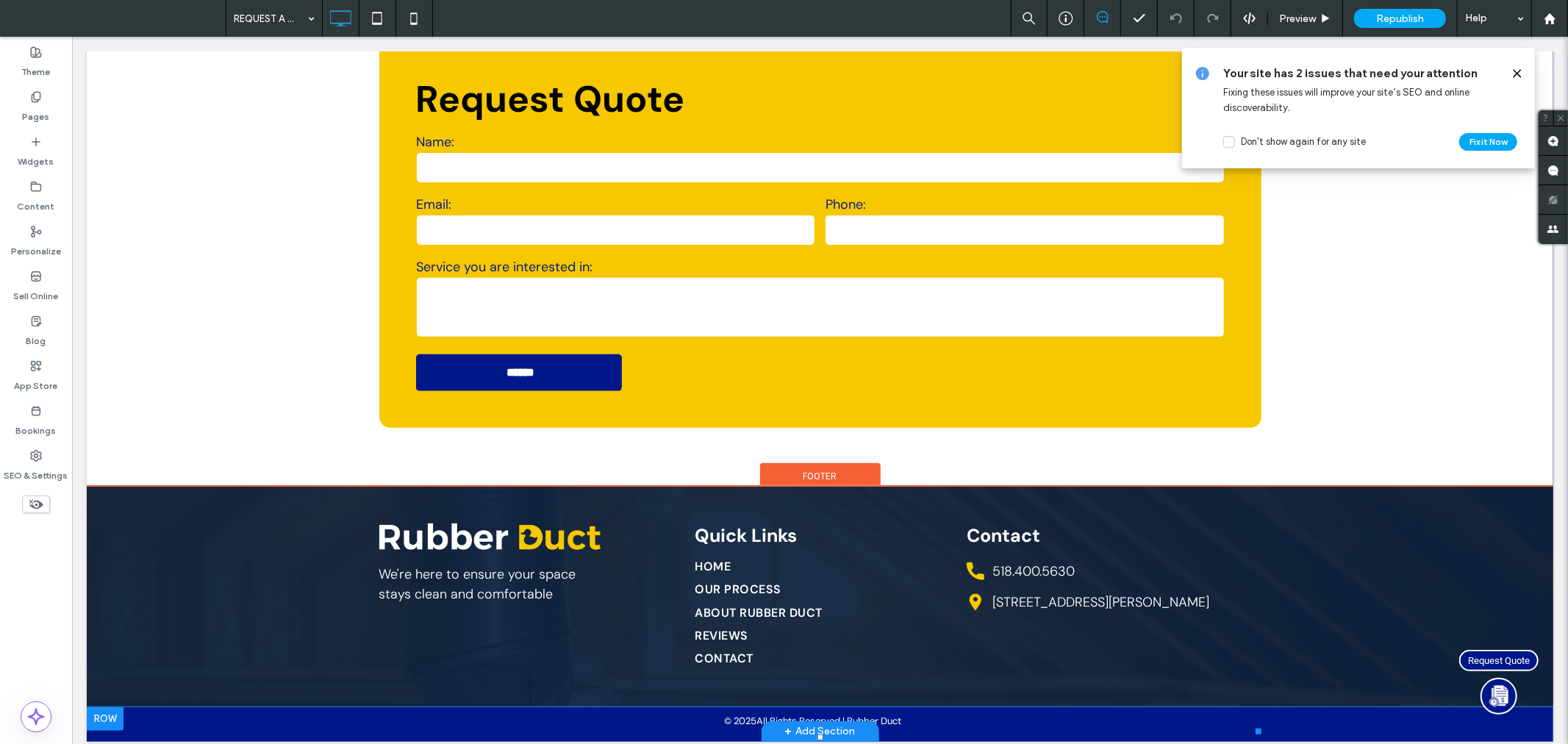
click at [1476, 683] on div "Request Quote" at bounding box center [1513, 702] width 109 height 94
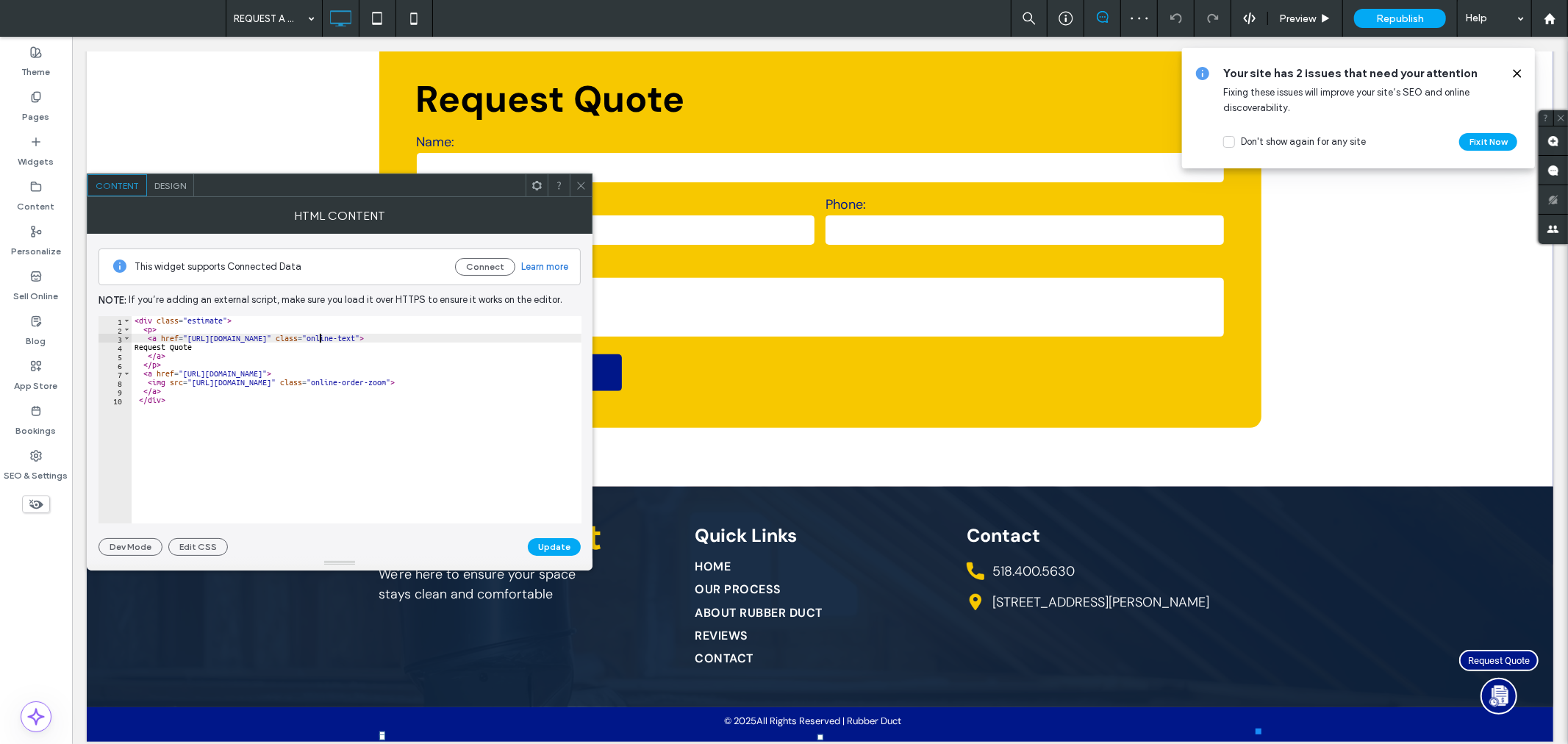
click at [318, 338] on div "< div class = "estimate" > < p > < a href = "https://www.rubberductny.com/conta…" at bounding box center [410, 422] width 557 height 212
paste textarea "********"
click at [314, 361] on div "< div class = "estimate" > < p > < a href = "https://www.rubberductny.com/reque…" at bounding box center [410, 422] width 557 height 212
paste textarea "********"
type textarea "**********"
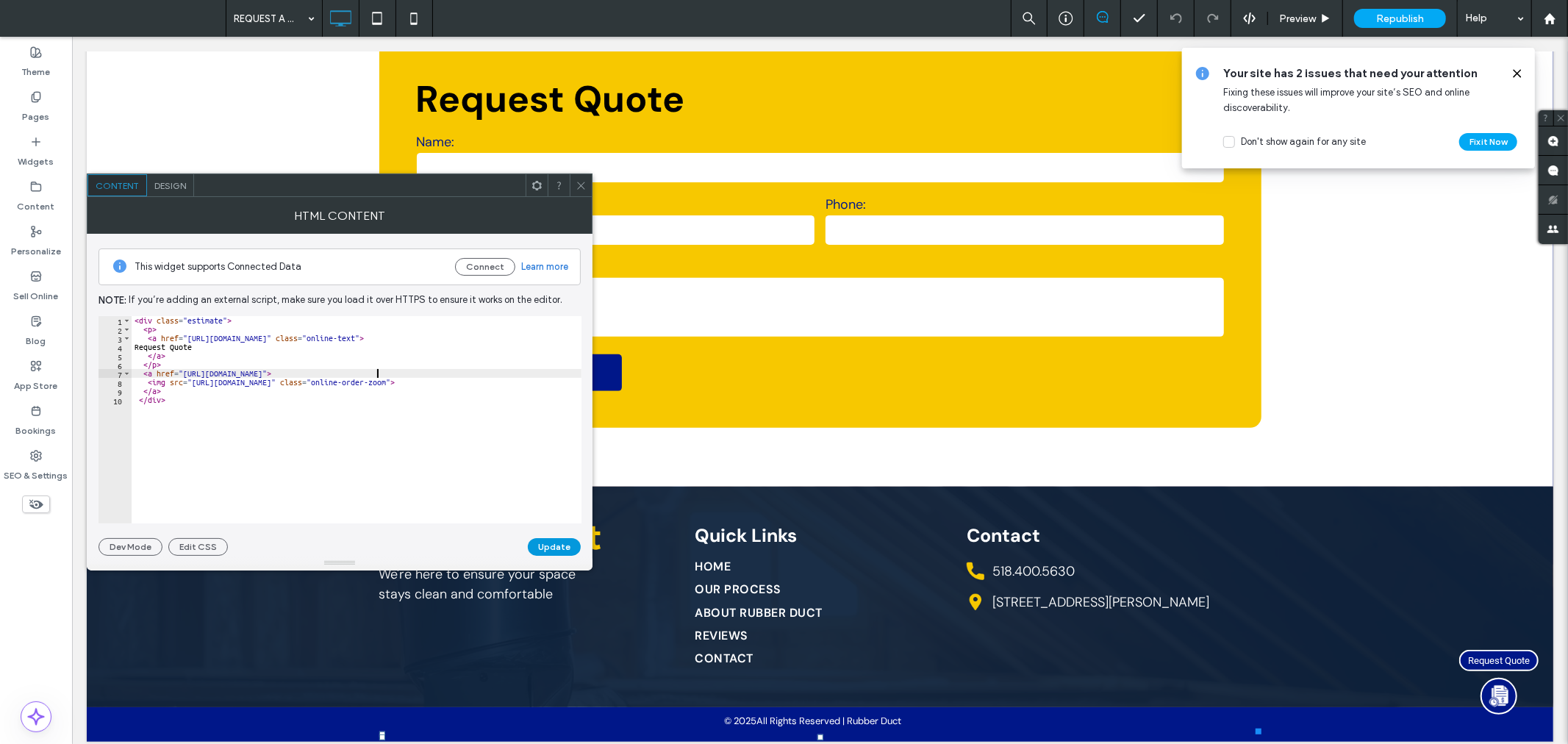
click at [557, 545] on button "Update" at bounding box center [554, 546] width 53 height 18
click at [583, 179] on span at bounding box center [581, 185] width 11 height 22
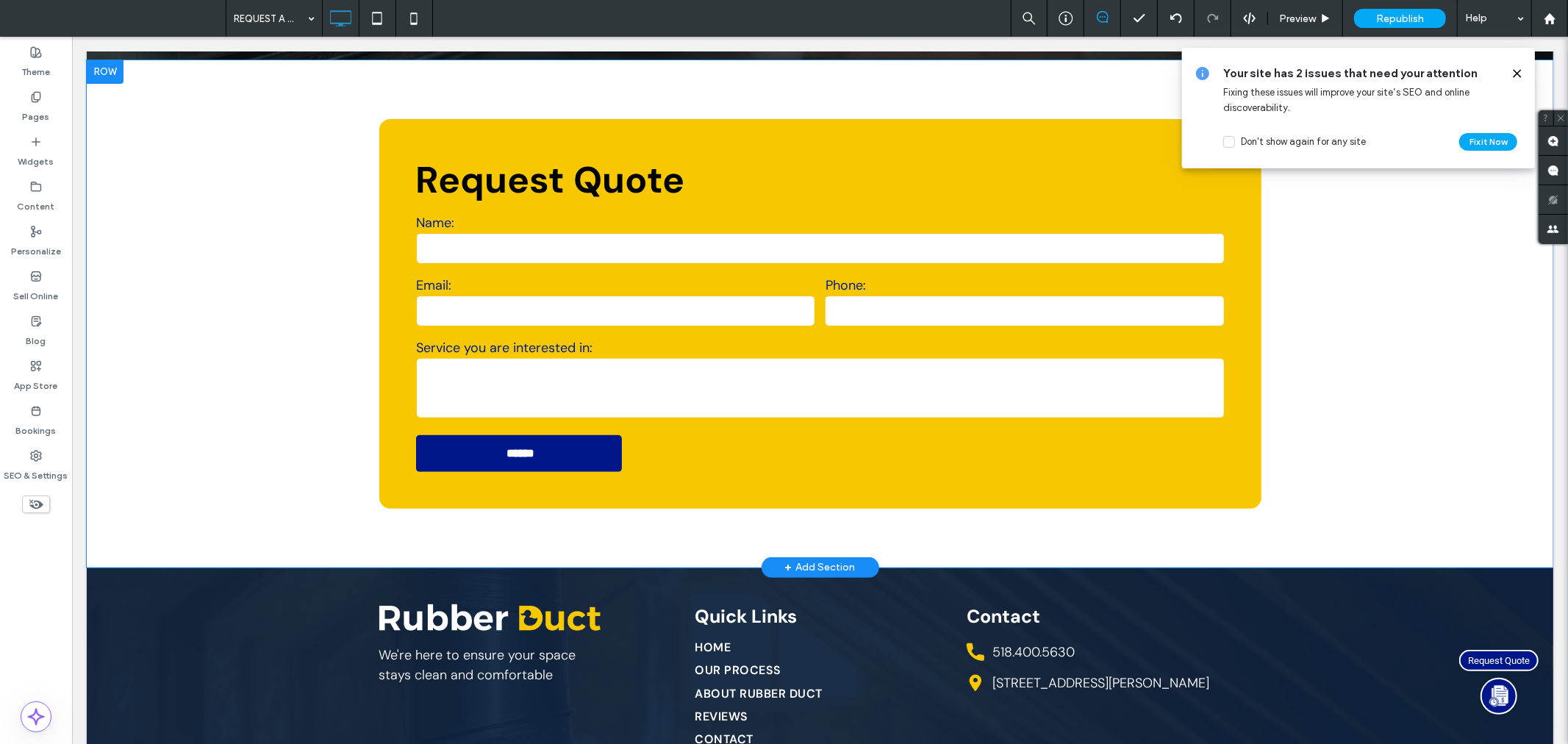
scroll to position [299, 0]
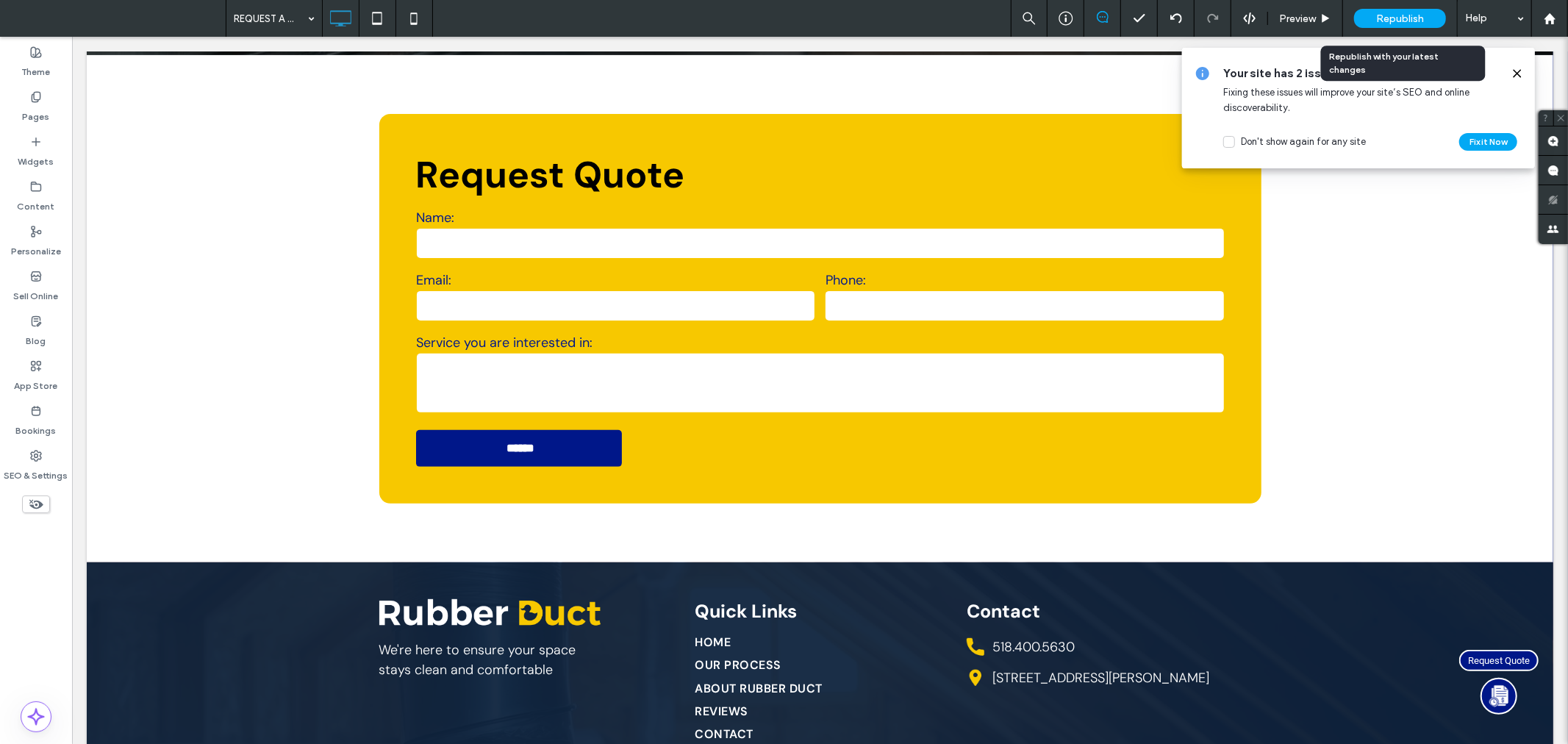
click at [1389, 16] on span "Republish" at bounding box center [1399, 19] width 48 height 12
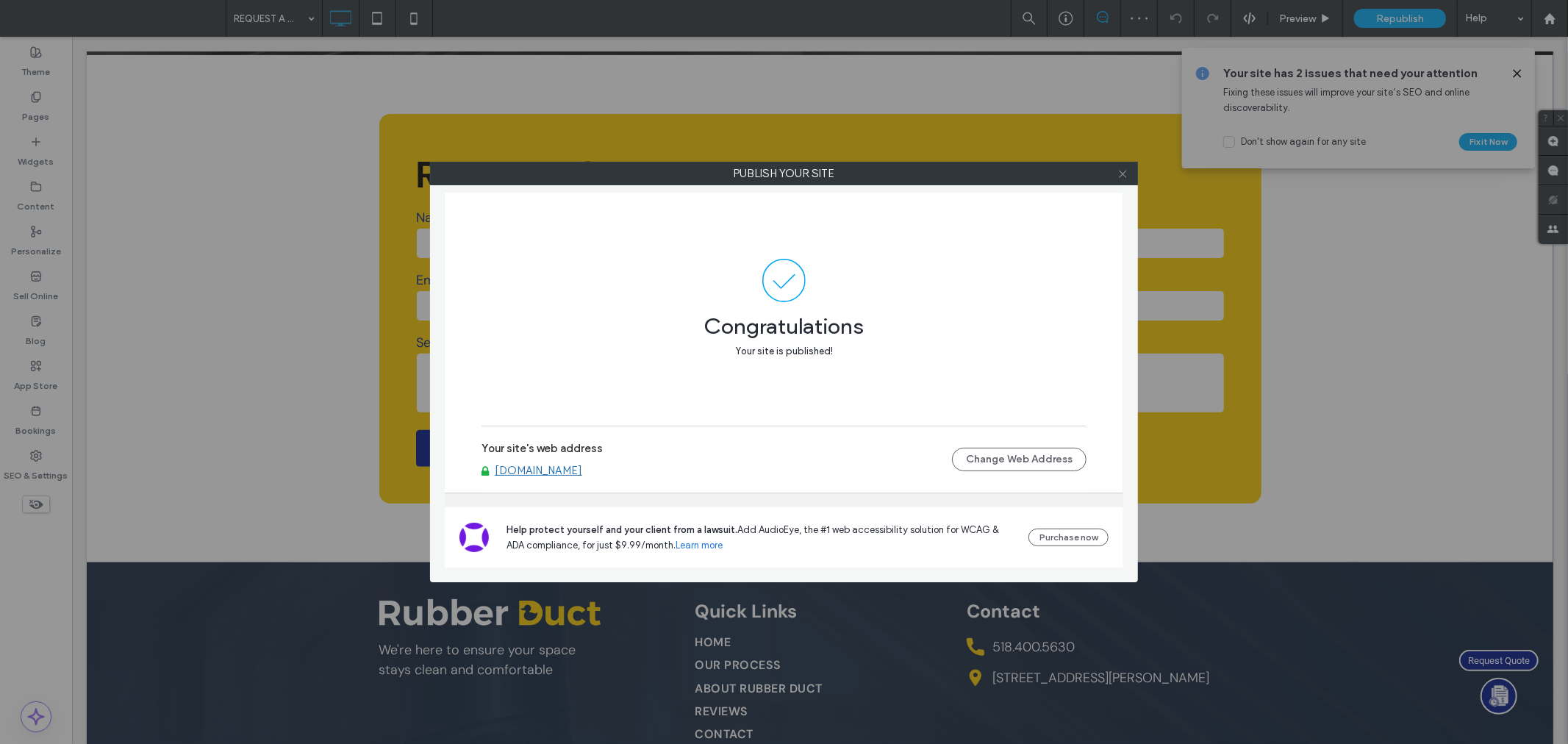
click at [1126, 173] on icon at bounding box center [1123, 174] width 11 height 11
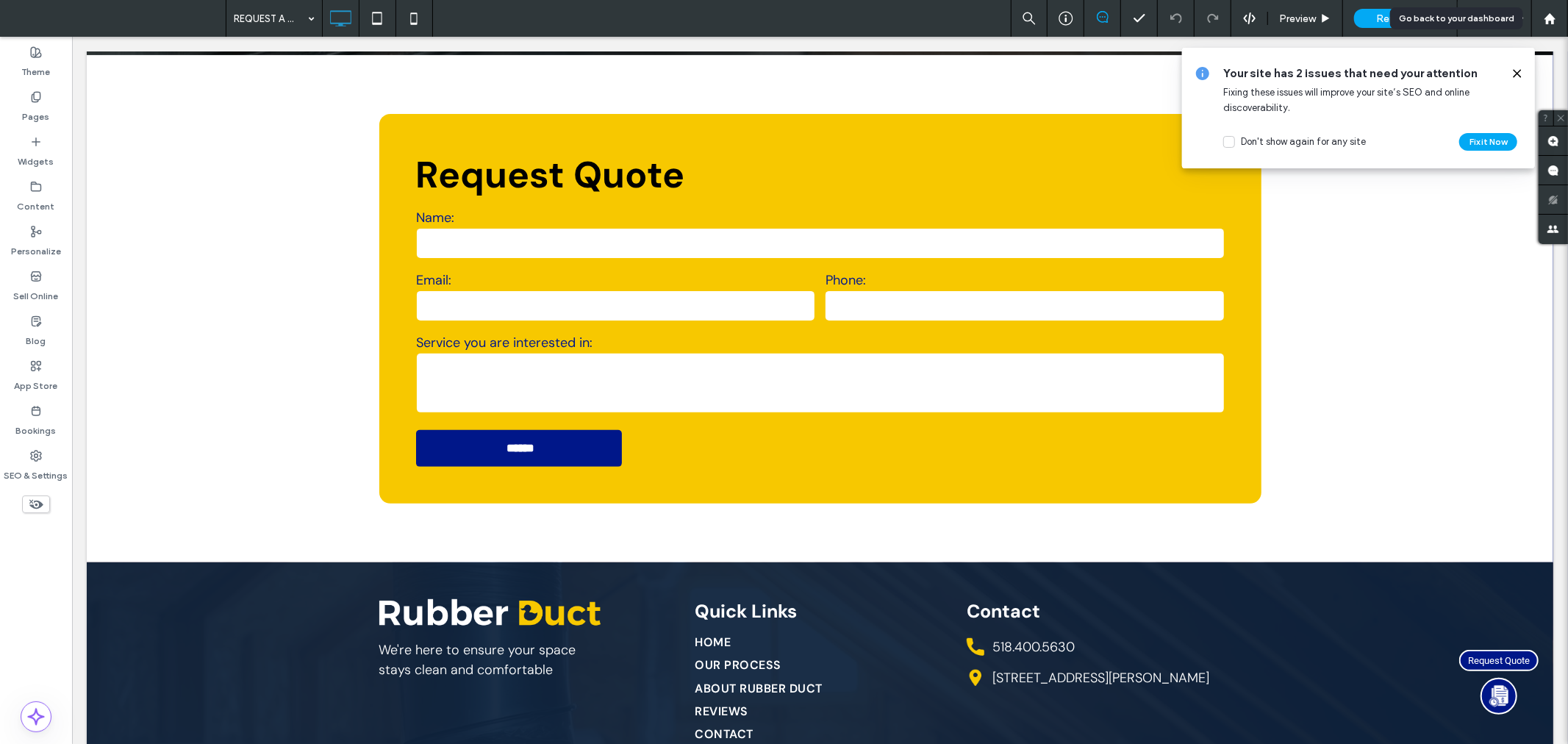
drag, startPoint x: 1552, startPoint y: 20, endPoint x: 1530, endPoint y: 0, distance: 29.7
click at [1552, 20] on use at bounding box center [1549, 18] width 11 height 11
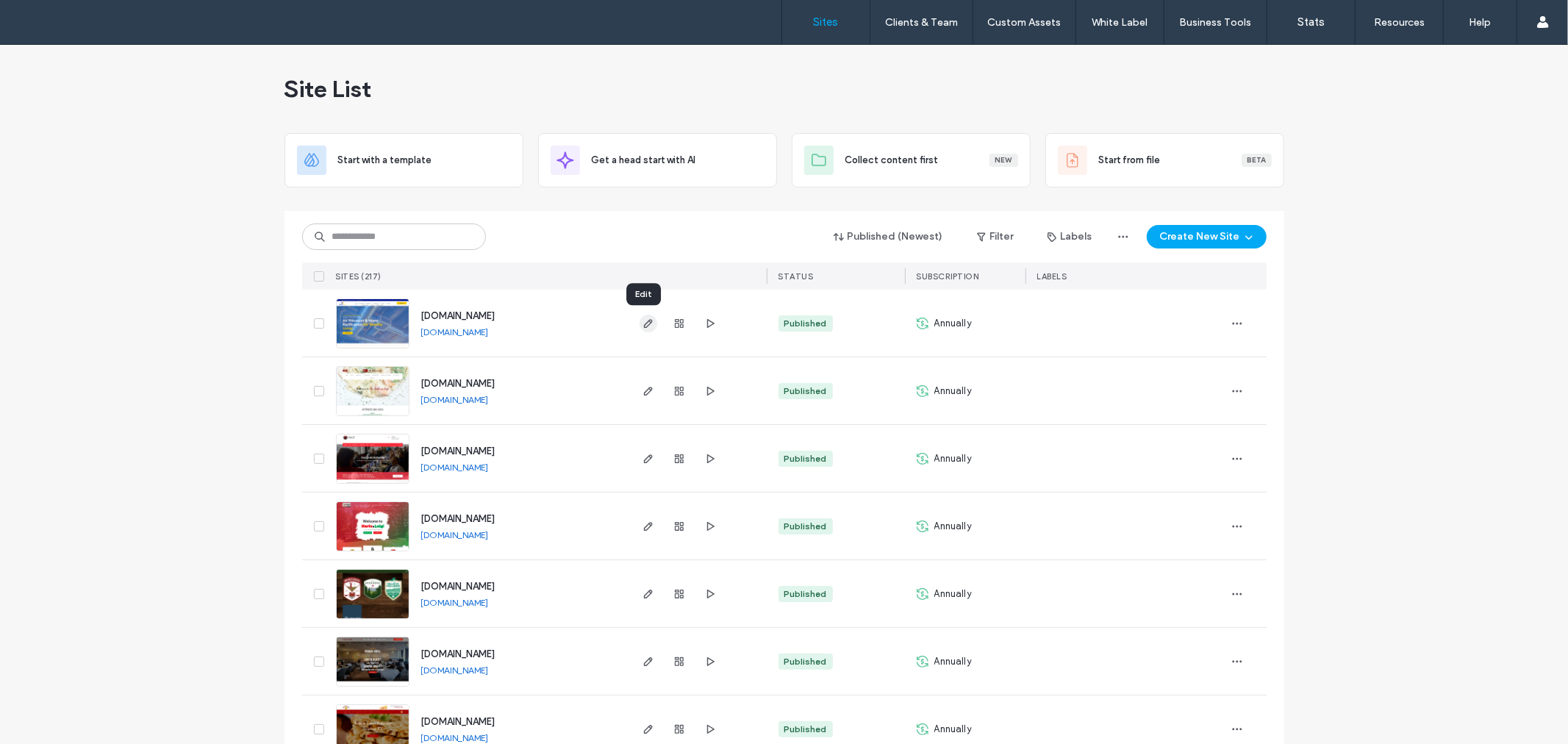
click at [643, 315] on span "button" at bounding box center [648, 323] width 18 height 18
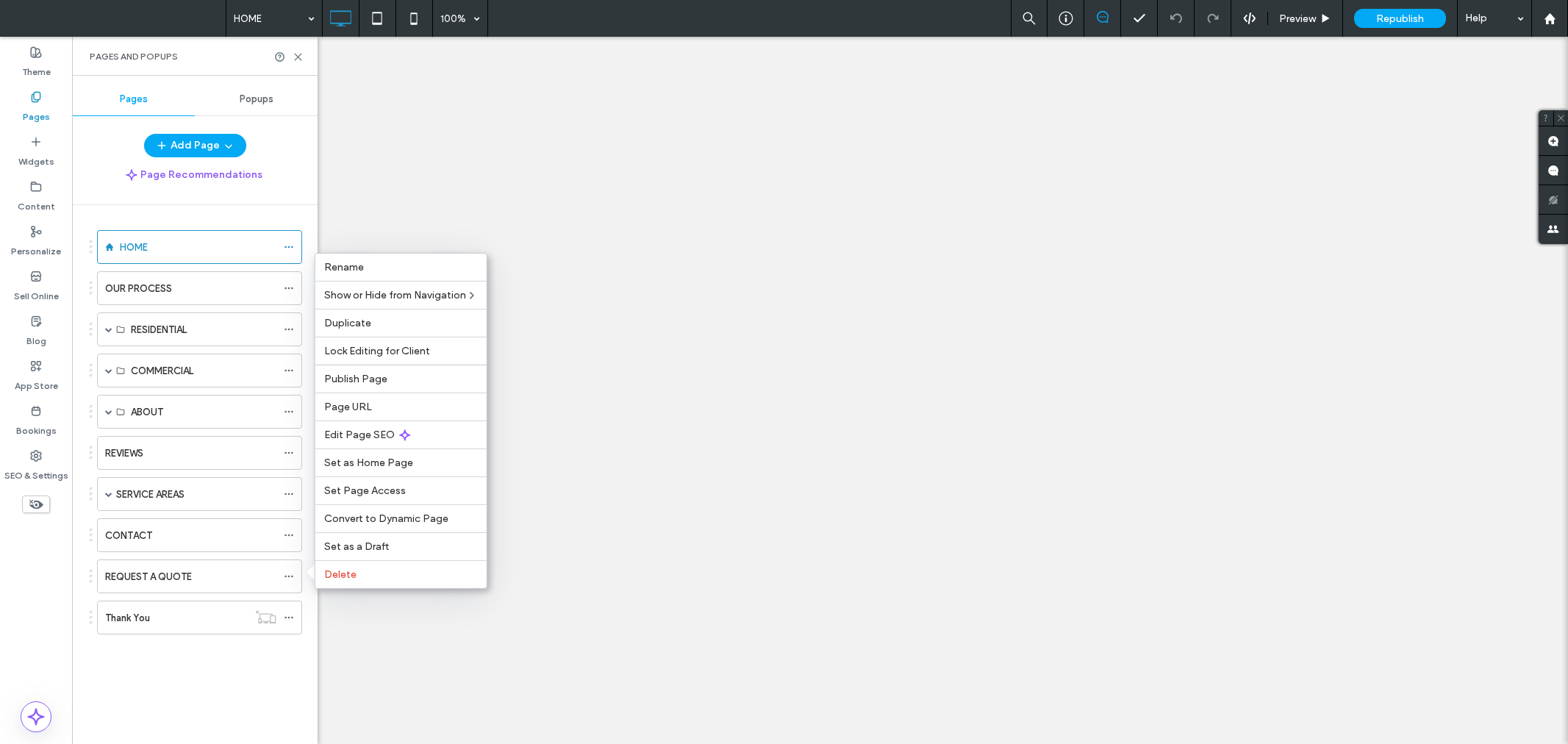
click at [410, 409] on label "Page URL" at bounding box center [401, 407] width 154 height 12
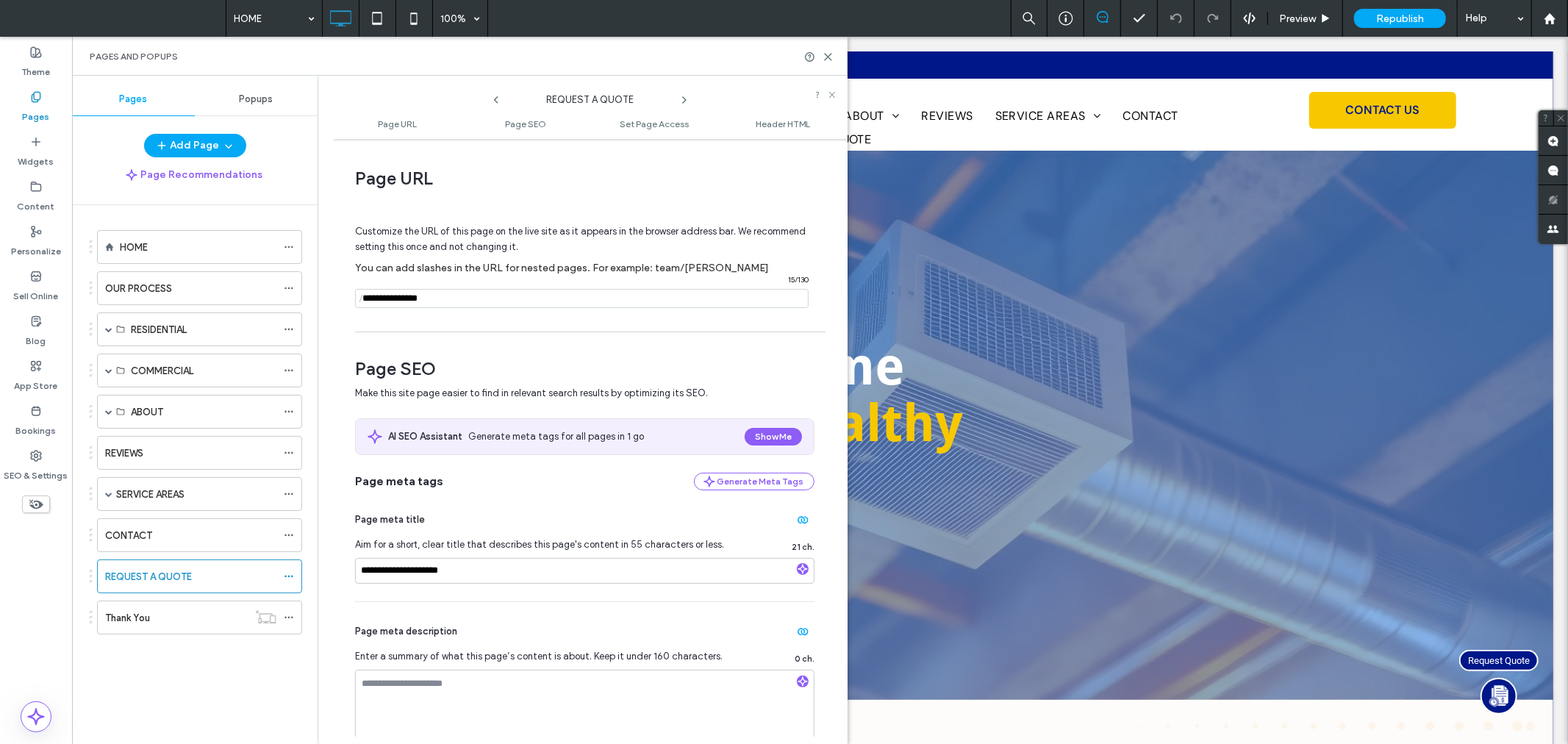
drag, startPoint x: 482, startPoint y: 296, endPoint x: 362, endPoint y: 306, distance: 120.4
click at [362, 306] on div "/ 15 / 130" at bounding box center [582, 298] width 454 height 19
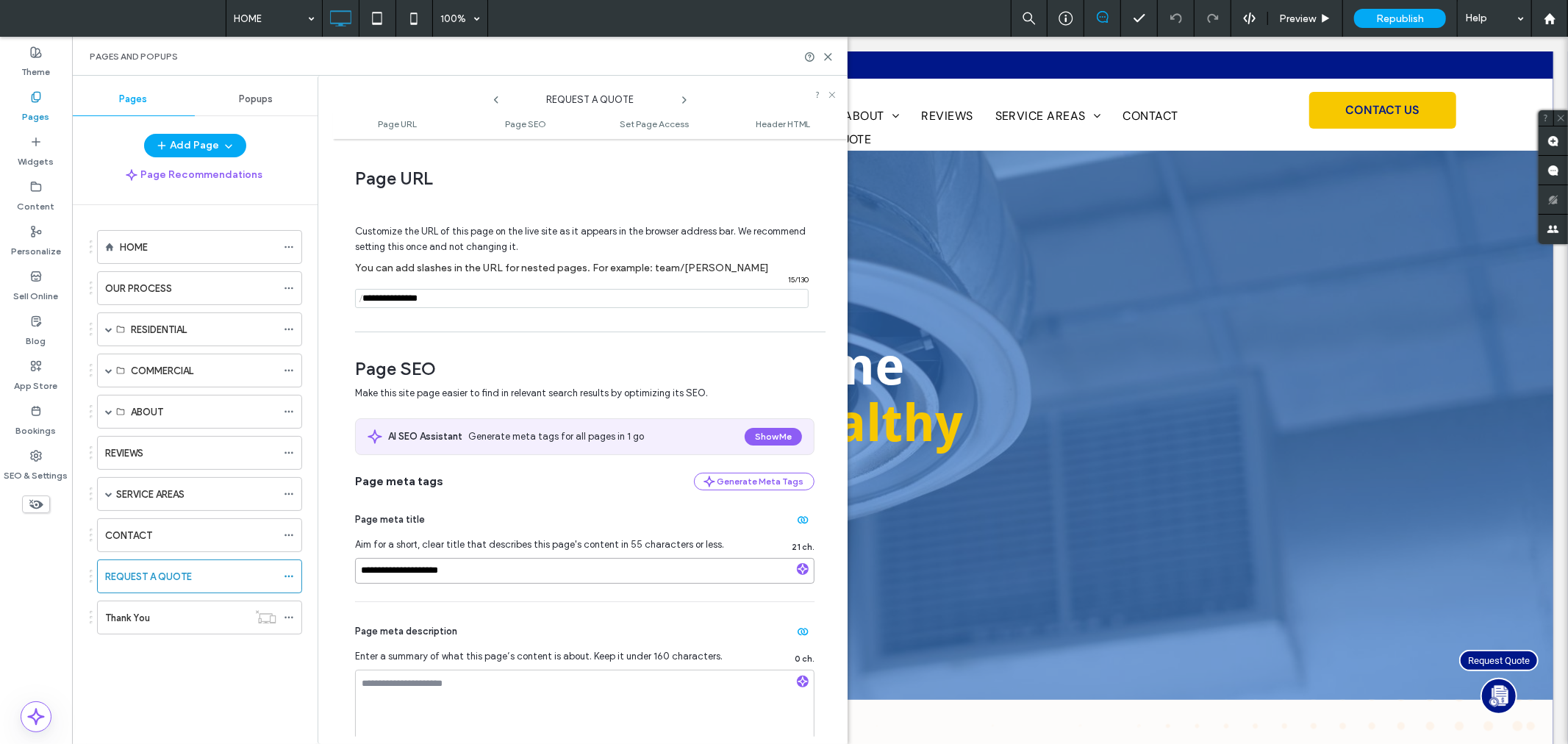
click at [395, 571] on input "**********" at bounding box center [585, 571] width 459 height 26
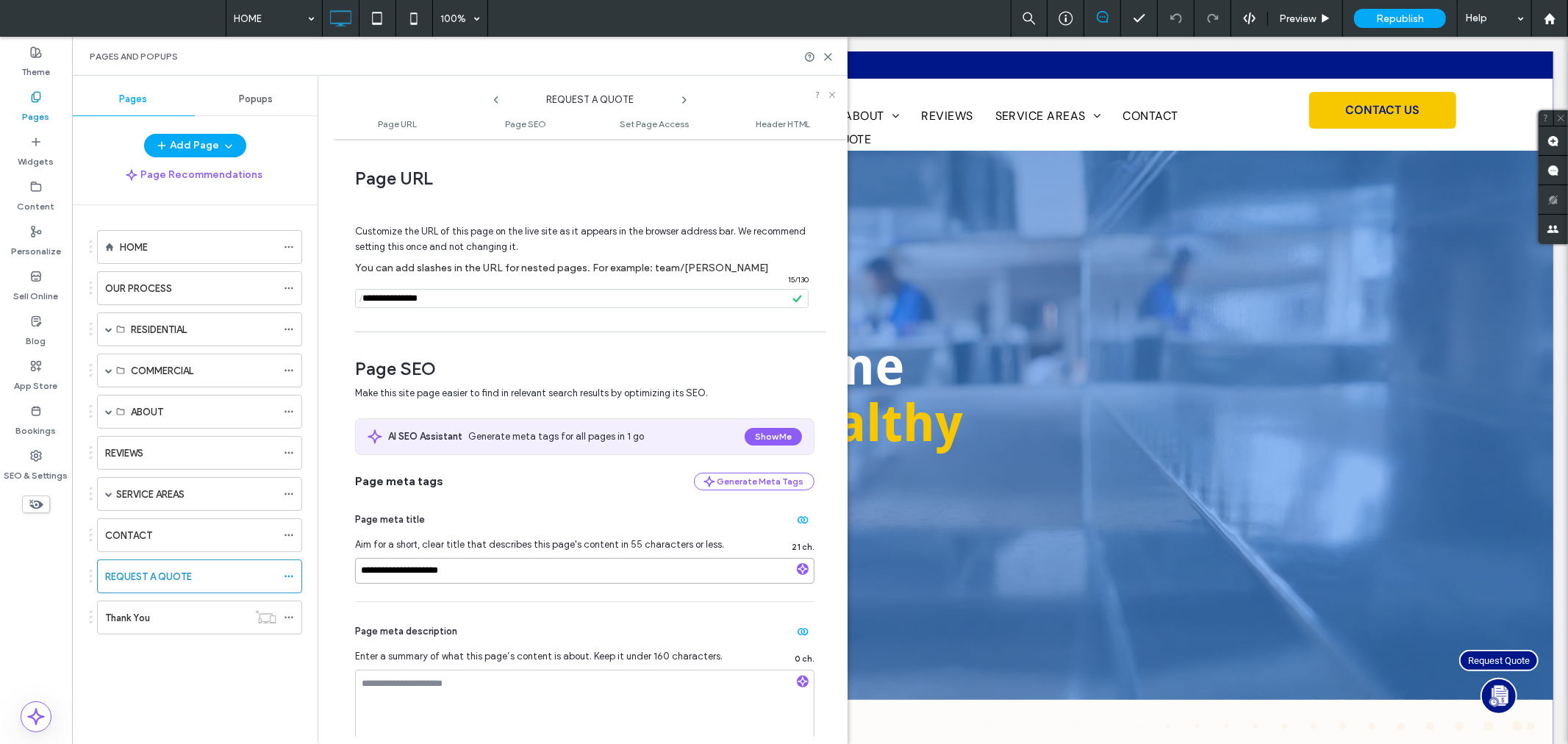
paste input "********"
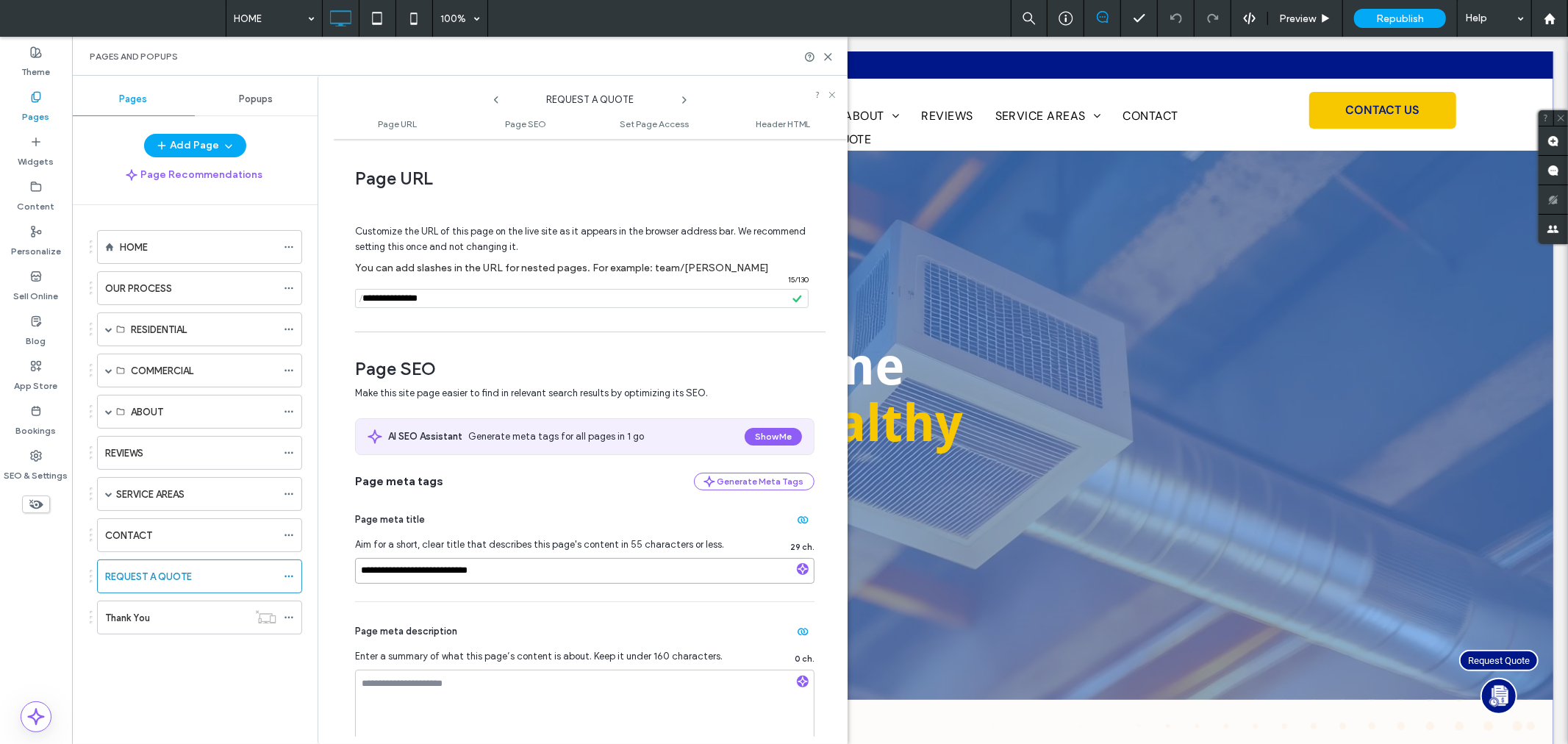
type input "**********"
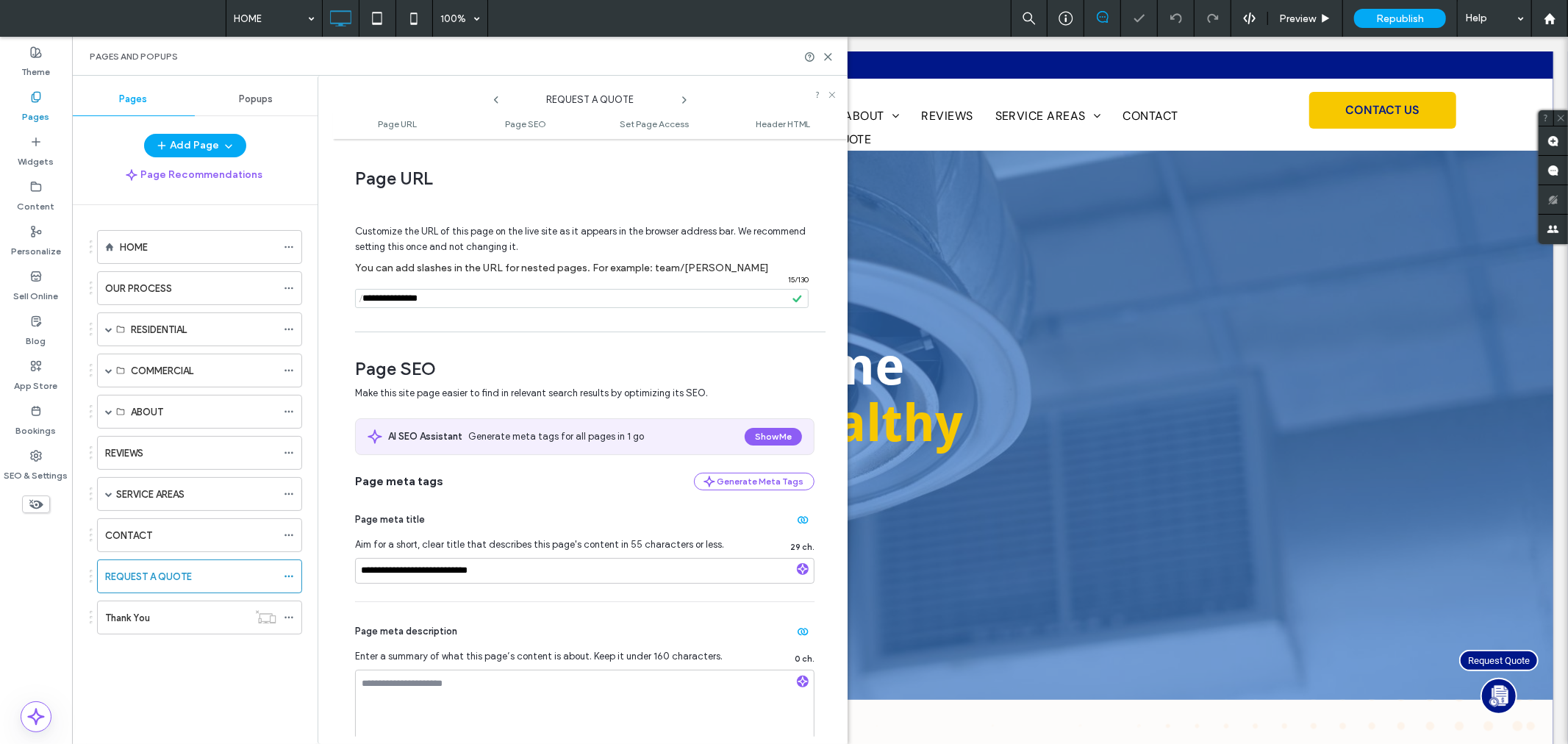
click at [567, 611] on div "Page meta description Enter a summary of what this page’s content is about. Kee…" at bounding box center [585, 681] width 459 height 158
click at [711, 340] on div "**********" at bounding box center [590, 441] width 515 height 590
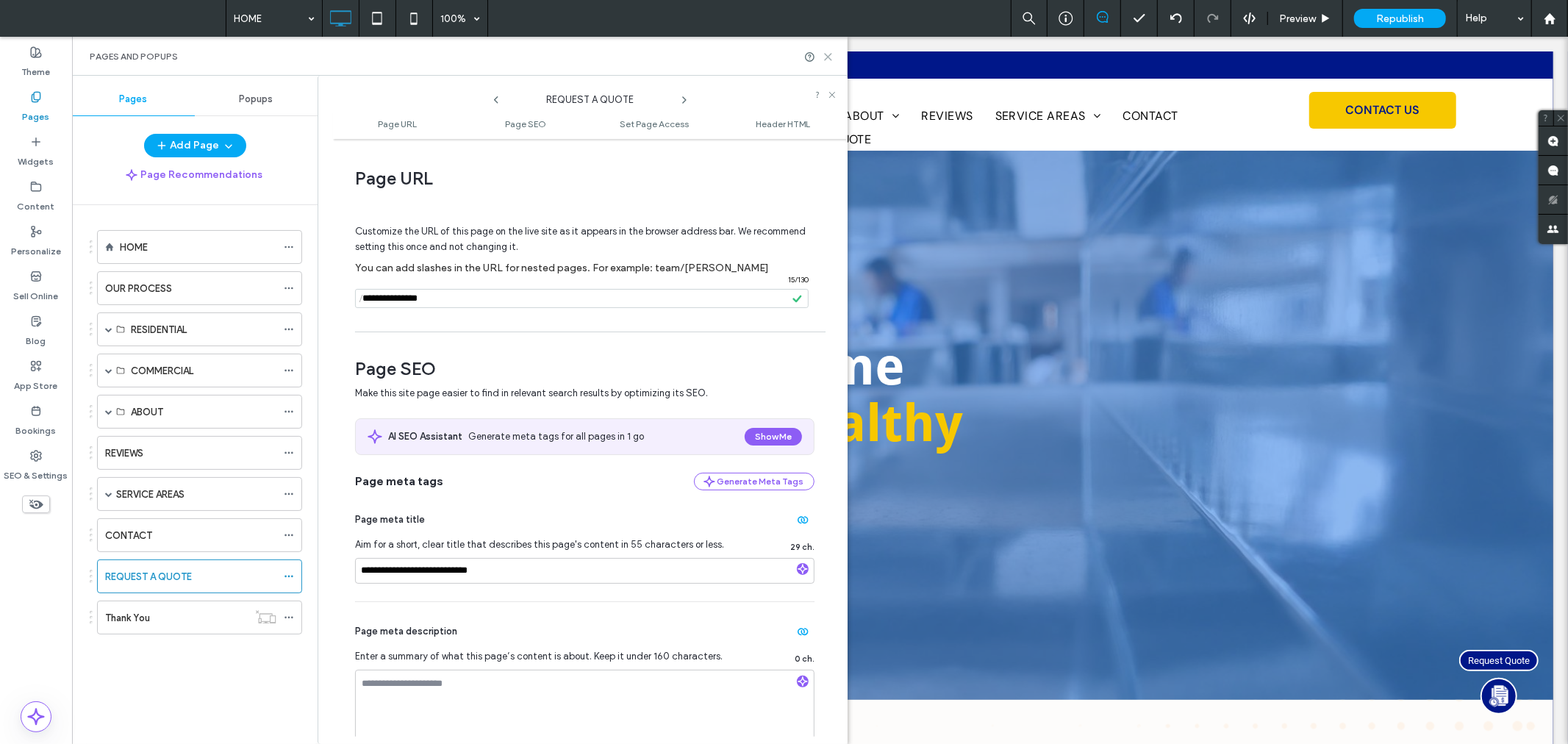
click at [824, 59] on icon at bounding box center [828, 57] width 11 height 11
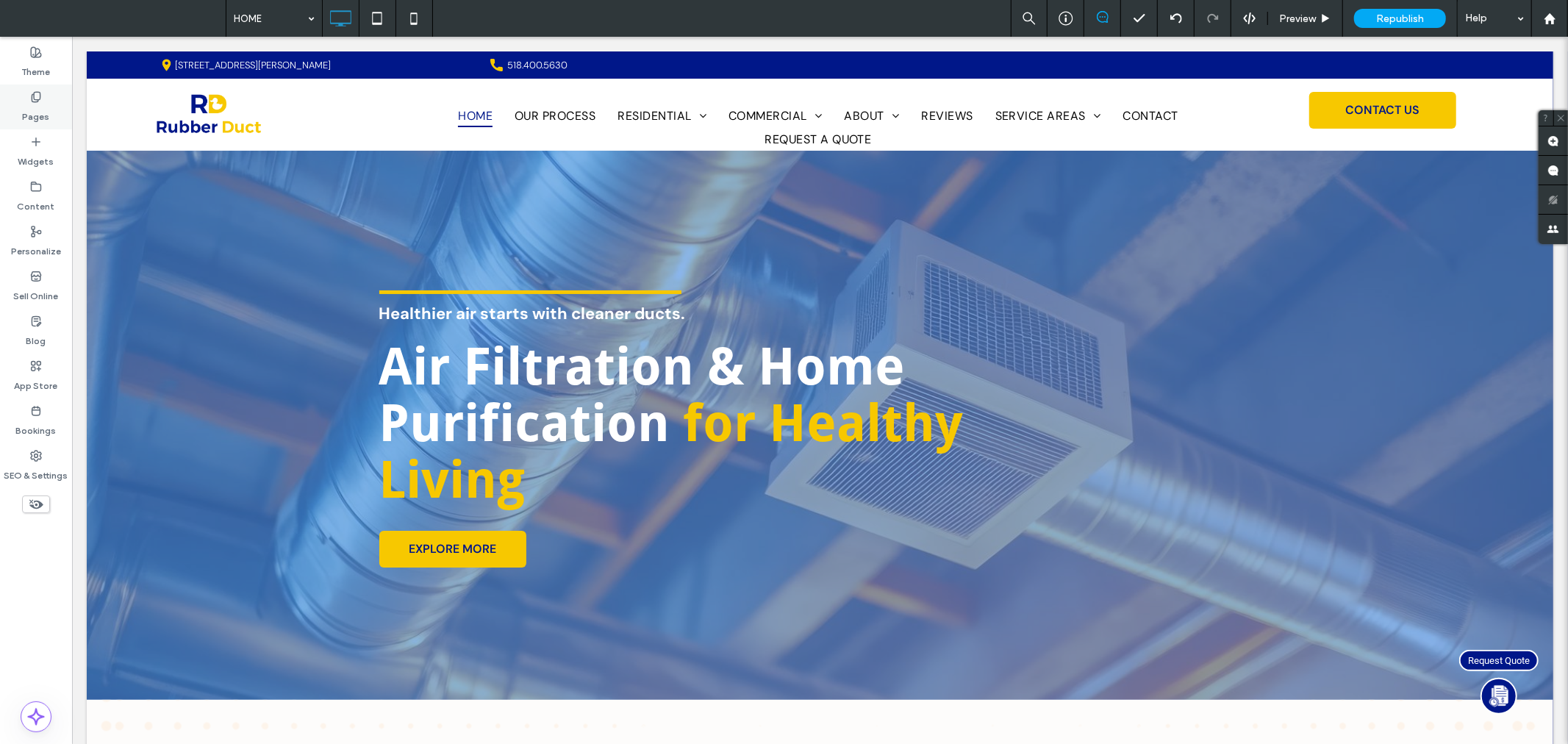
click at [26, 101] on div "Pages" at bounding box center [36, 106] width 72 height 44
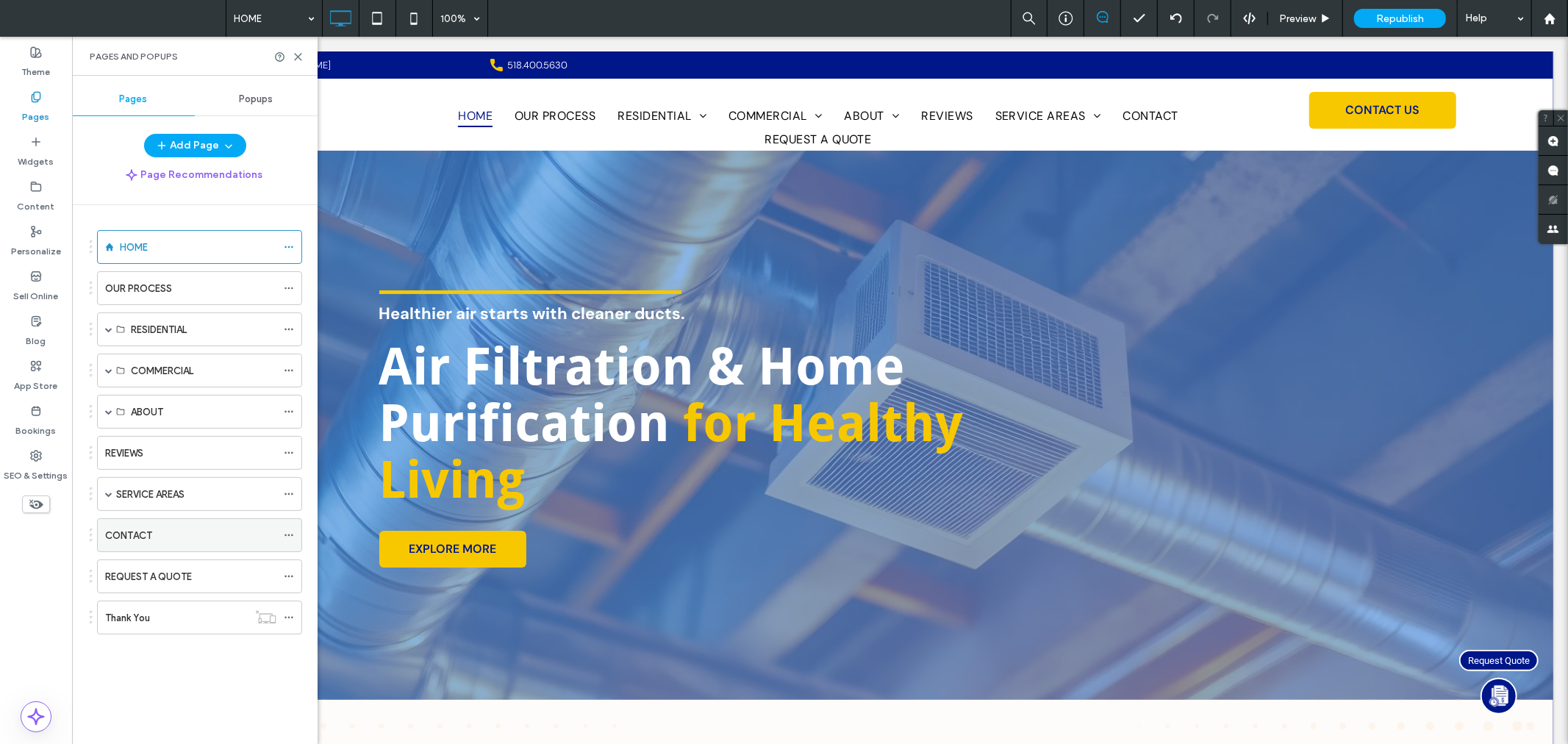
click at [186, 537] on div "CONTACT" at bounding box center [191, 536] width 171 height 16
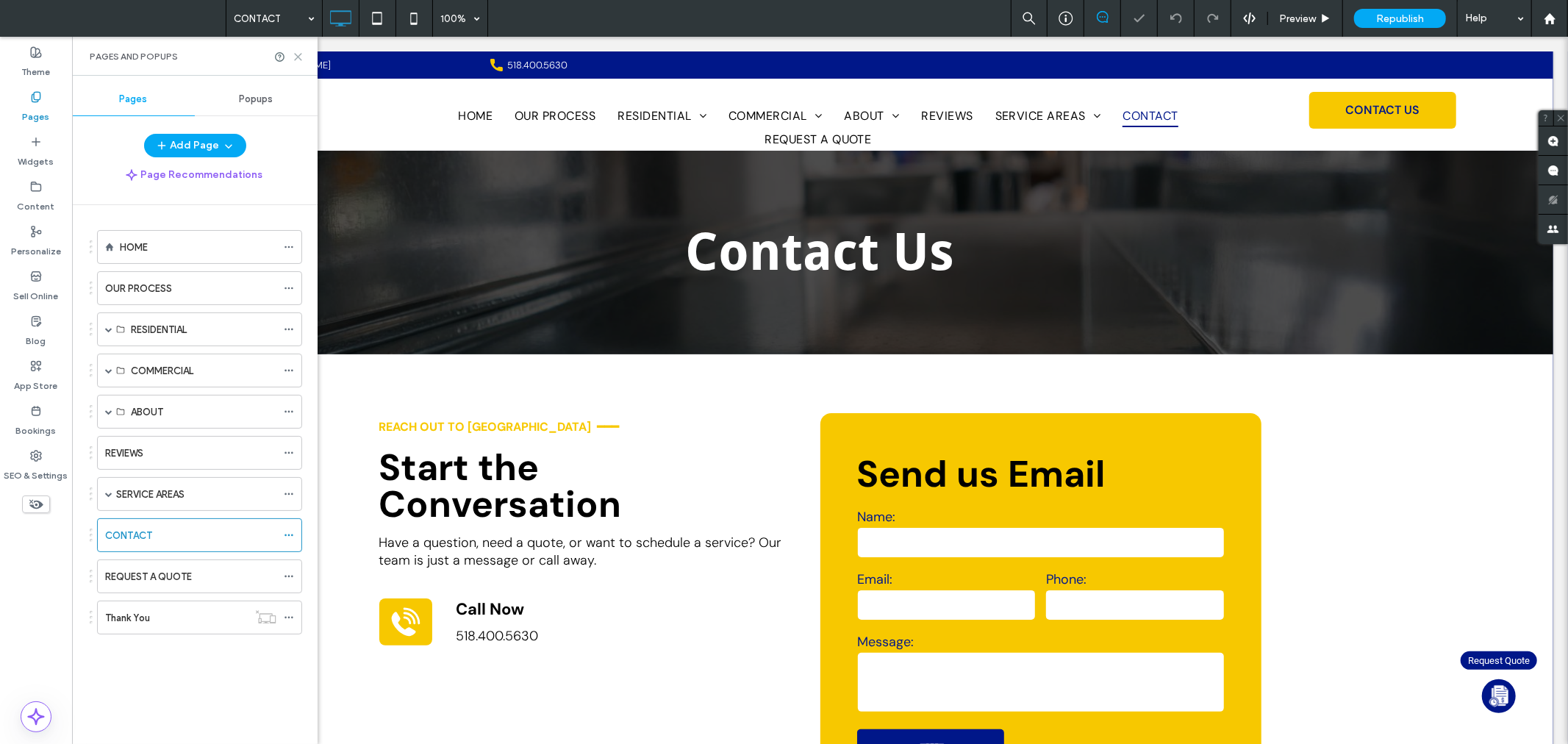
click at [297, 55] on use at bounding box center [298, 57] width 6 height 6
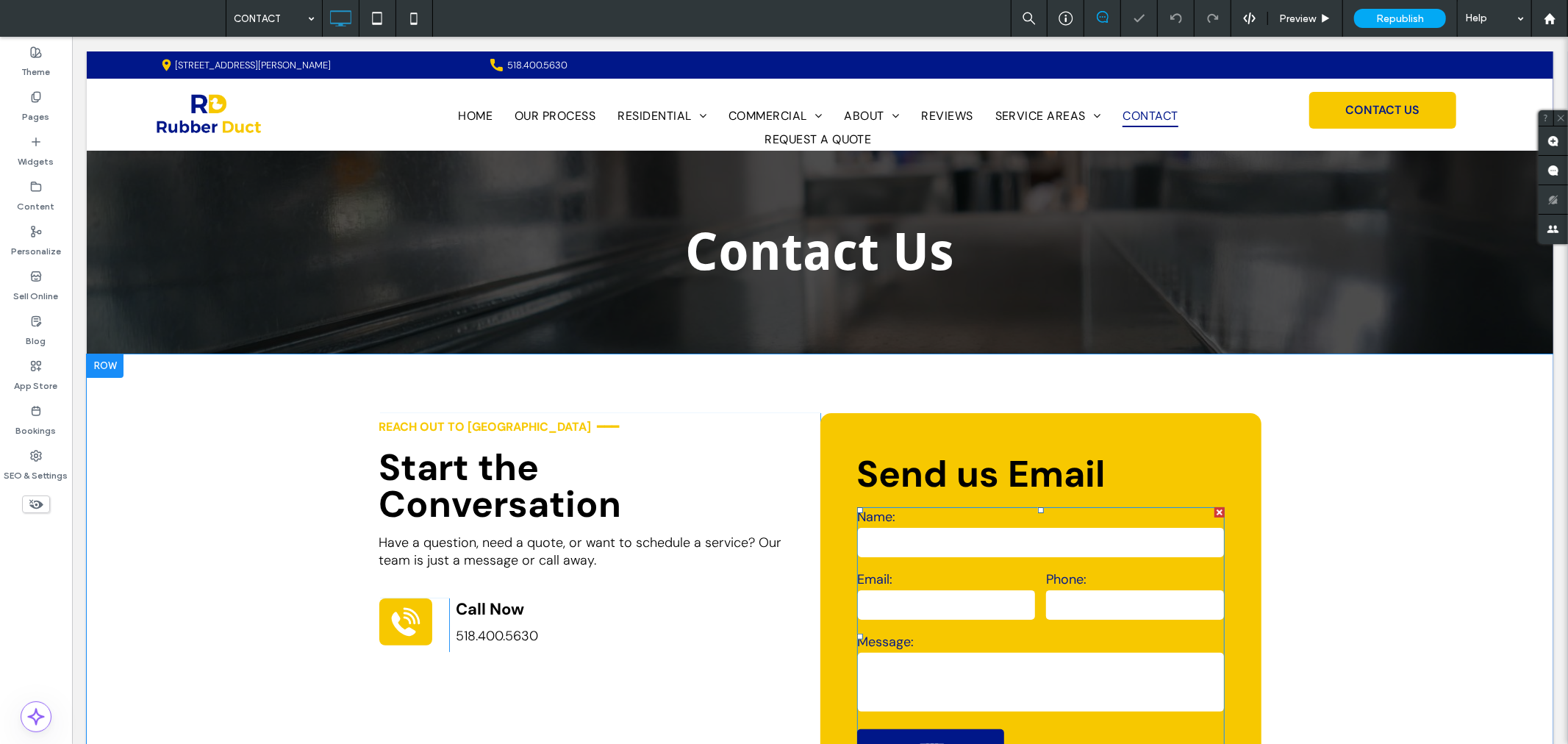
click at [979, 583] on label "Email:" at bounding box center [946, 578] width 178 height 18
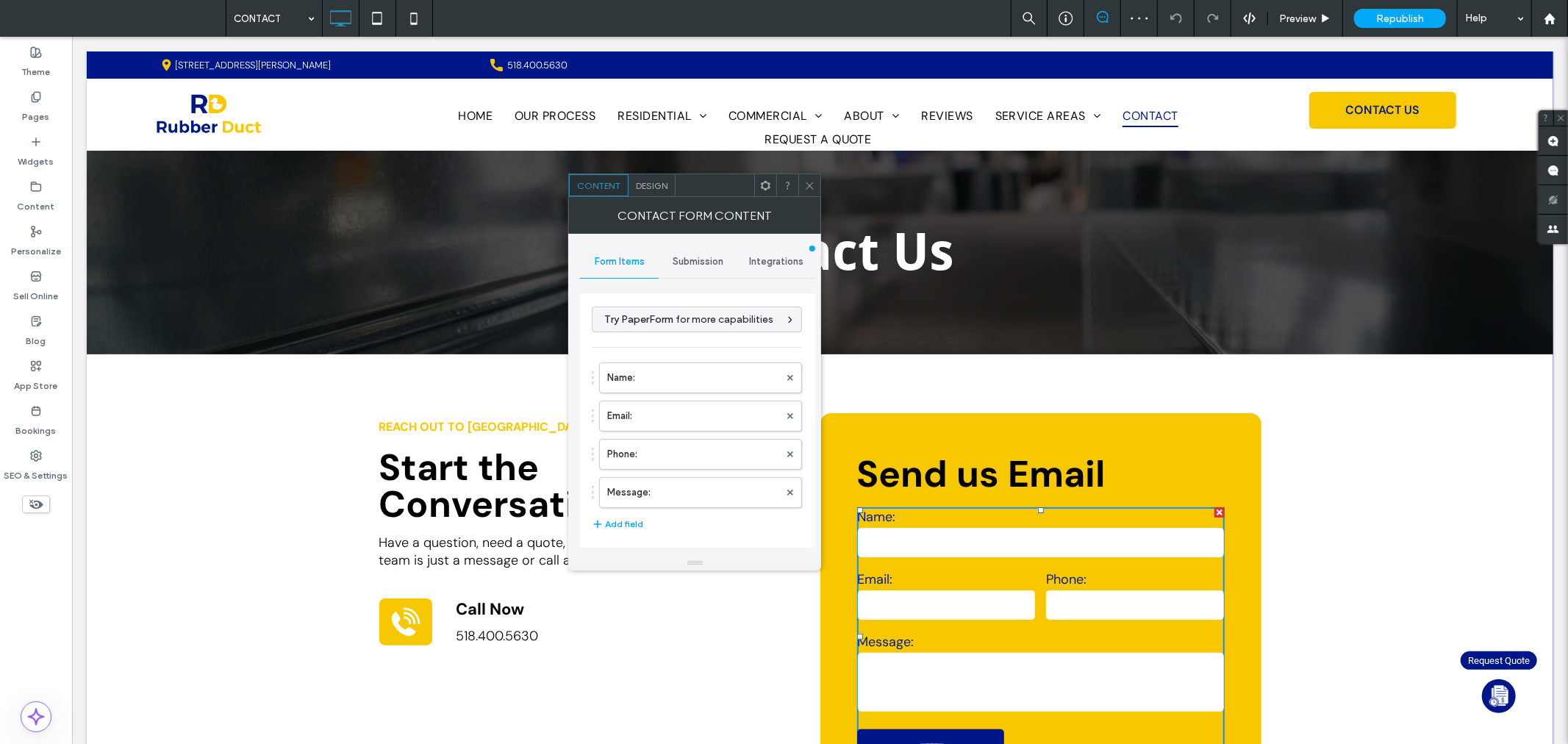
click at [707, 259] on span "Submission" at bounding box center [697, 262] width 51 height 12
click at [657, 339] on label "New submission notification" at bounding box center [697, 331] width 196 height 30
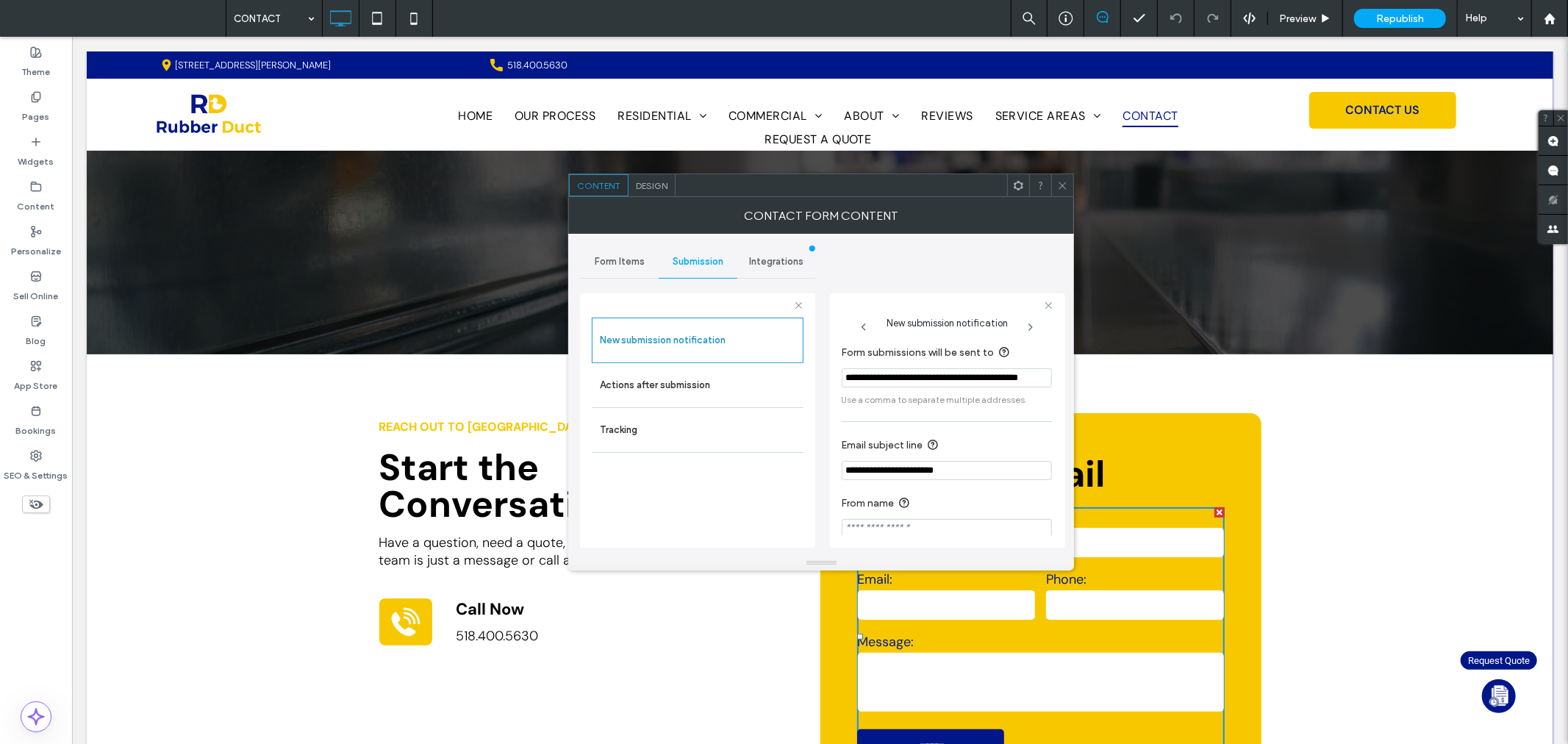
click at [954, 383] on input "**********" at bounding box center [946, 378] width 210 height 19
drag, startPoint x: 958, startPoint y: 383, endPoint x: 1066, endPoint y: 419, distance: 113.8
click at [958, 383] on input "**********" at bounding box center [946, 378] width 210 height 19
drag, startPoint x: 885, startPoint y: 194, endPoint x: 898, endPoint y: 201, distance: 14.8
click at [885, 194] on div at bounding box center [841, 185] width 332 height 22
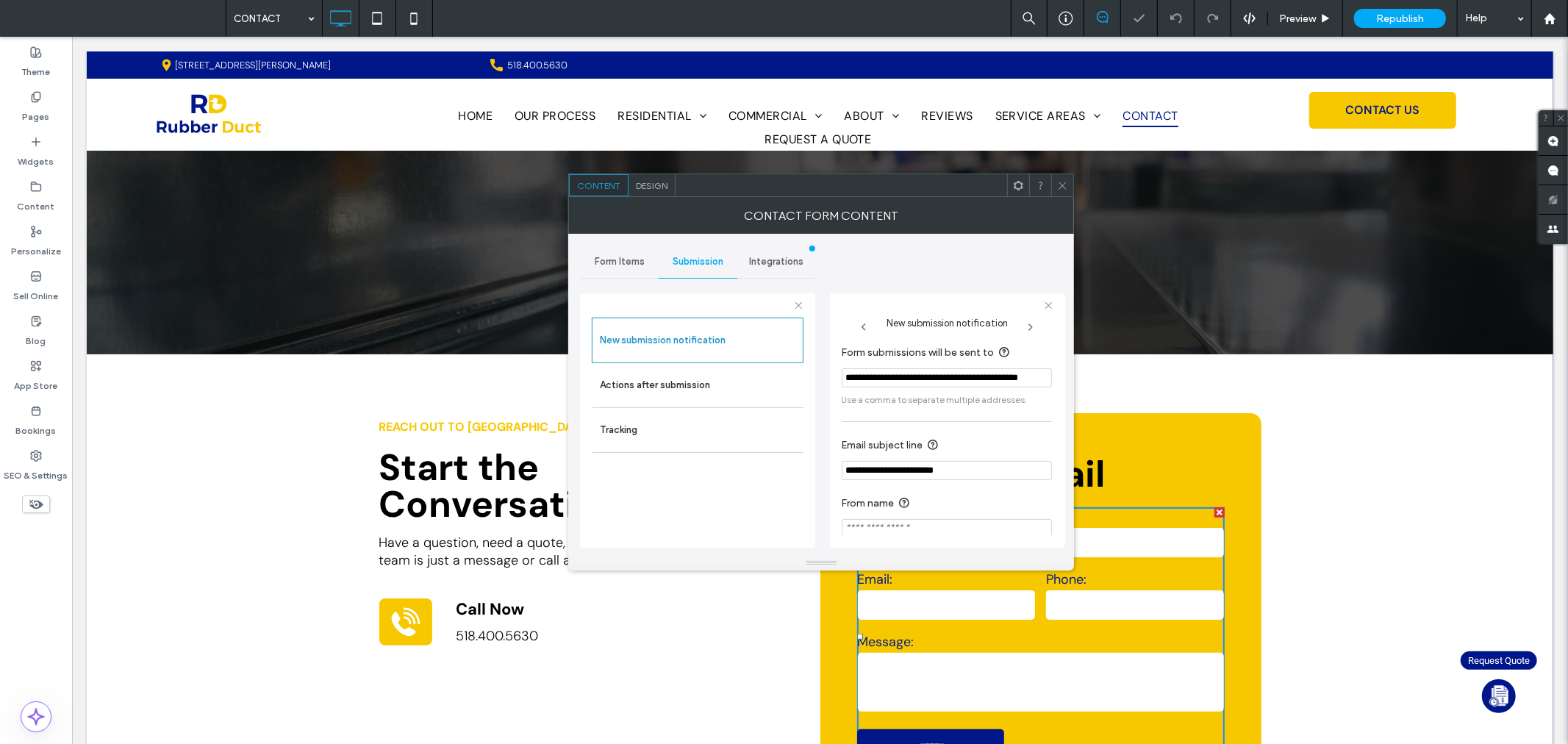
click at [960, 373] on input "**********" at bounding box center [946, 378] width 210 height 19
paste input "Form submissions will be sent to"
type input "**********"
click at [997, 437] on label "Email subject line" at bounding box center [944, 446] width 205 height 19
click at [1062, 188] on icon at bounding box center [1063, 186] width 11 height 11
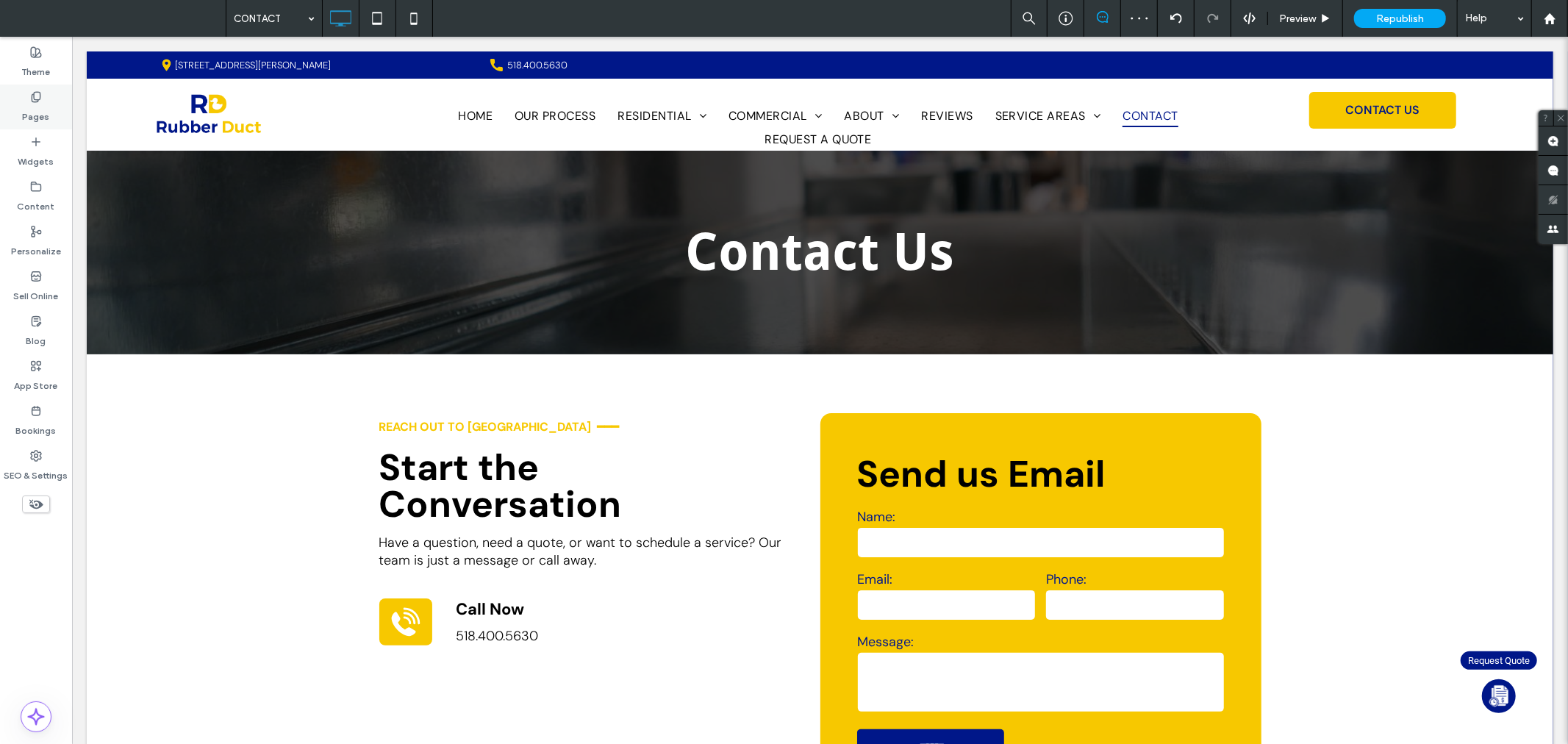
click at [33, 107] on label "Pages" at bounding box center [36, 113] width 27 height 20
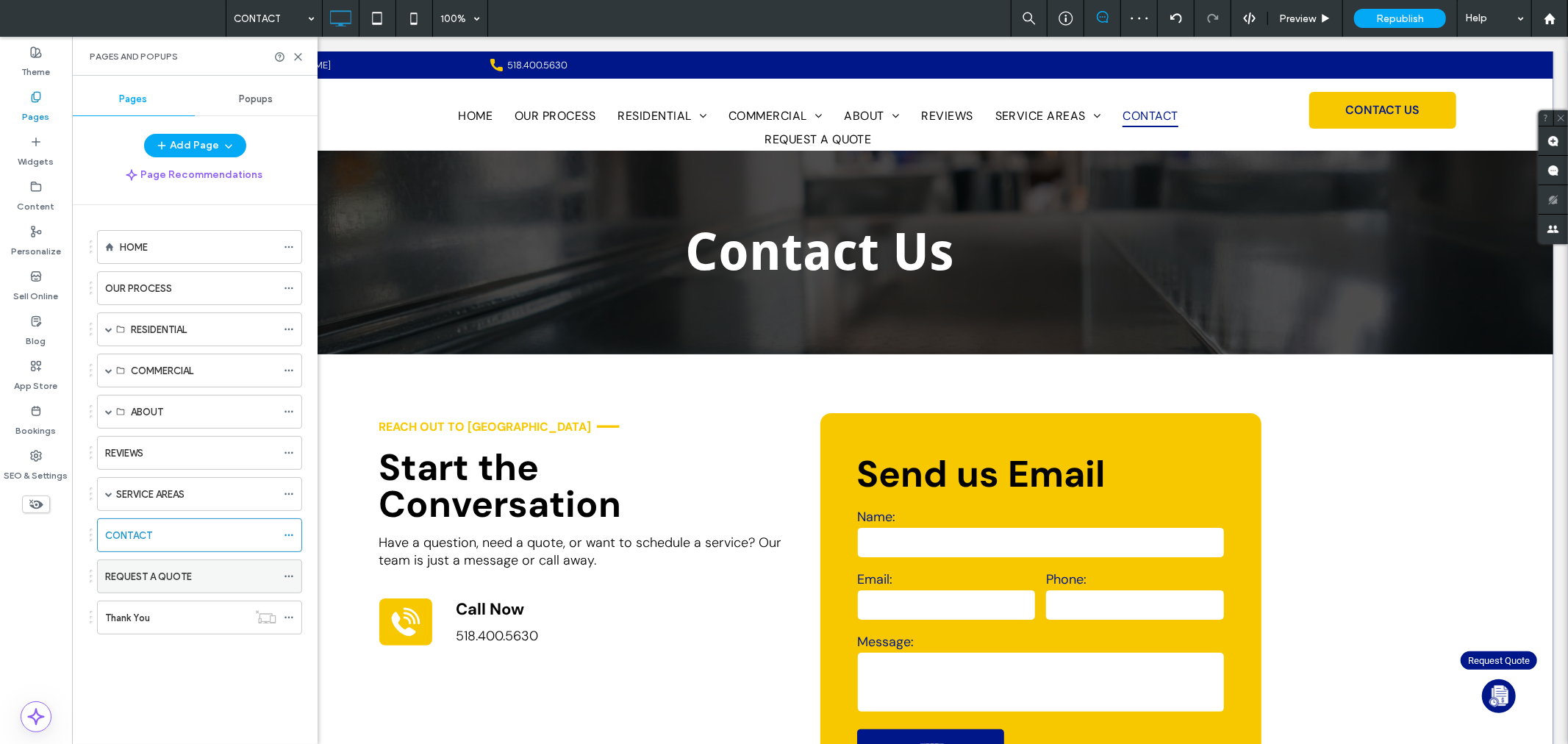
click at [171, 581] on label "REQUEST A QUOTE" at bounding box center [148, 576] width 87 height 26
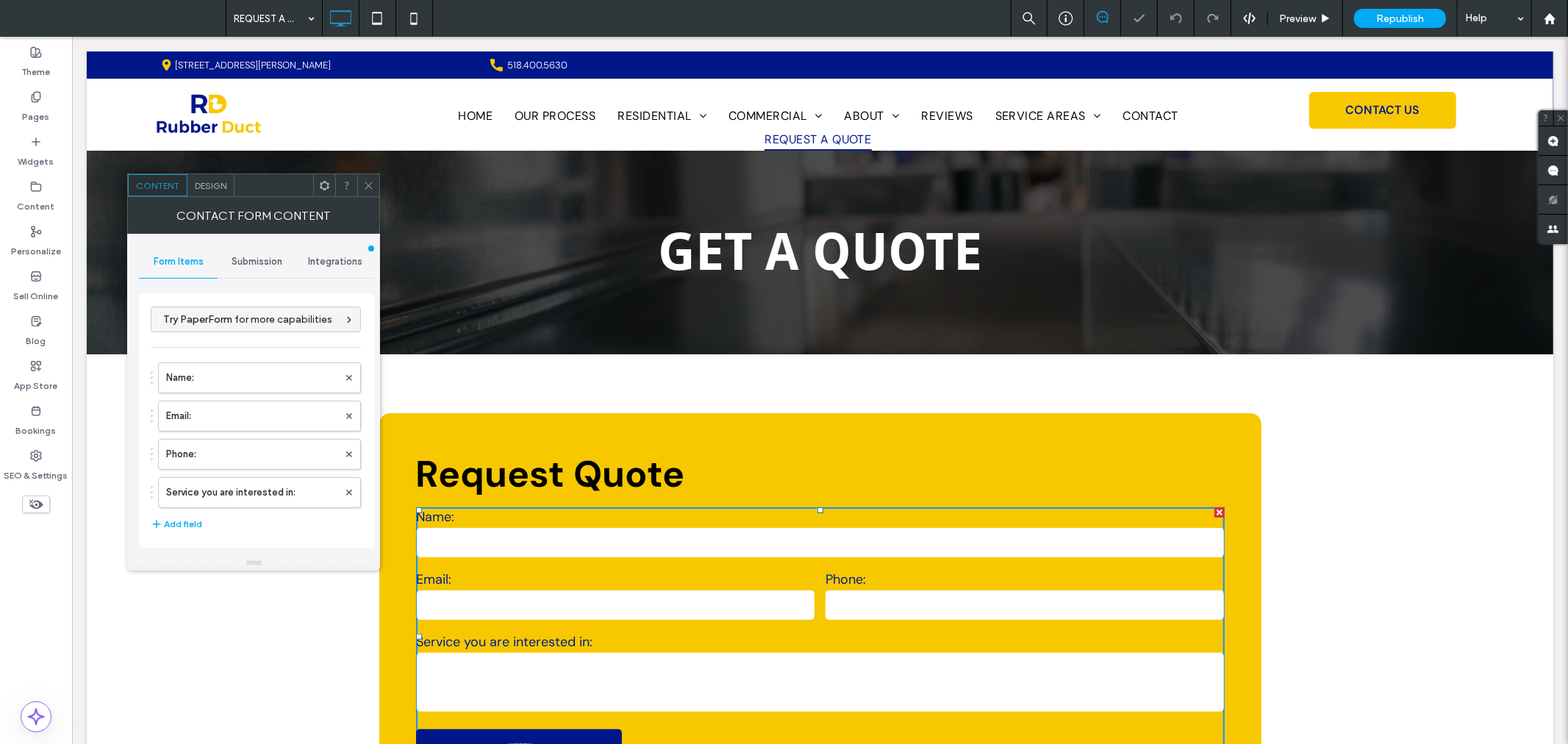
click at [898, 571] on label "Phone:" at bounding box center [1024, 578] width 398 height 18
click at [241, 376] on label "Name:" at bounding box center [252, 378] width 172 height 30
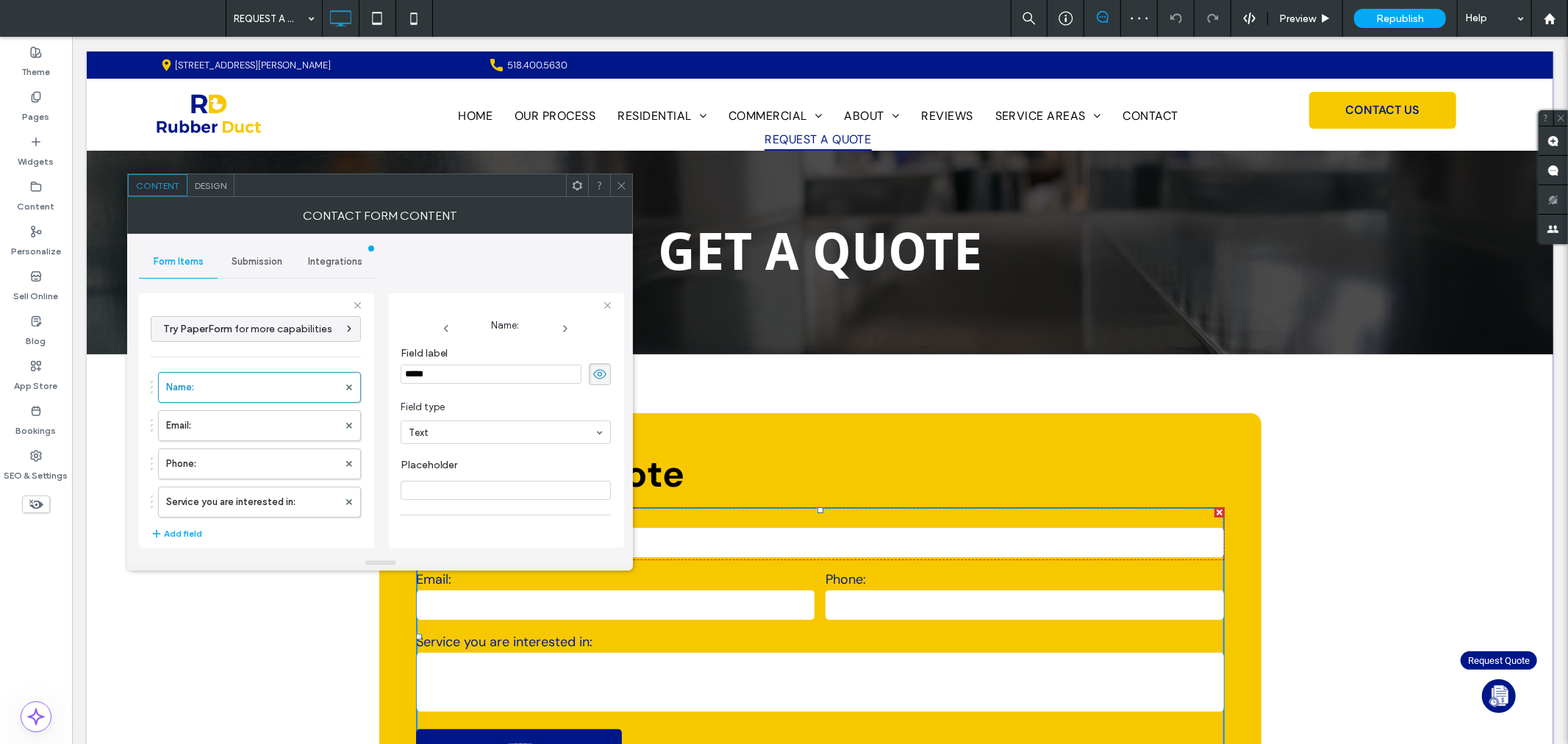
click at [236, 258] on span "Submission" at bounding box center [257, 262] width 51 height 12
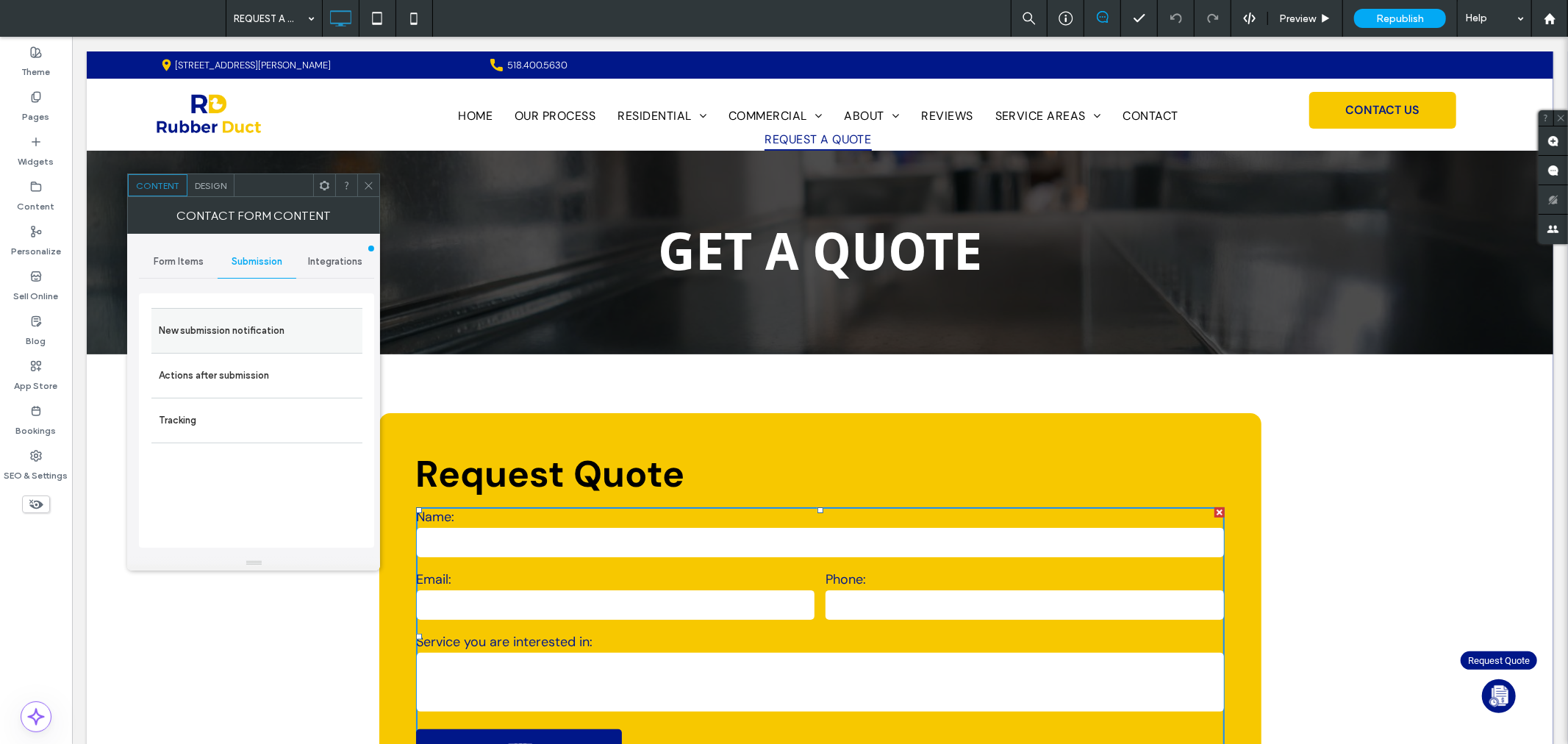
click at [256, 324] on label "New submission notification" at bounding box center [256, 331] width 196 height 30
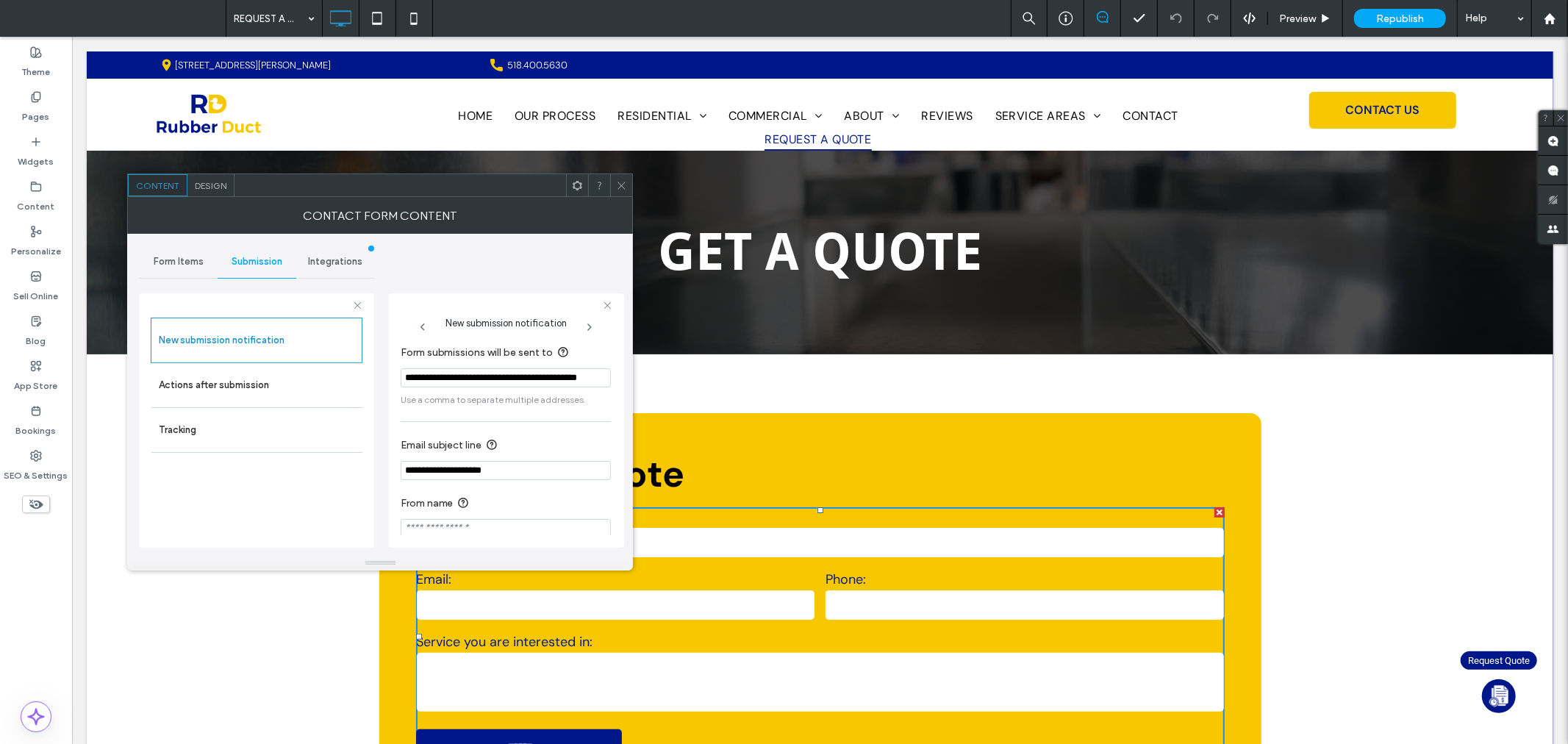
click at [498, 379] on input "**********" at bounding box center [505, 378] width 210 height 19
paste input "Form submissions will be sent to"
type input "**********"
click at [550, 395] on span "Use a comma to separate multiple addresses." at bounding box center [505, 400] width 210 height 13
click at [615, 185] on div at bounding box center [621, 185] width 22 height 22
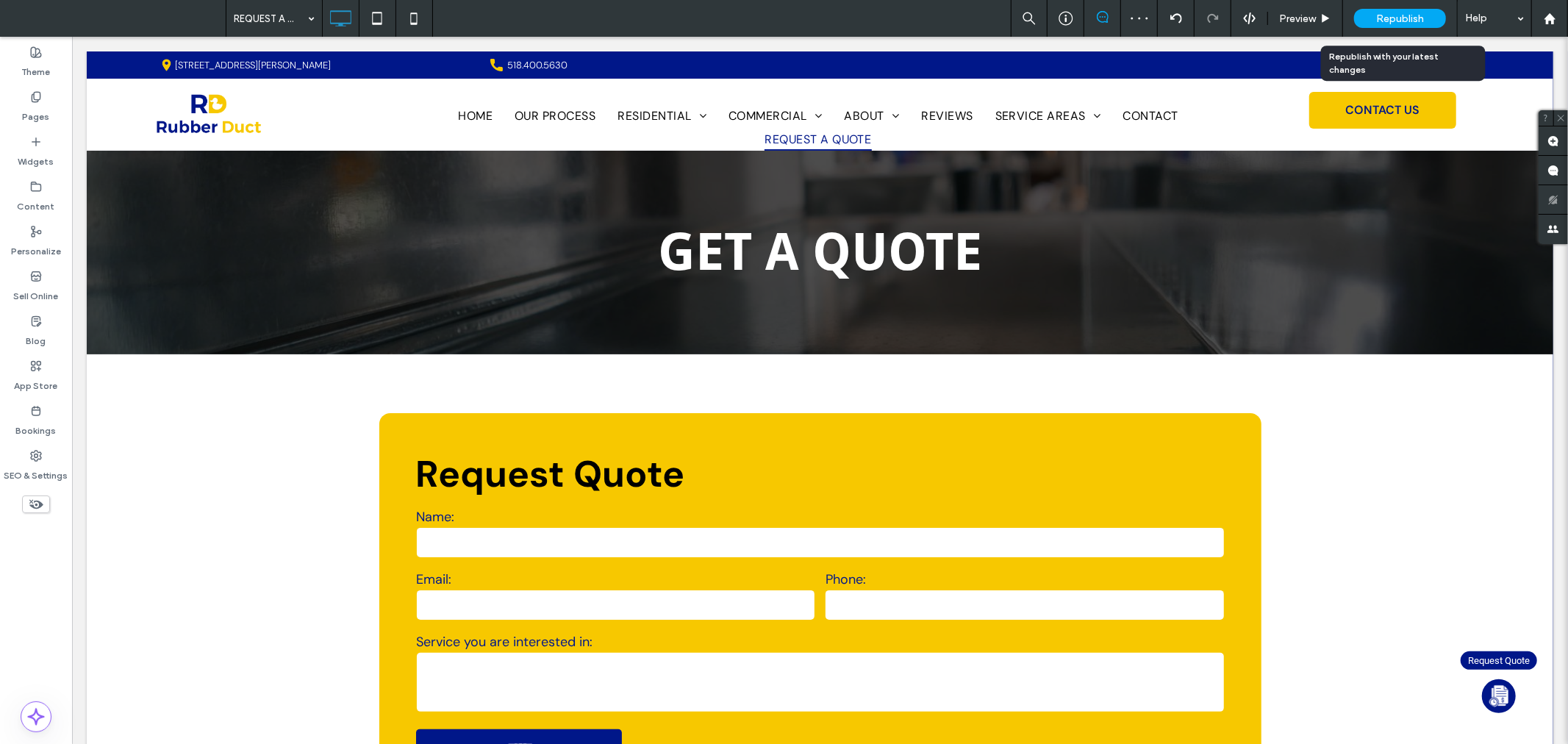
click at [1388, 20] on span "Republish" at bounding box center [1399, 19] width 48 height 12
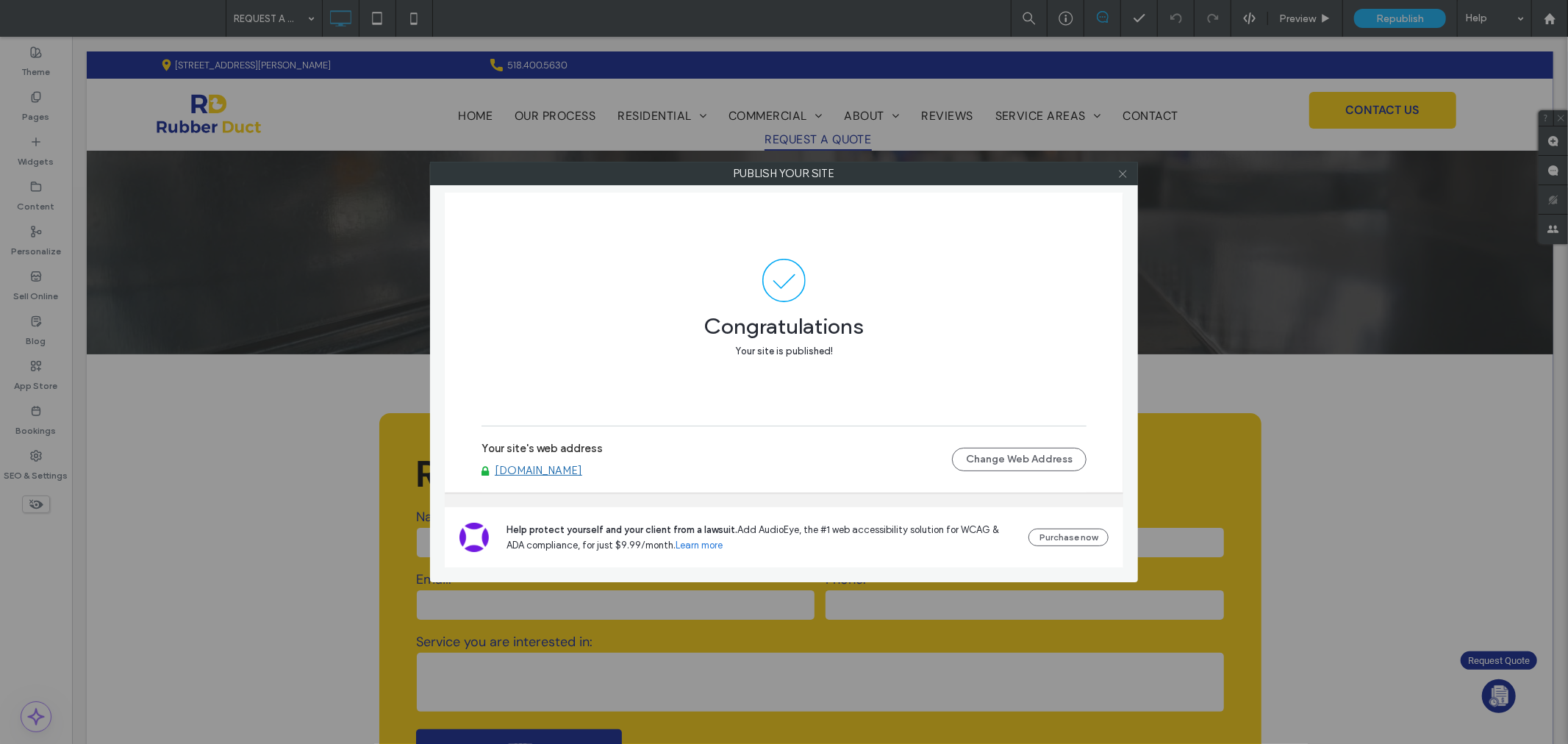
click at [1120, 169] on icon at bounding box center [1123, 174] width 11 height 11
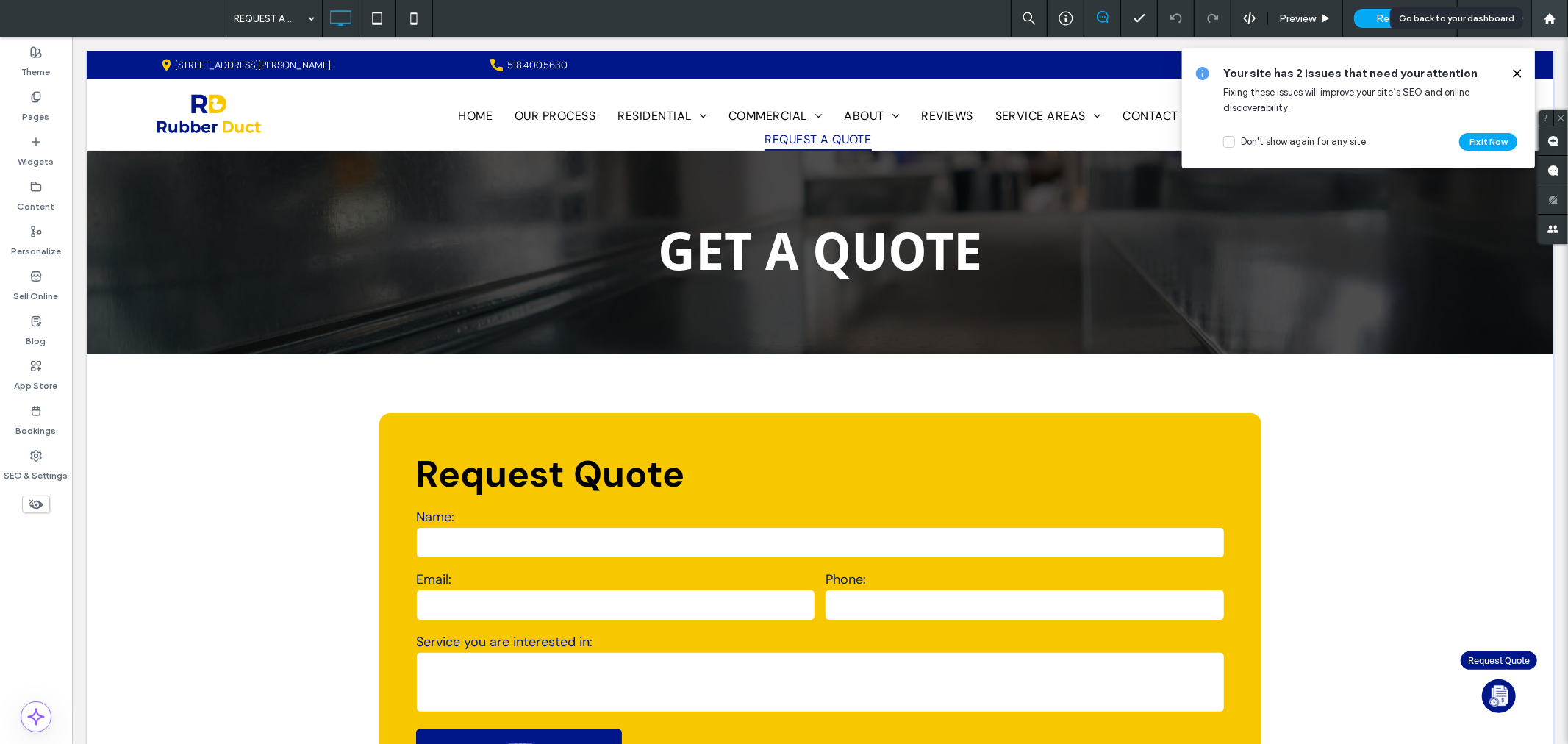
click at [1553, 19] on use at bounding box center [1549, 18] width 11 height 11
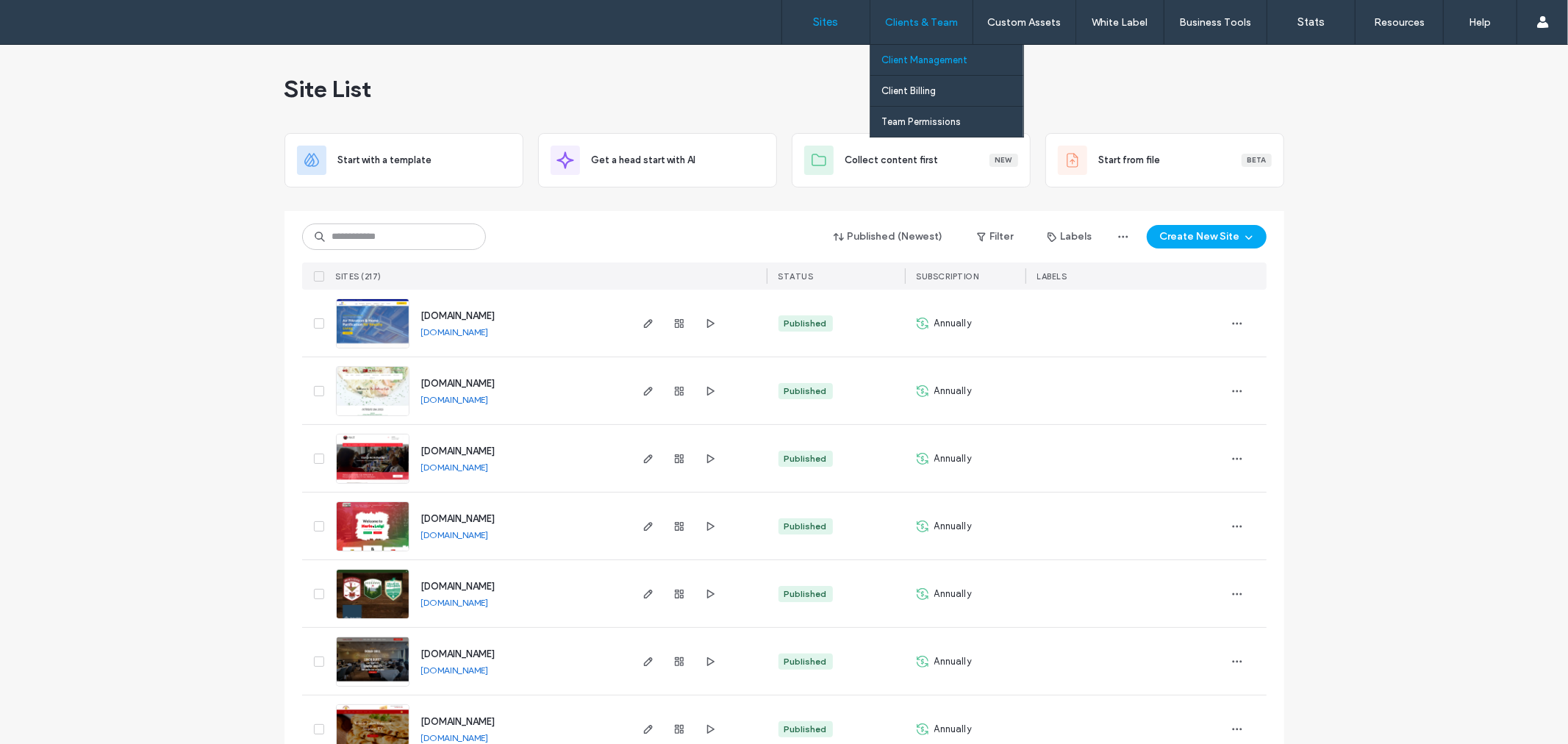
click at [916, 48] on link "Client Management" at bounding box center [953, 59] width 142 height 30
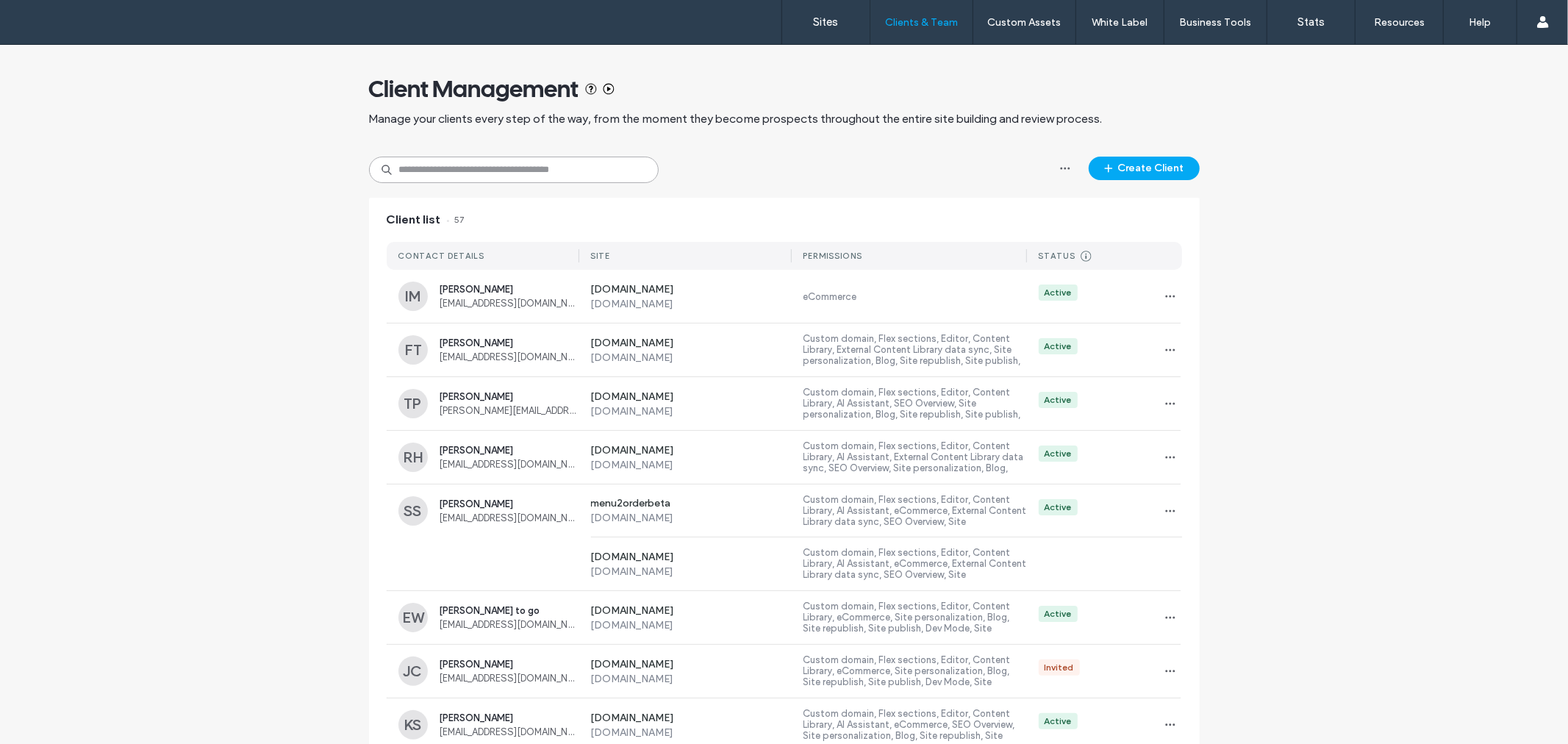
drag, startPoint x: 486, startPoint y: 182, endPoint x: 567, endPoint y: 151, distance: 86.7
click at [488, 181] on input at bounding box center [514, 170] width 290 height 27
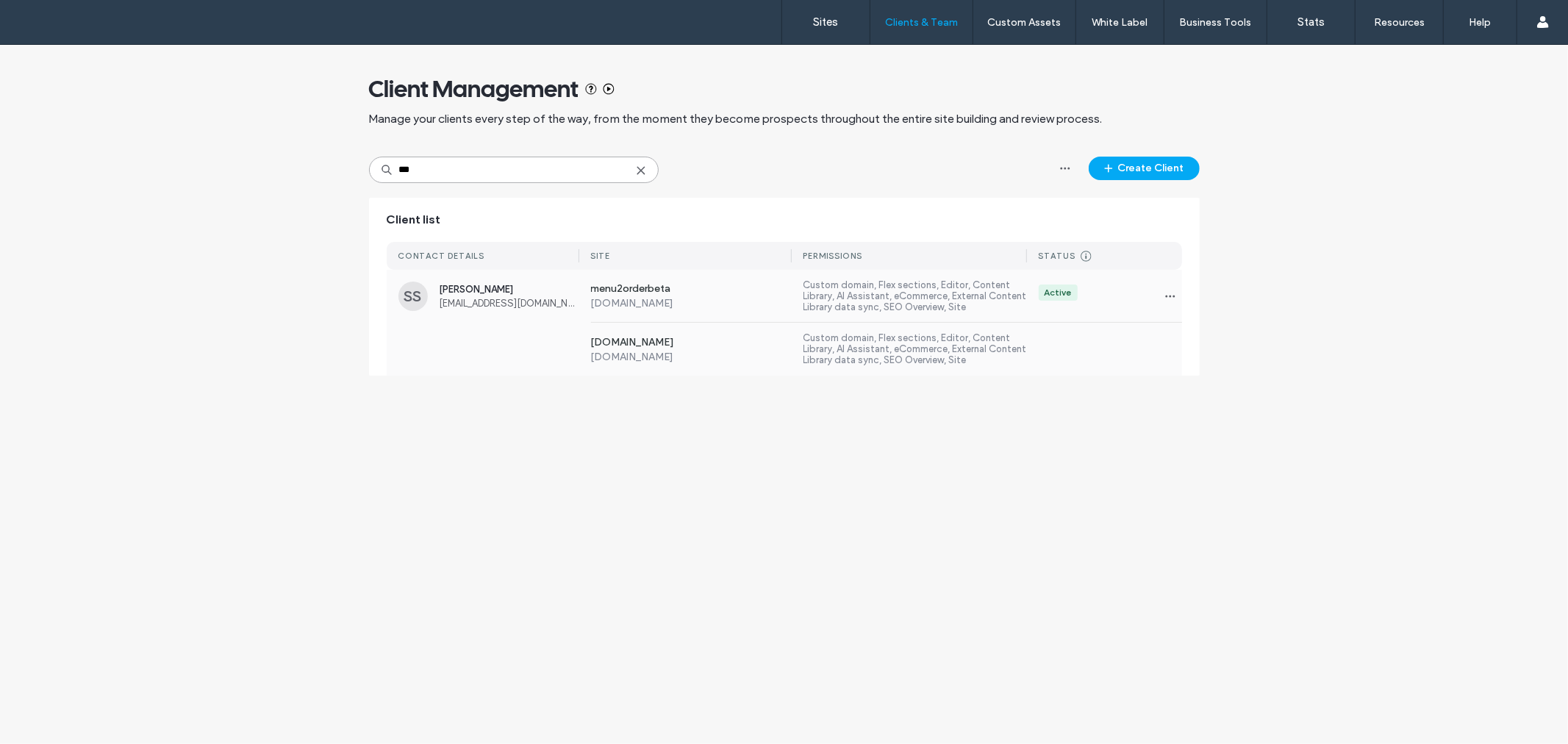
type input "***"
click at [458, 292] on span "[PERSON_NAME]" at bounding box center [509, 289] width 140 height 11
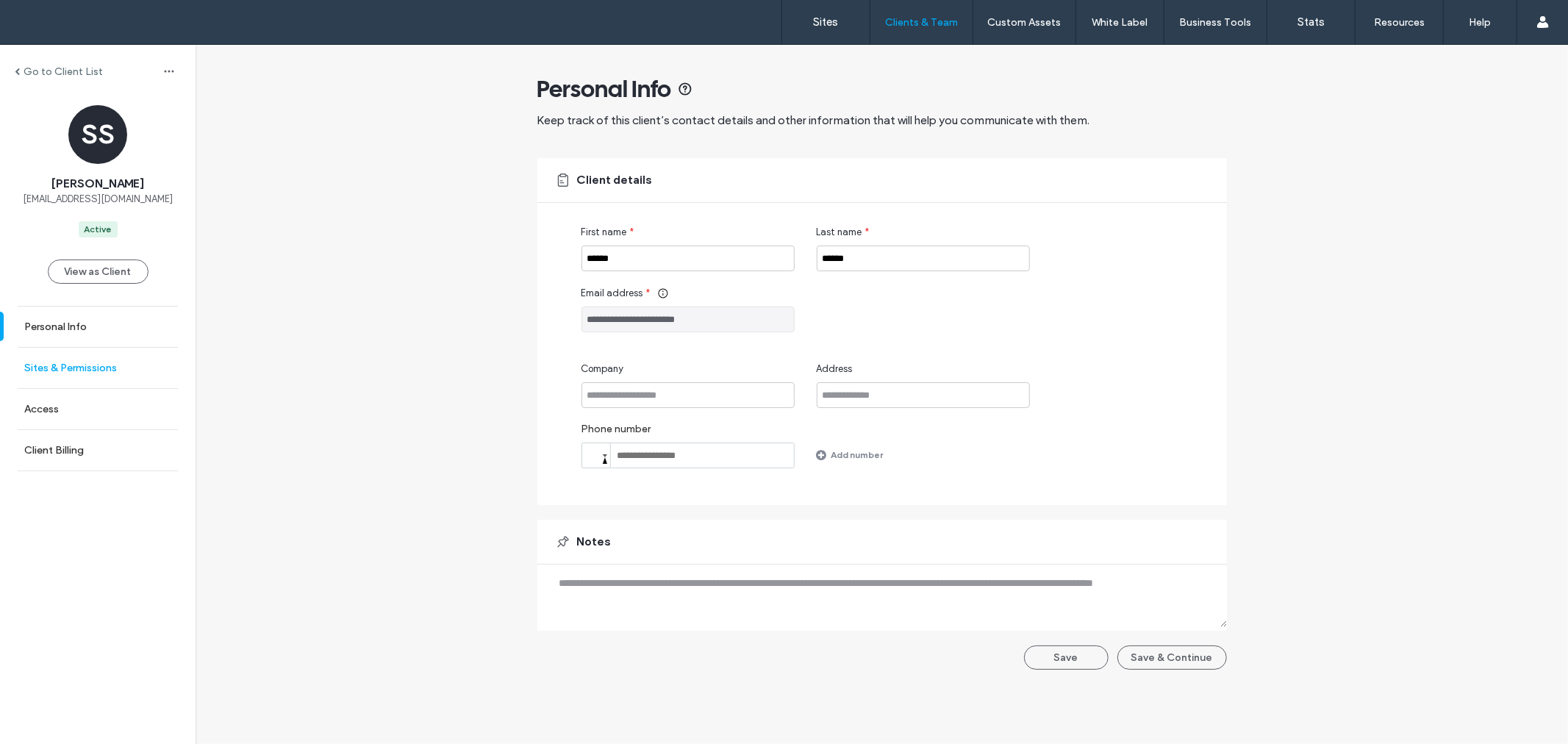
click at [89, 370] on label "Sites & Permissions" at bounding box center [70, 368] width 93 height 12
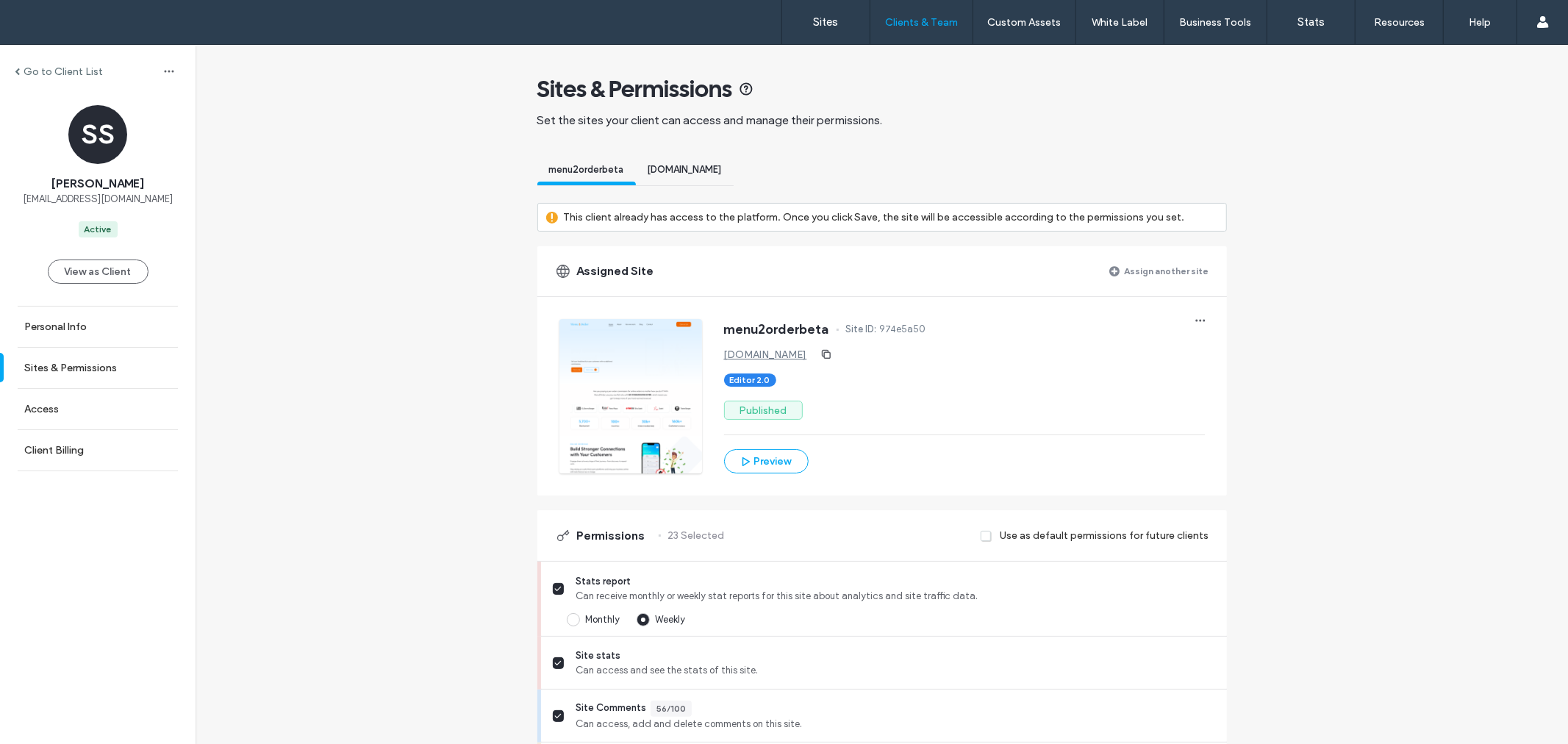
click at [1181, 269] on label "Assign another site" at bounding box center [1167, 270] width 84 height 26
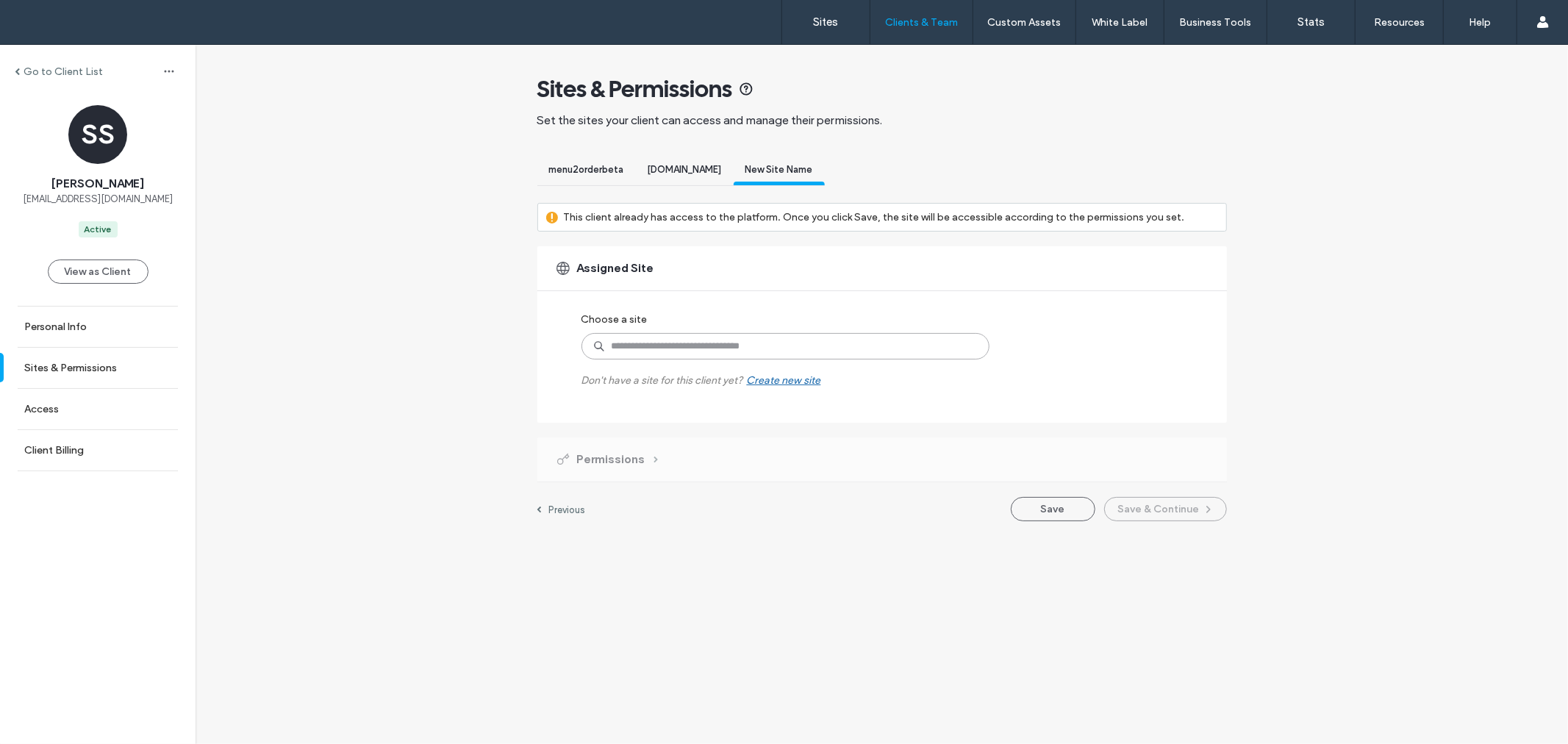
click at [793, 348] on input at bounding box center [786, 346] width 408 height 27
type input "***"
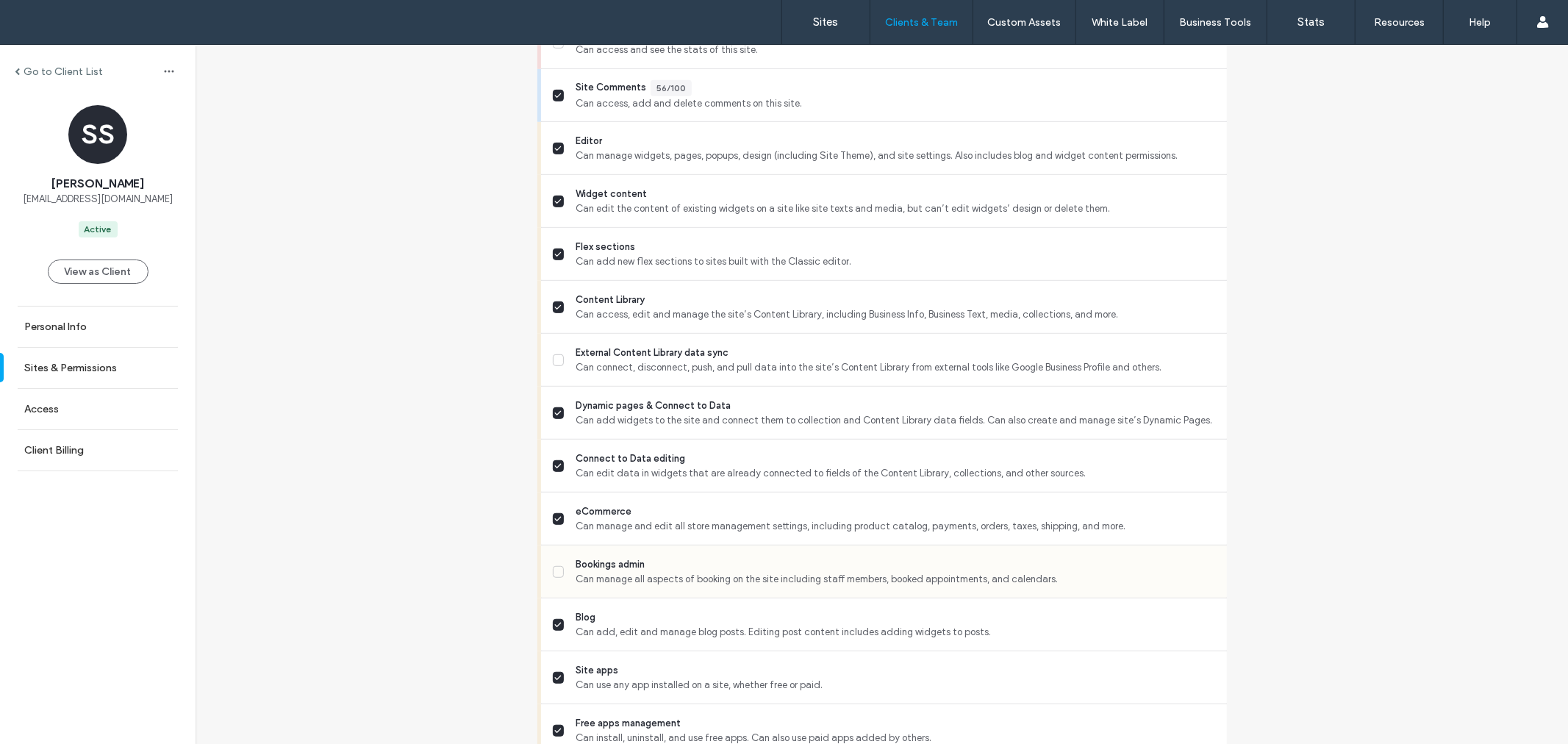
scroll to position [1194, 0]
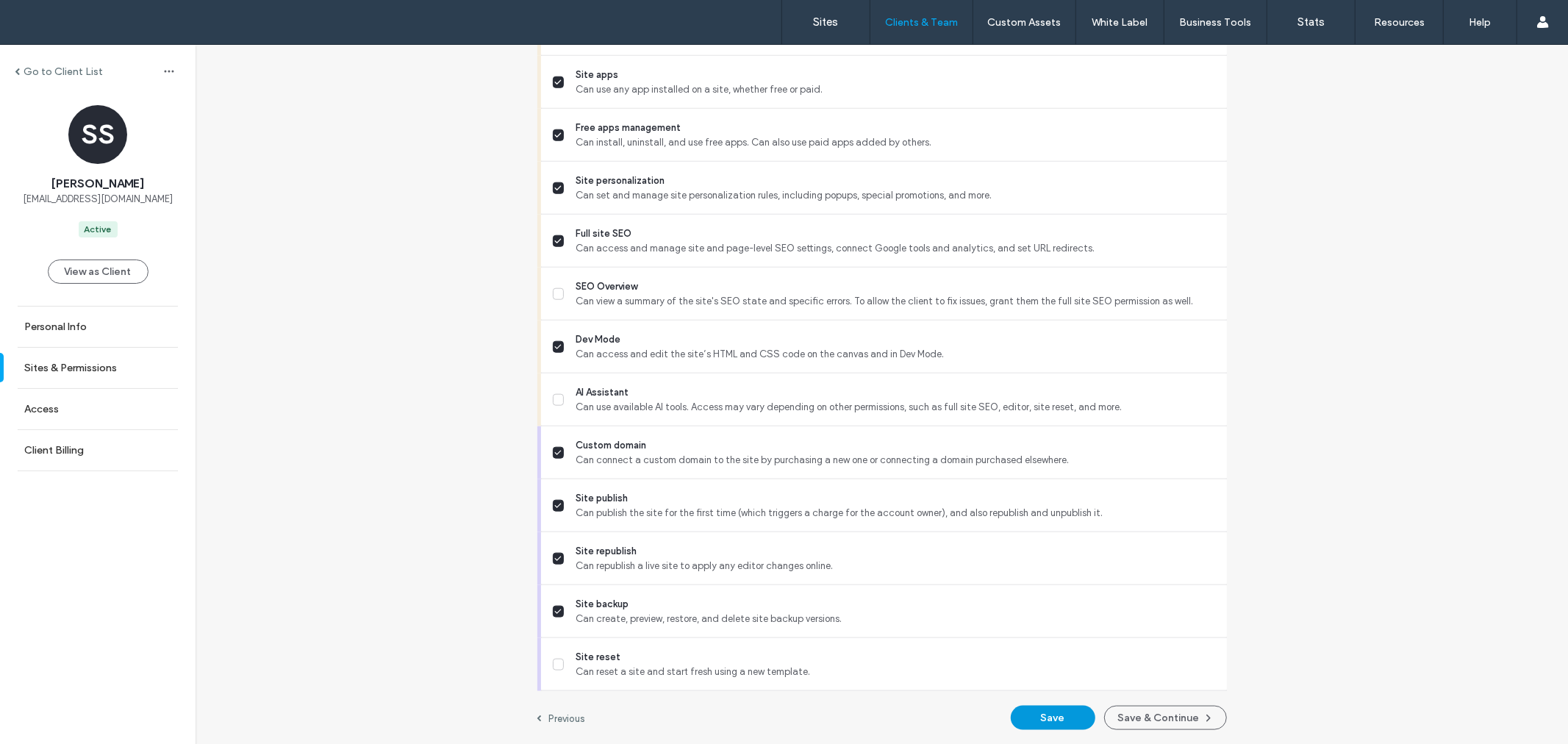
click at [1049, 719] on button "Save" at bounding box center [1053, 717] width 84 height 24
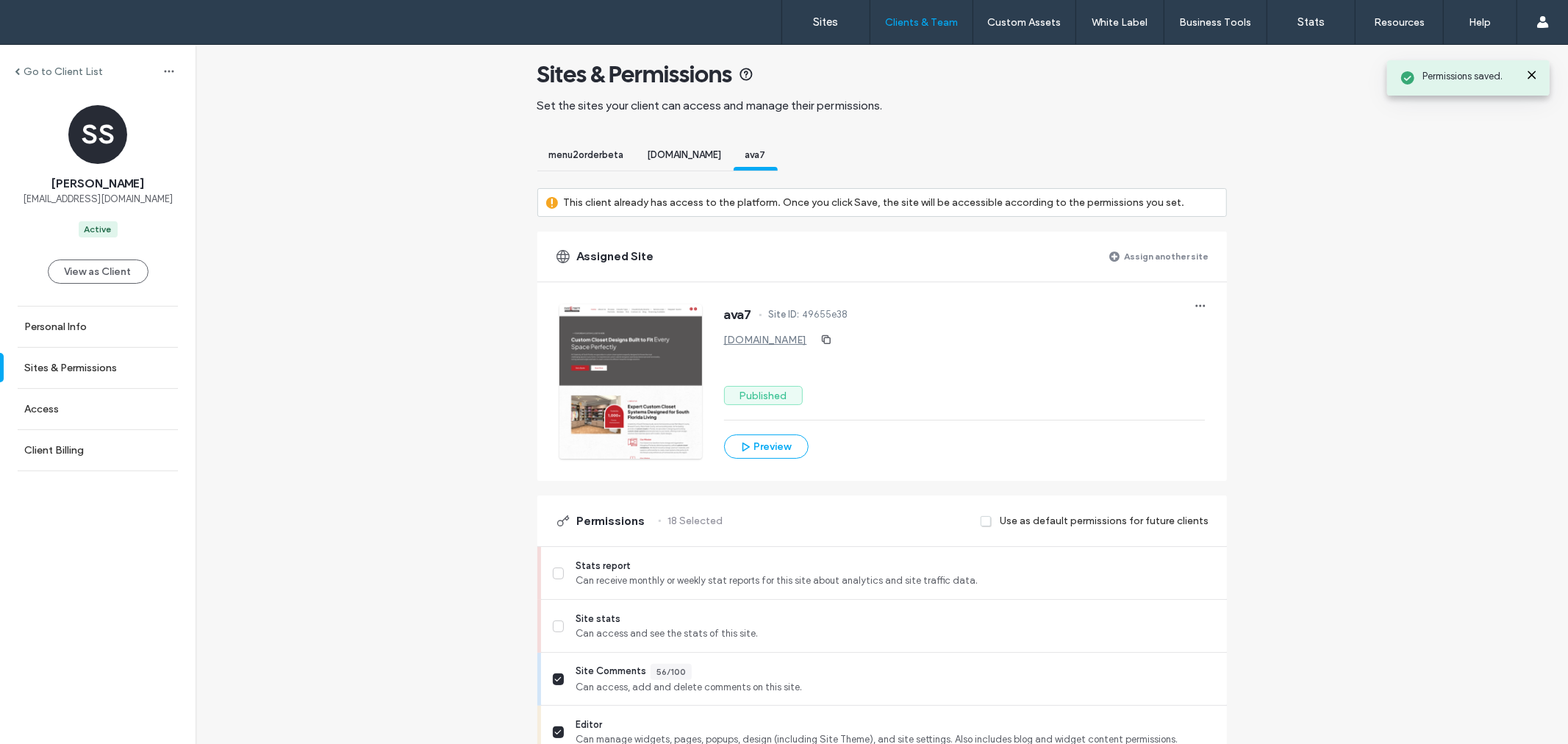
scroll to position [0, 0]
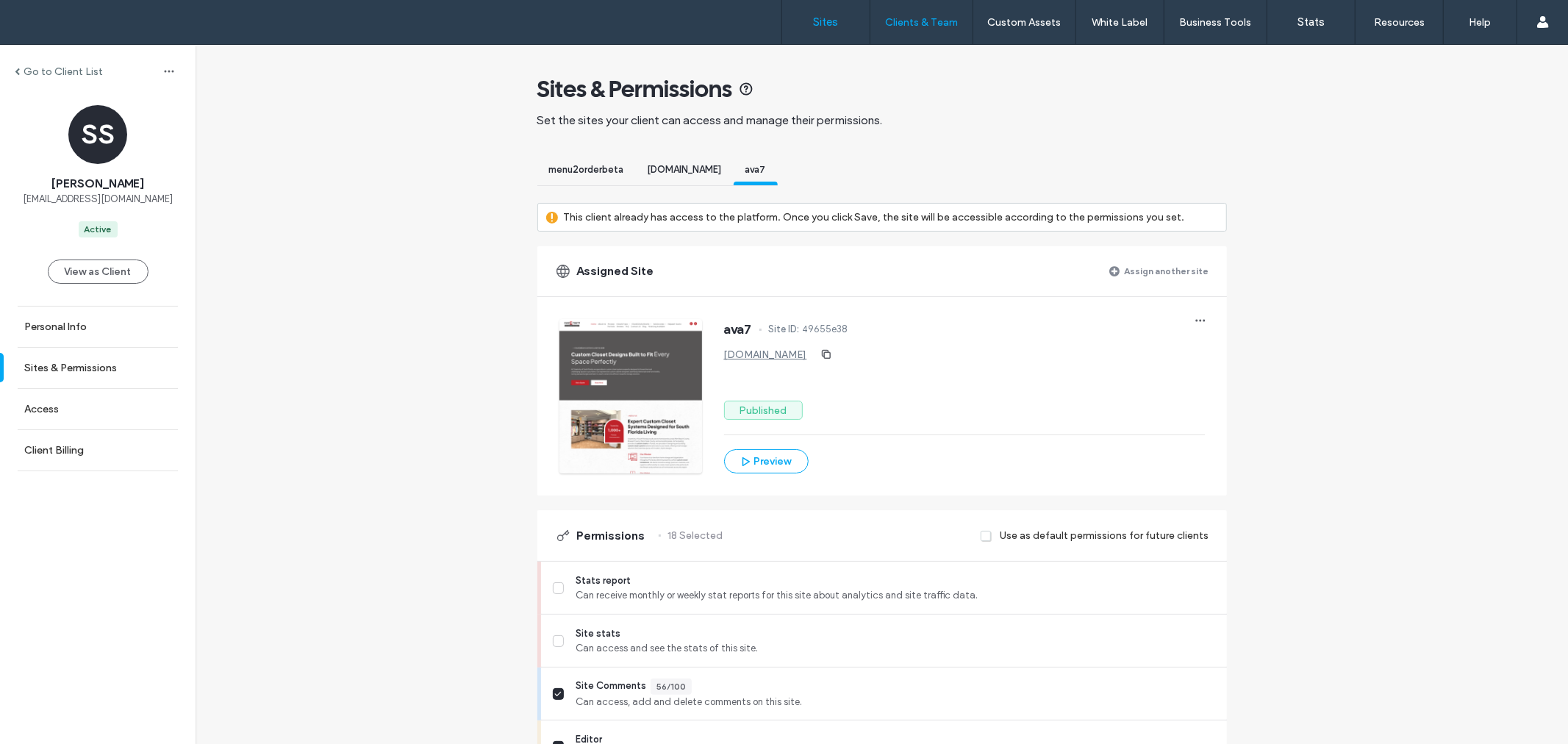
click at [820, 16] on label "Sites" at bounding box center [826, 22] width 25 height 13
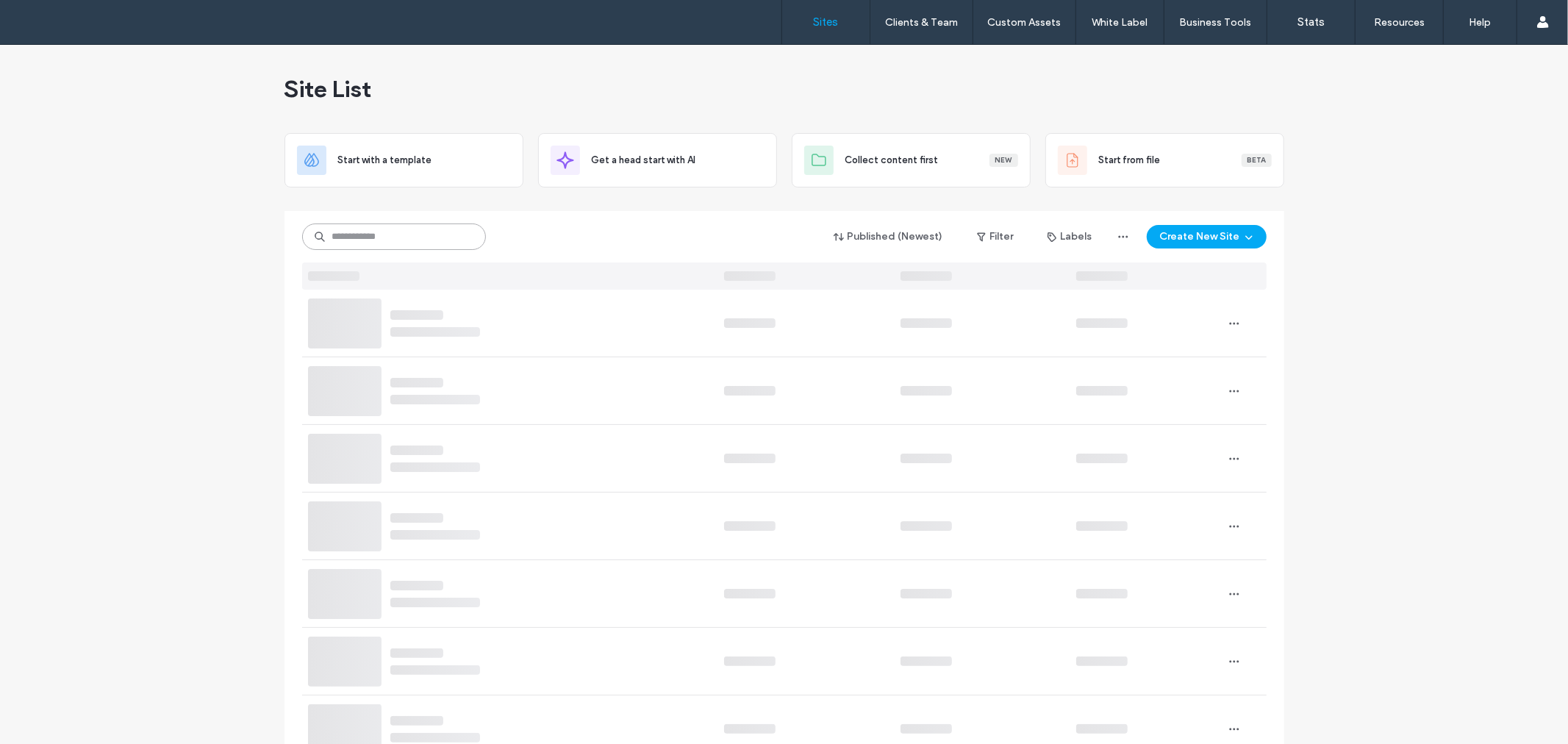
click at [385, 237] on input at bounding box center [394, 237] width 184 height 27
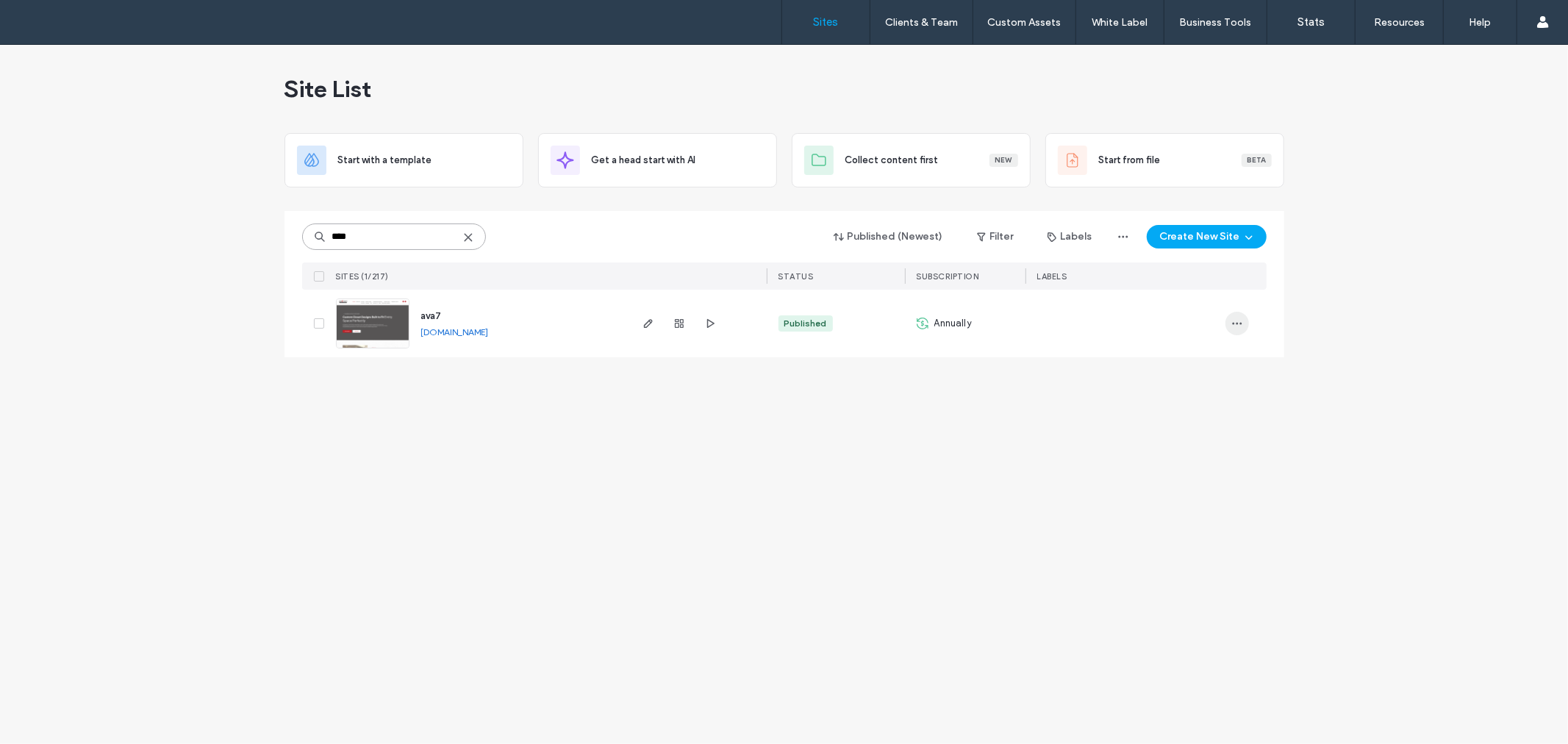
type input "****"
click at [1237, 328] on icon "button" at bounding box center [1237, 323] width 12 height 12
click at [1188, 445] on span "Reset Site" at bounding box center [1168, 445] width 45 height 15
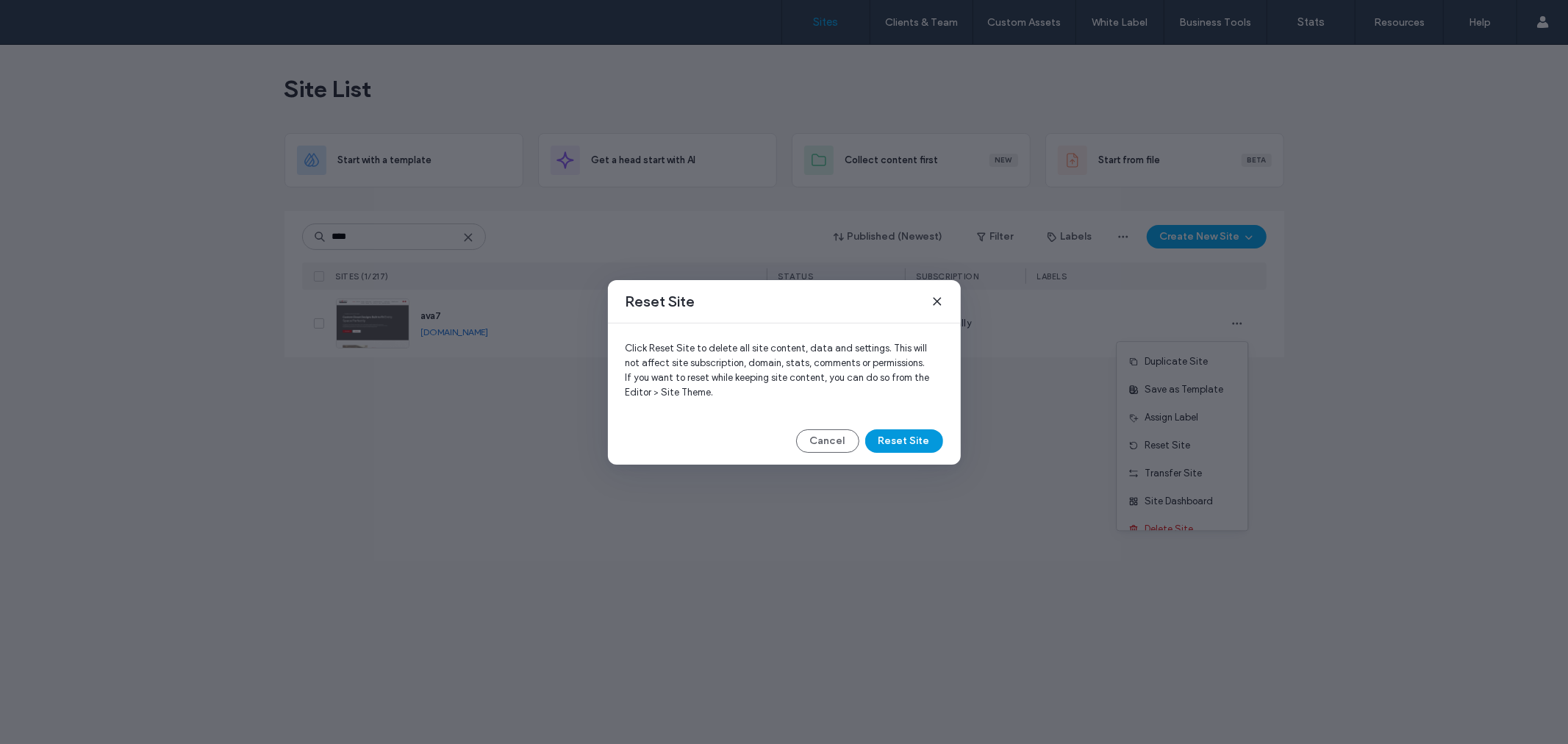
click at [923, 444] on button "Reset Site" at bounding box center [904, 441] width 78 height 23
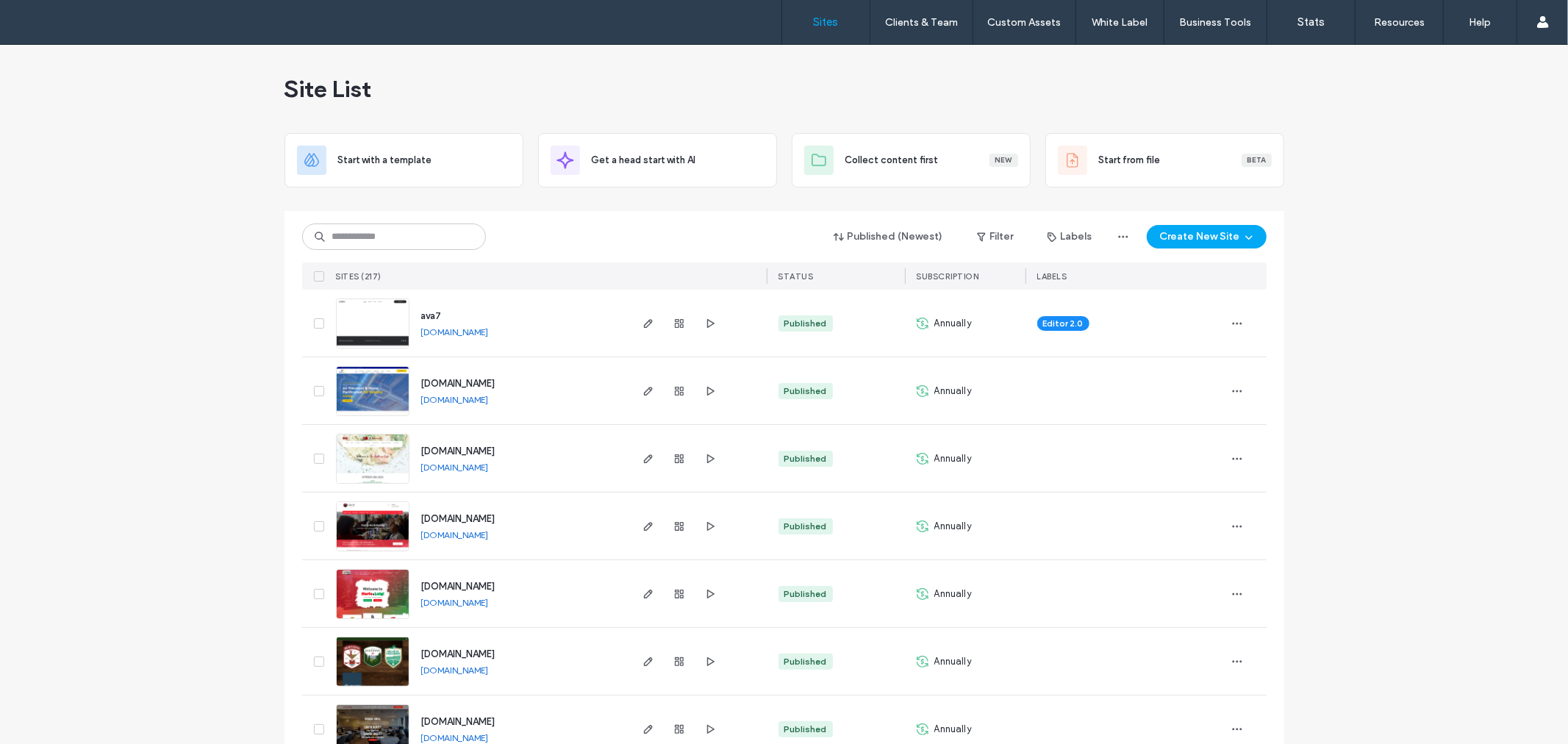
click at [829, 19] on label "Sites" at bounding box center [826, 22] width 25 height 13
click at [383, 239] on input at bounding box center [394, 237] width 184 height 27
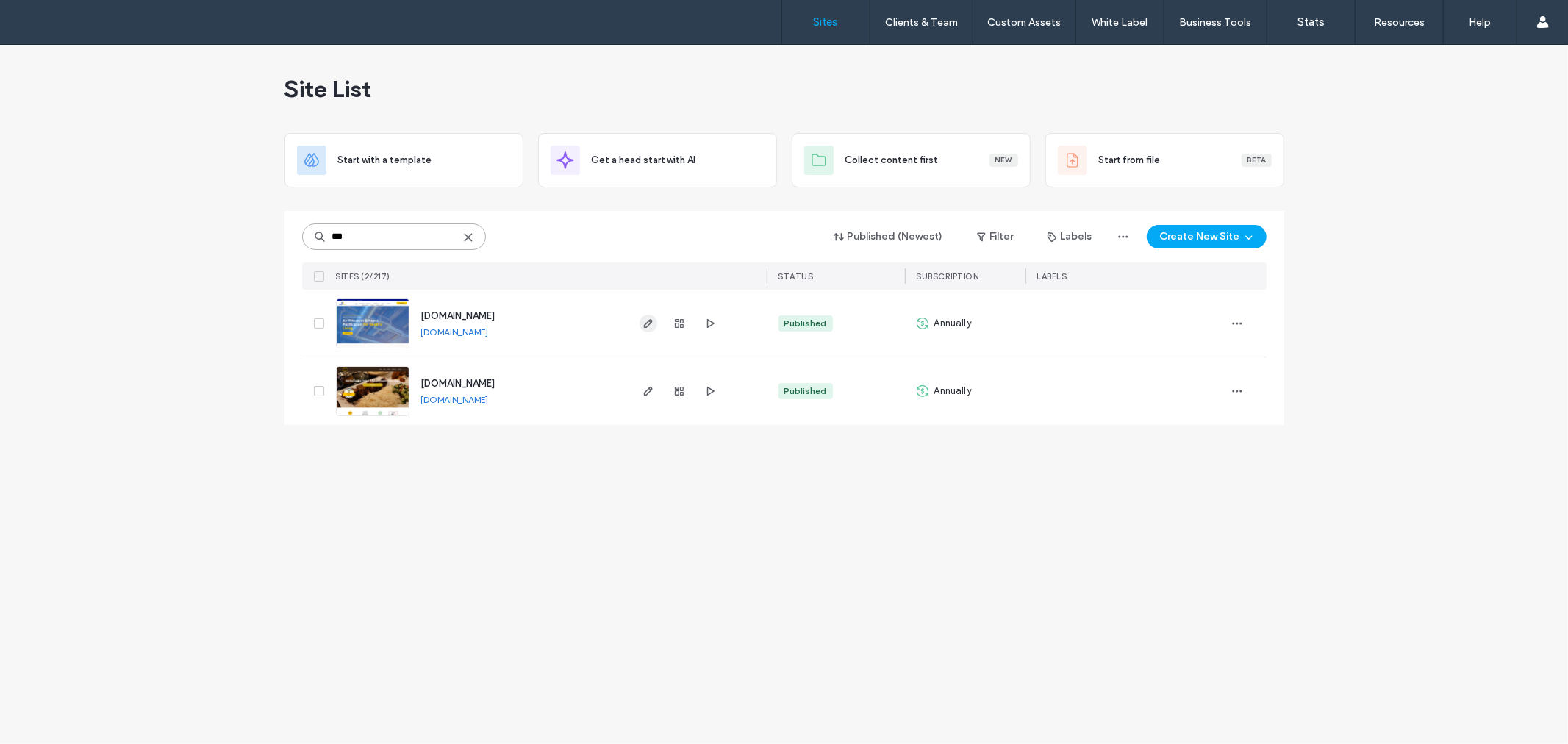
type input "***"
click at [643, 315] on span "button" at bounding box center [648, 323] width 18 height 18
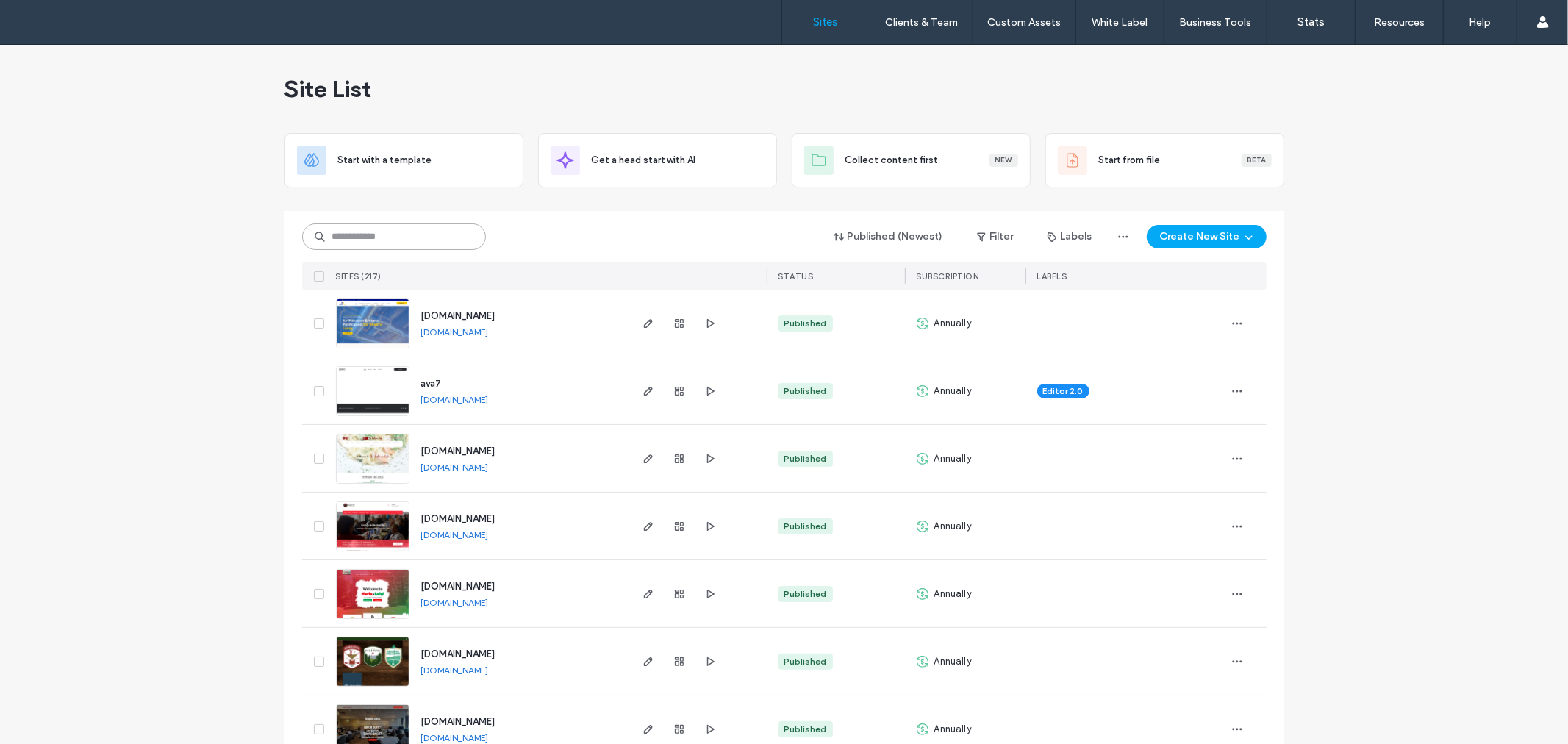
click at [396, 233] on input at bounding box center [394, 237] width 184 height 27
click at [1242, 317] on span "button" at bounding box center [1237, 323] width 23 height 23
click at [1202, 503] on span "Site Dashboard" at bounding box center [1174, 500] width 69 height 15
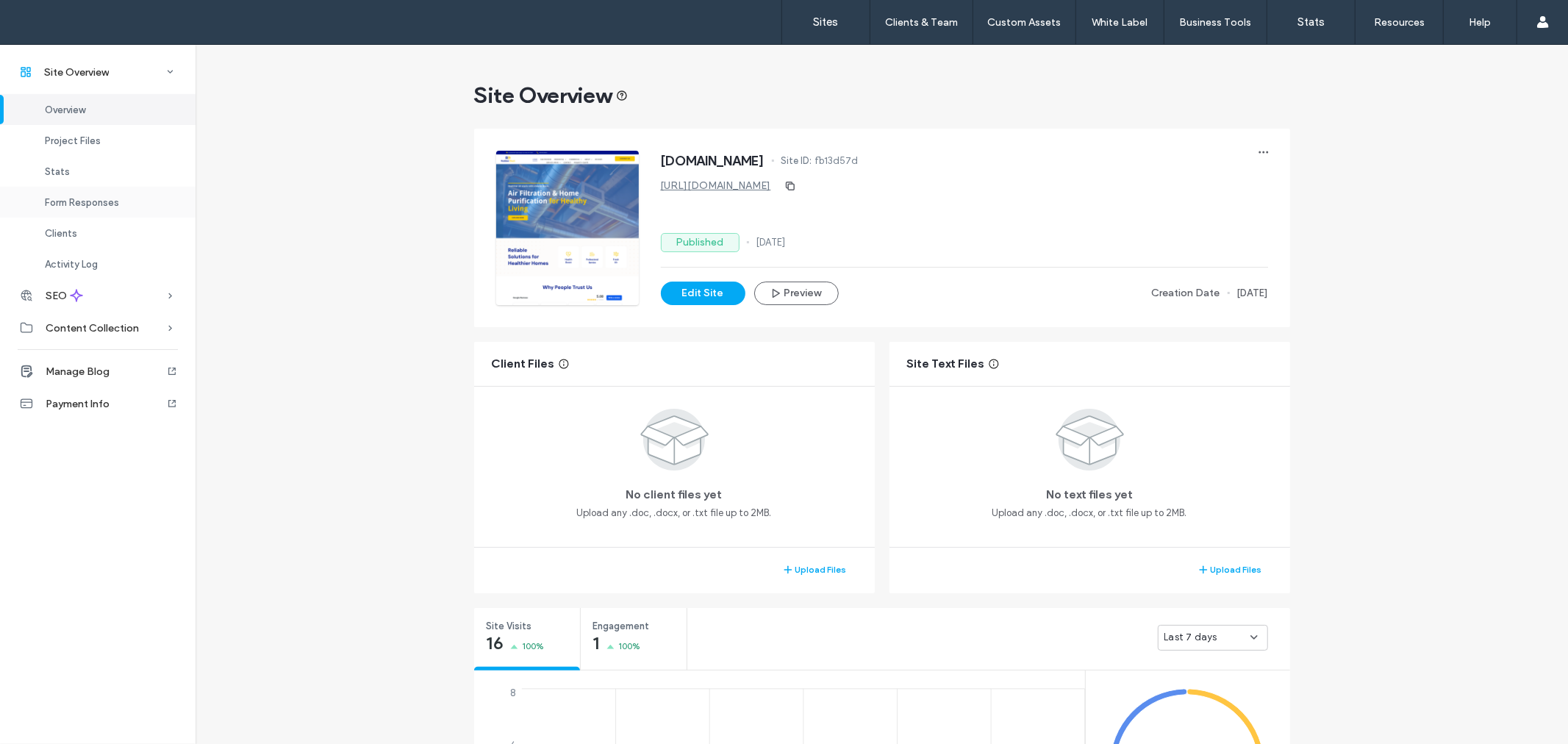
click at [112, 206] on span "Form Responses" at bounding box center [81, 202] width 74 height 11
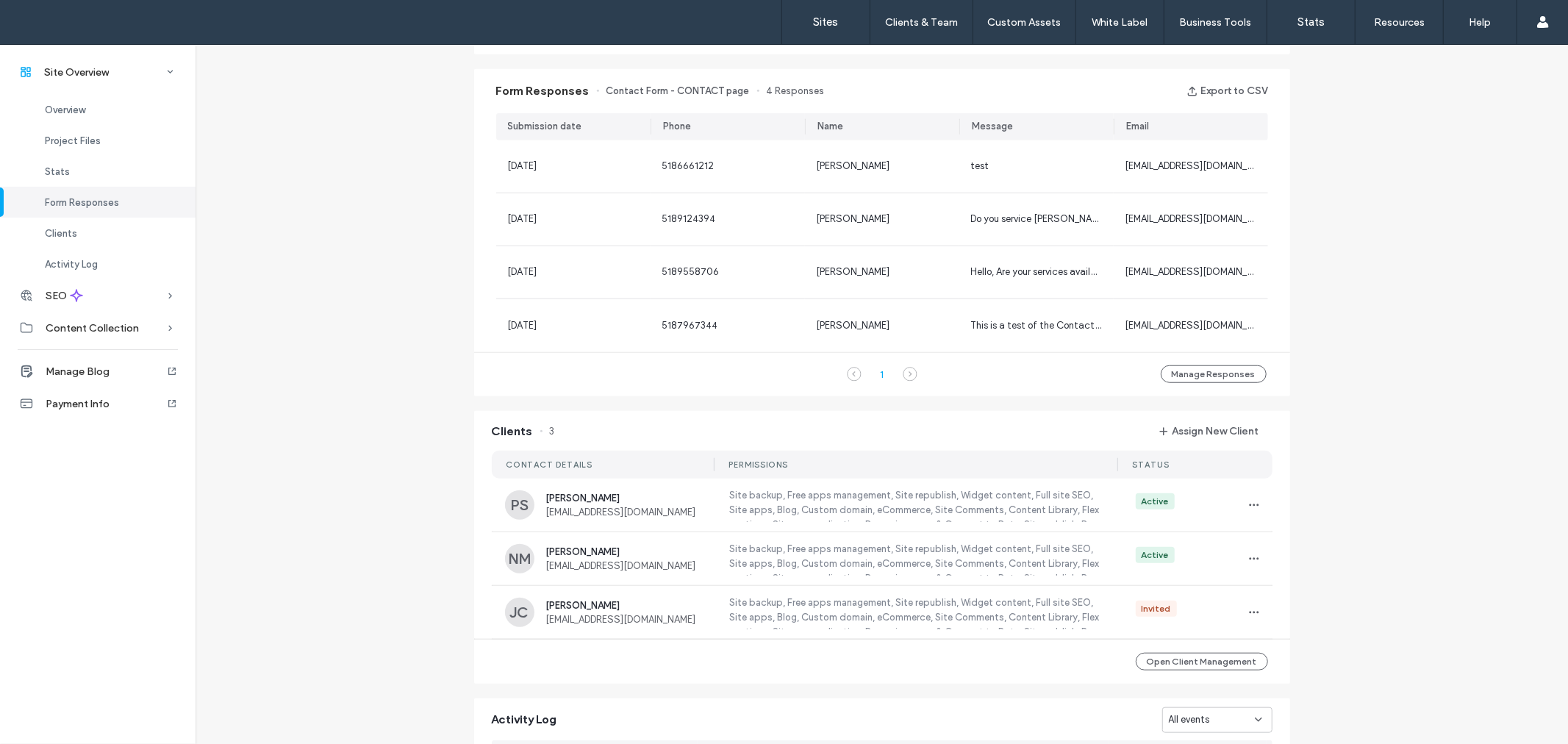
scroll to position [949, 0]
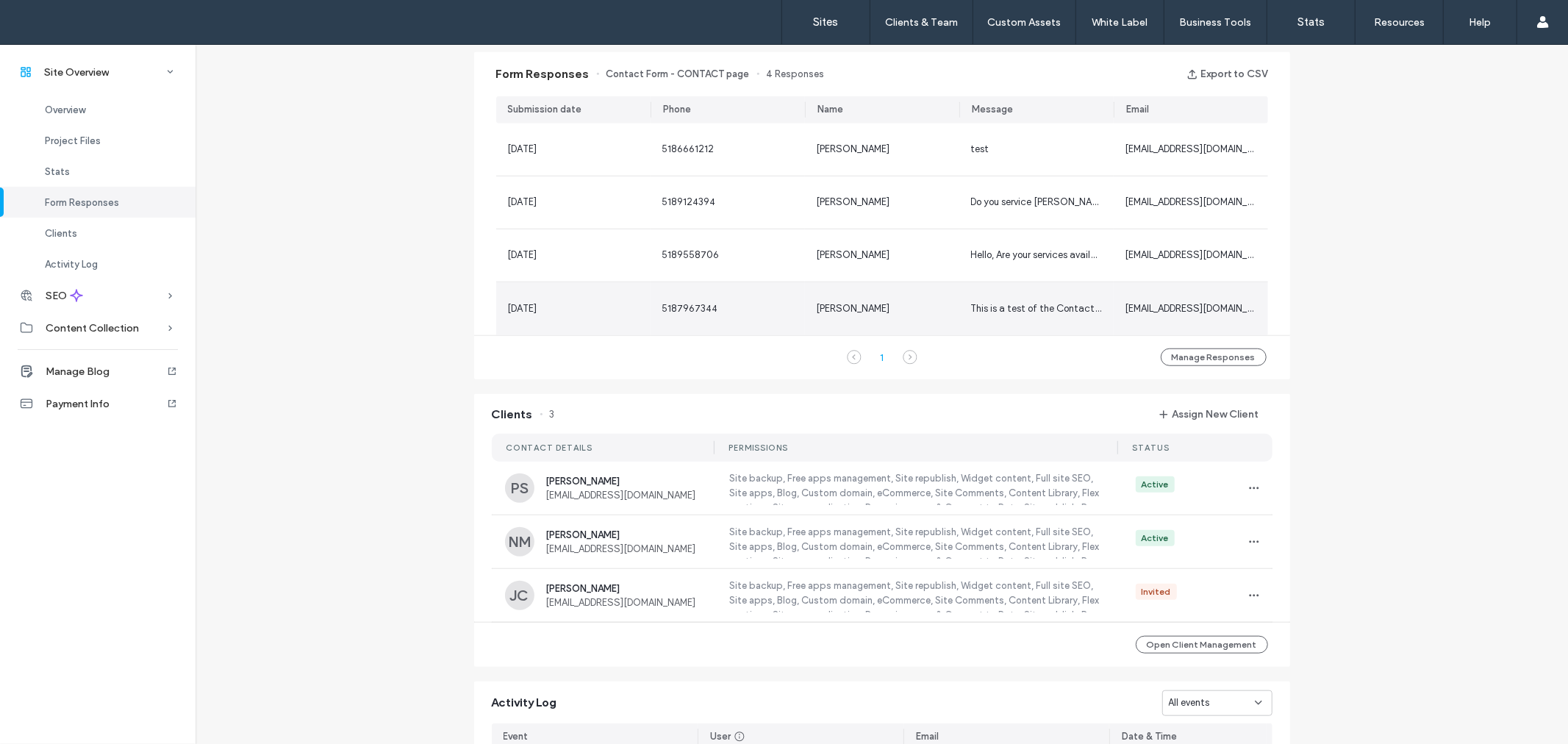
scroll to position [649, 0]
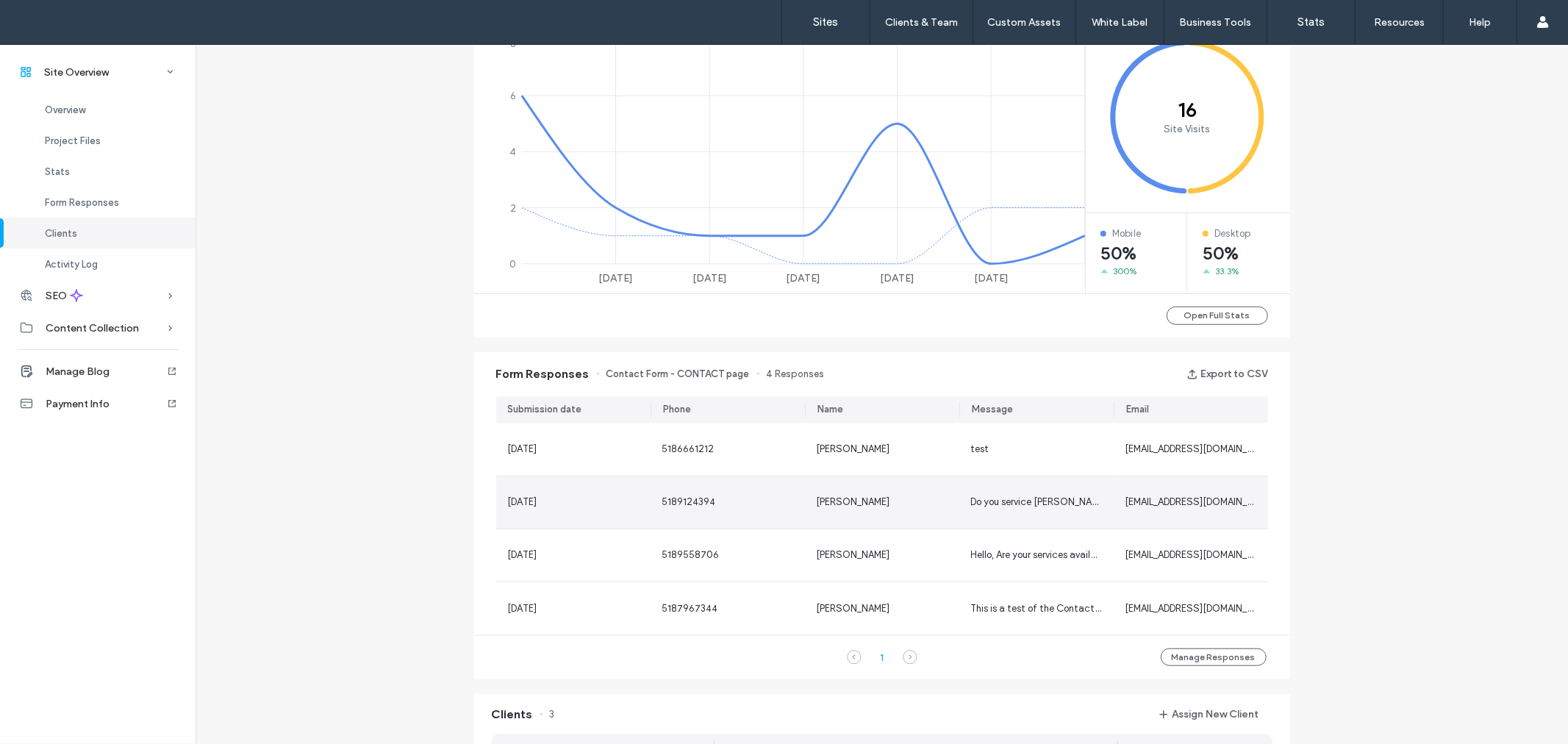
click at [826, 501] on span "[PERSON_NAME]" at bounding box center [853, 501] width 73 height 11
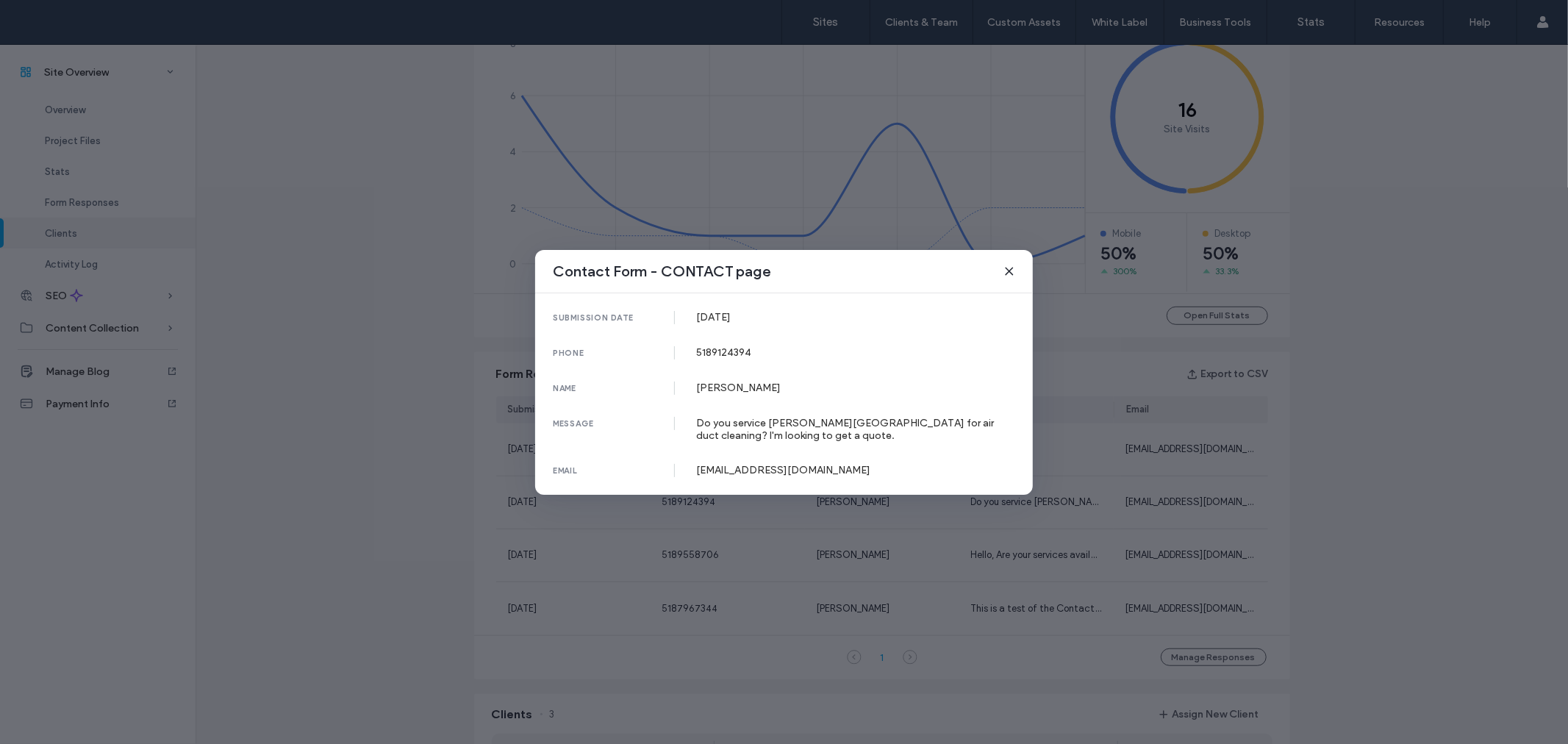
click at [1011, 263] on span at bounding box center [1009, 271] width 12 height 19
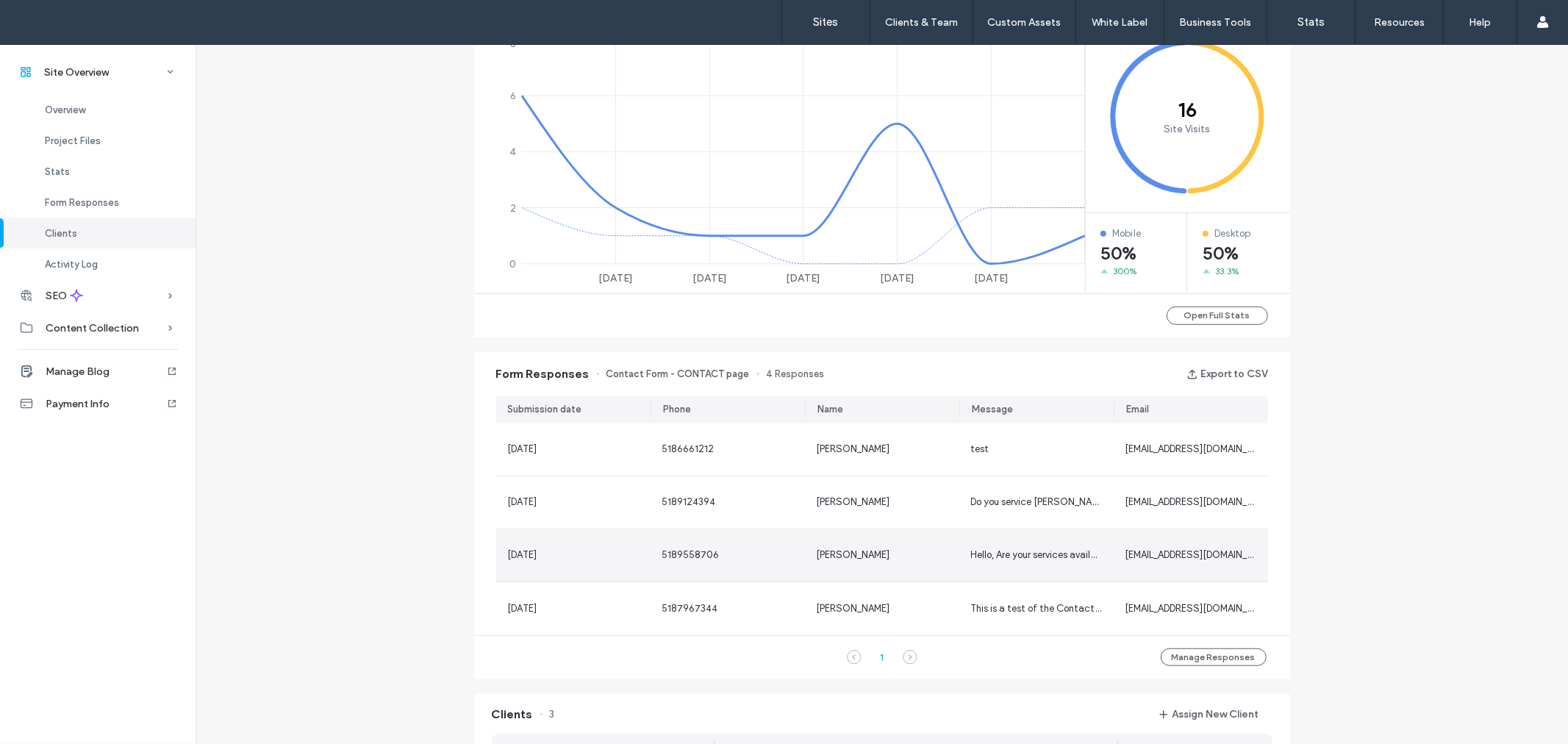
click at [840, 552] on span "[PERSON_NAME]" at bounding box center [853, 554] width 73 height 11
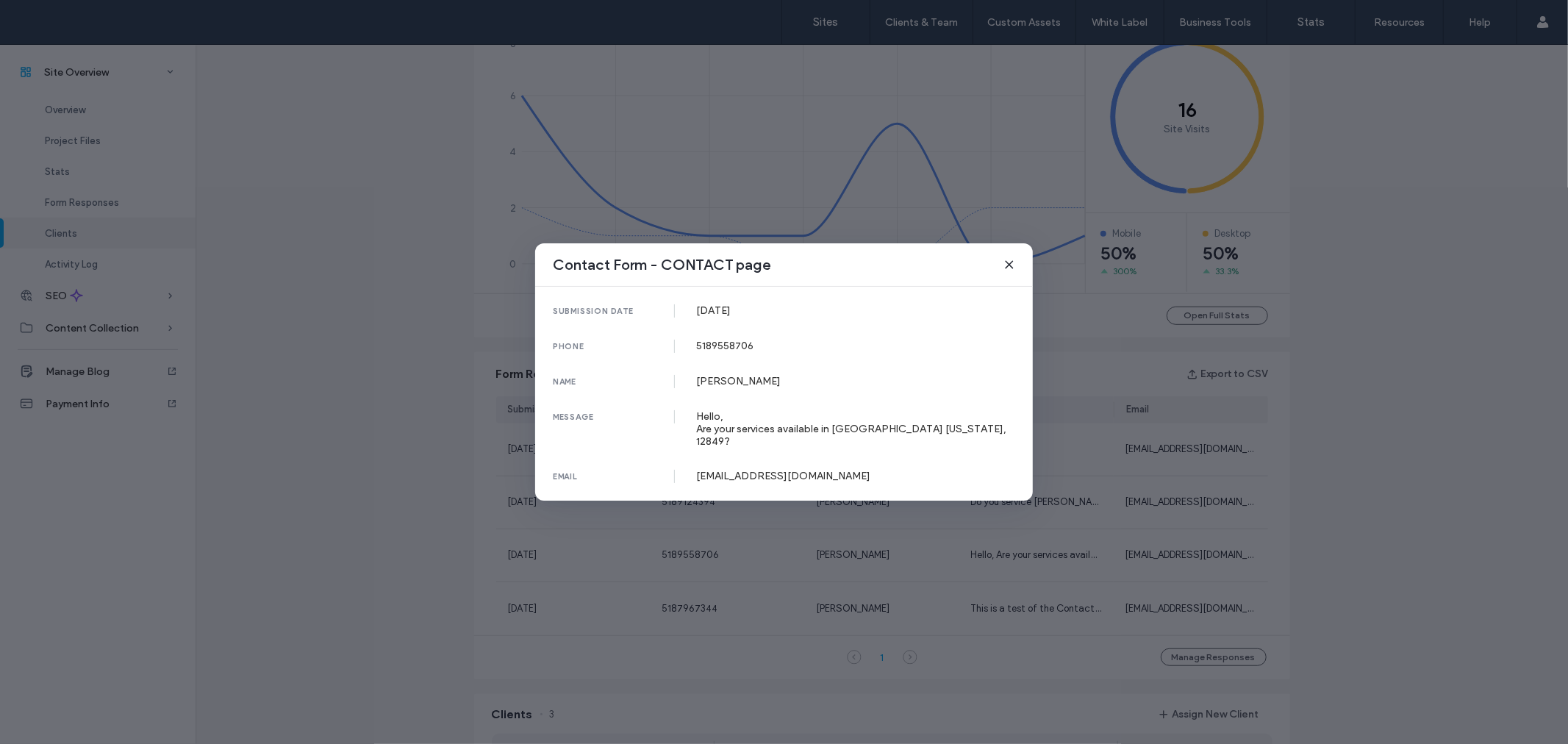
click at [1012, 270] on icon at bounding box center [1009, 264] width 12 height 12
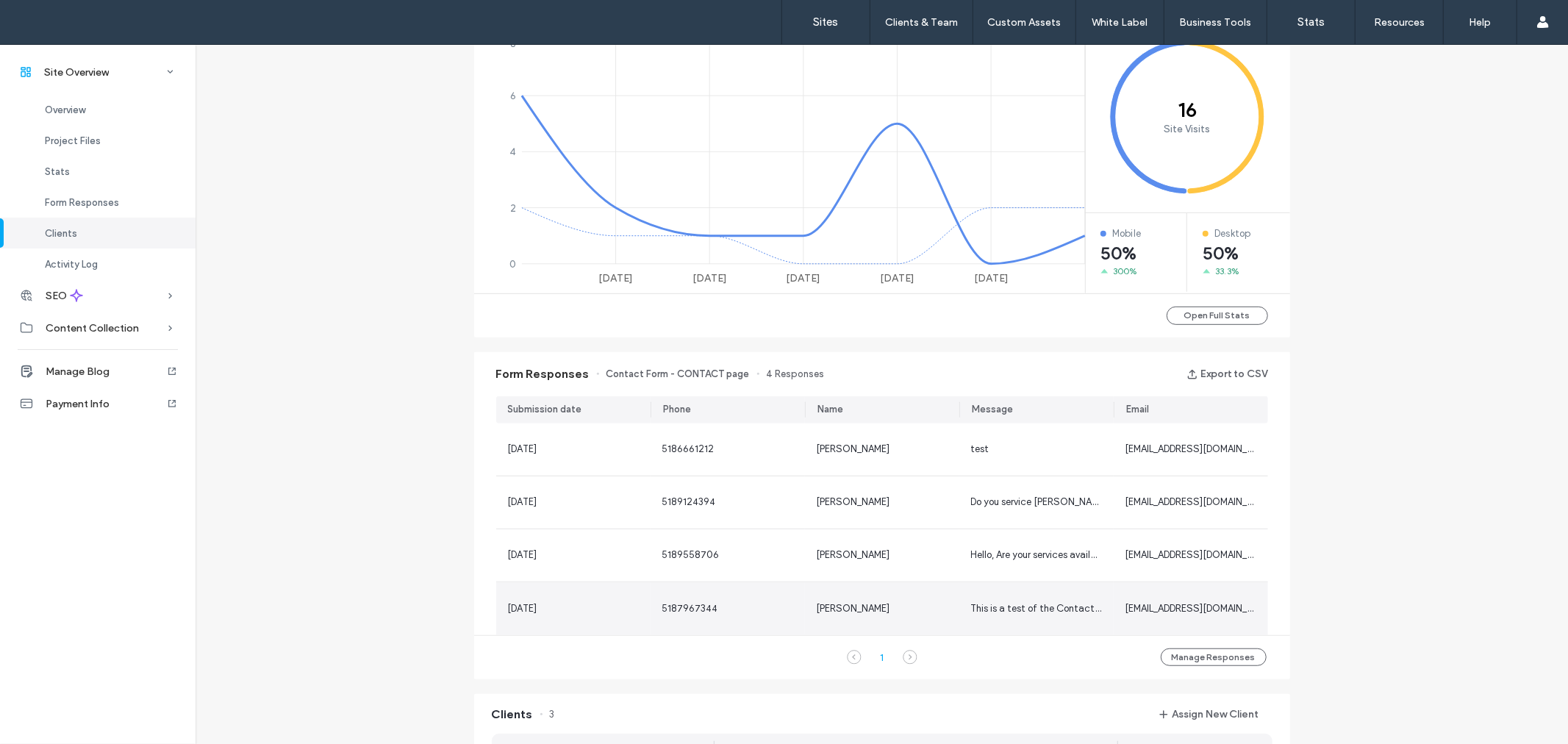
click at [831, 606] on span "[PERSON_NAME]" at bounding box center [853, 608] width 73 height 11
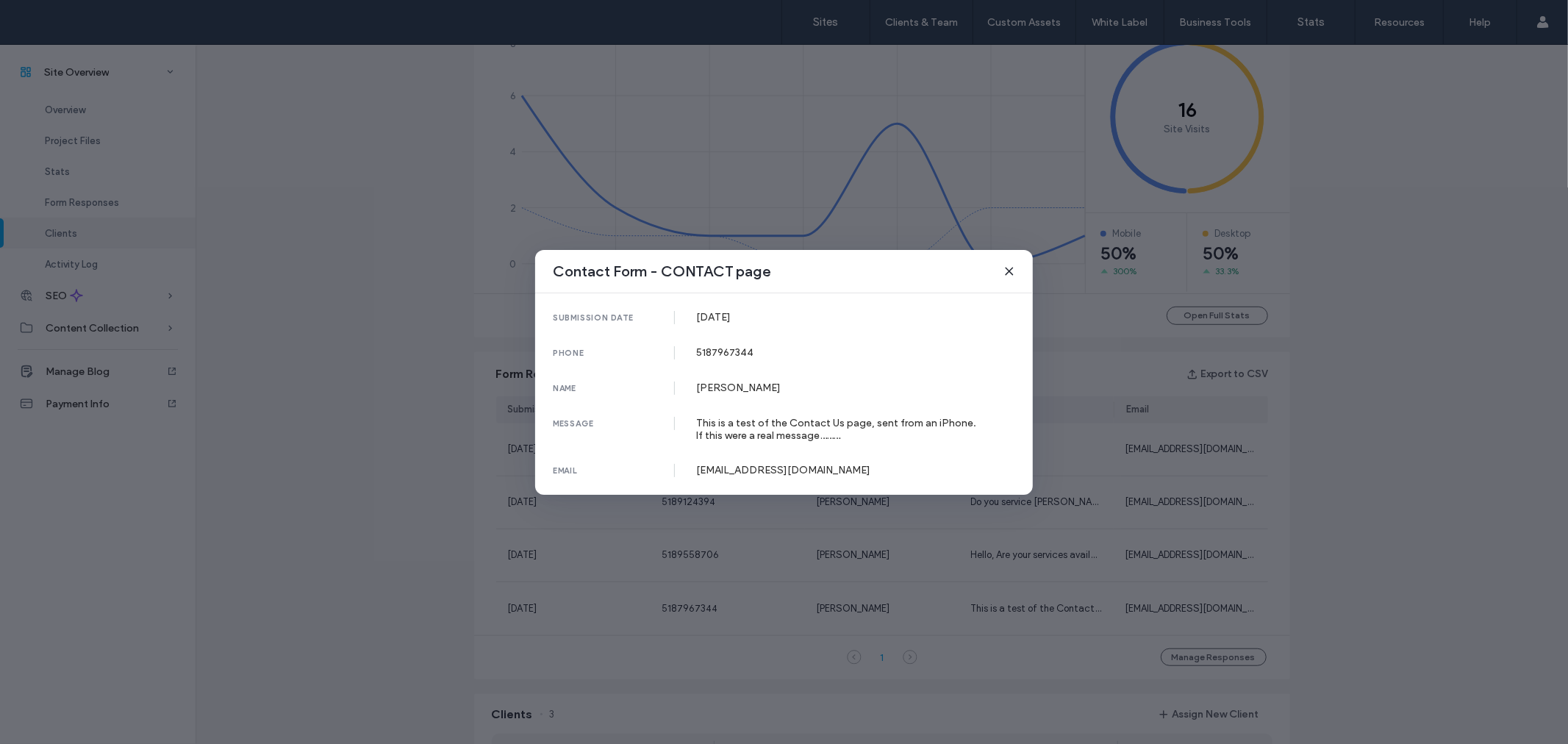
click at [1009, 276] on icon at bounding box center [1009, 271] width 12 height 12
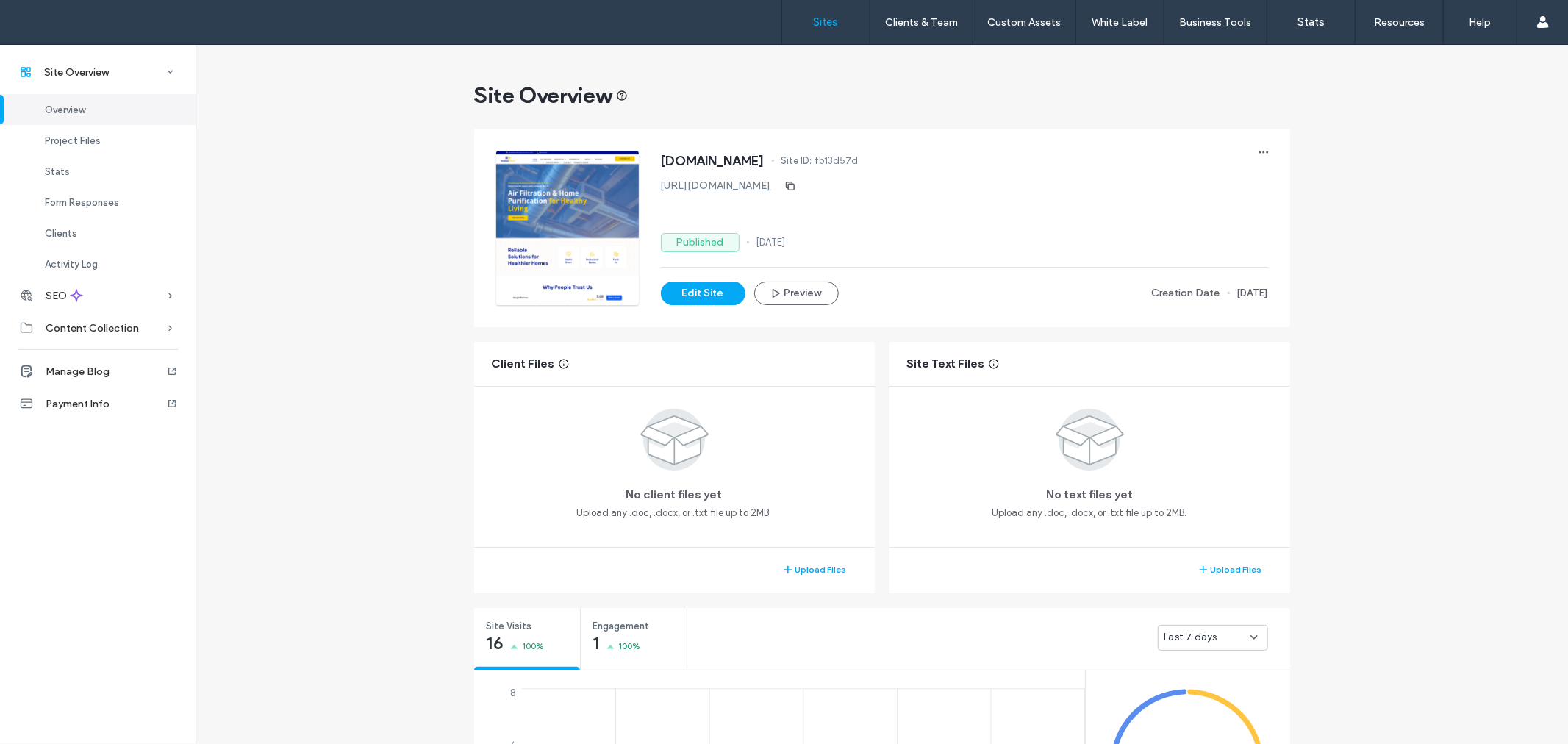
drag, startPoint x: 825, startPoint y: 30, endPoint x: 843, endPoint y: 30, distance: 18.0
click at [825, 30] on link "Sites" at bounding box center [826, 22] width 87 height 44
